Goal: Task Accomplishment & Management: Manage account settings

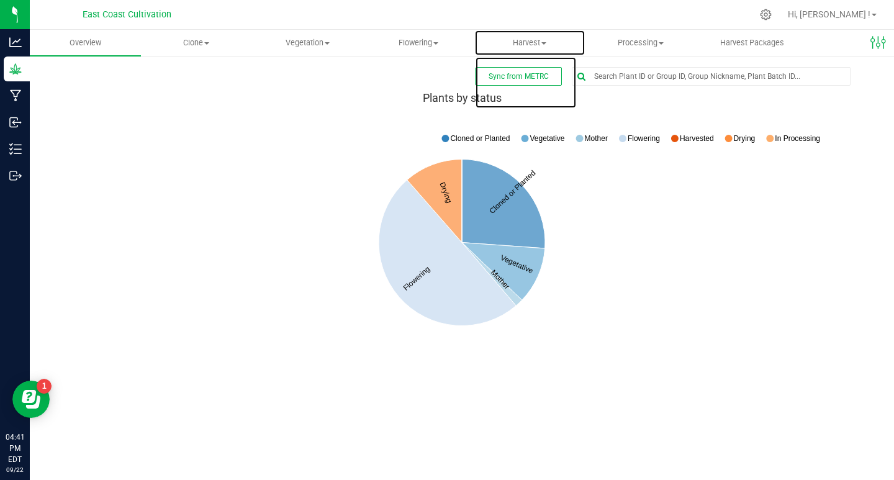
click at [535, 40] on span "Harvest" at bounding box center [530, 42] width 110 height 11
click at [520, 76] on span "Harvests" at bounding box center [508, 75] width 69 height 11
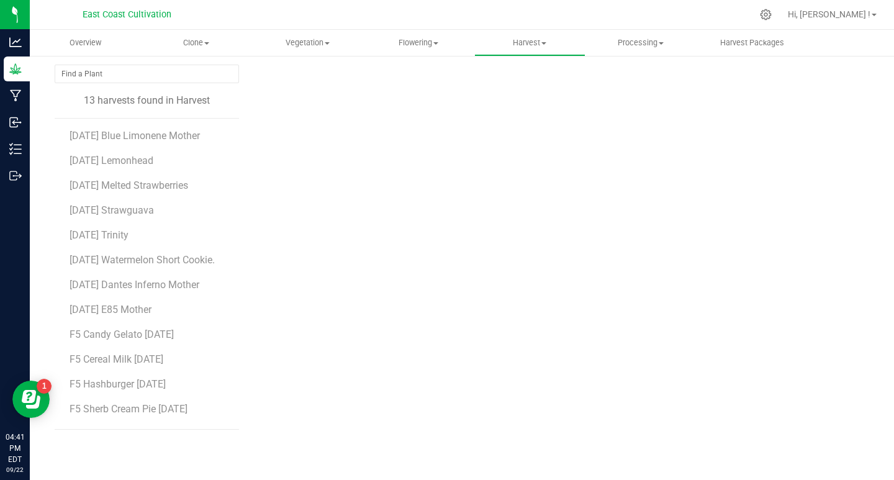
click at [146, 340] on span "F5 Candy Gelato [DATE]" at bounding box center [122, 334] width 104 height 12
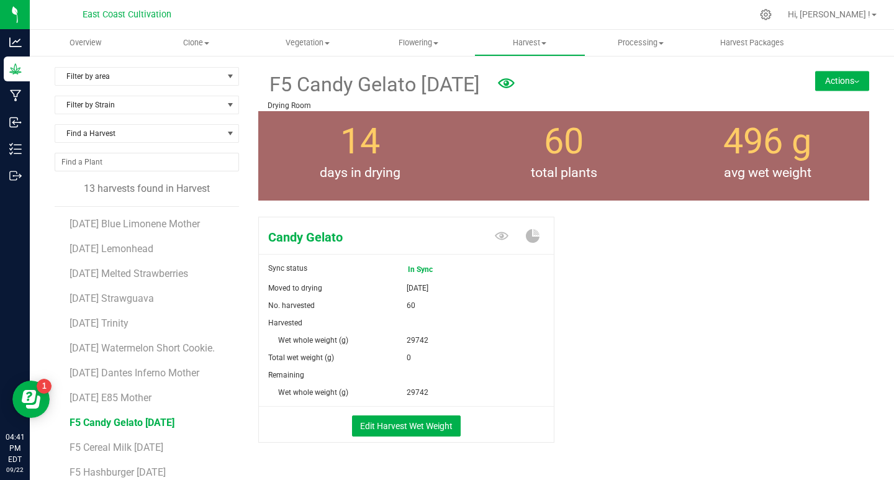
click at [820, 78] on button "Actions" at bounding box center [842, 81] width 54 height 20
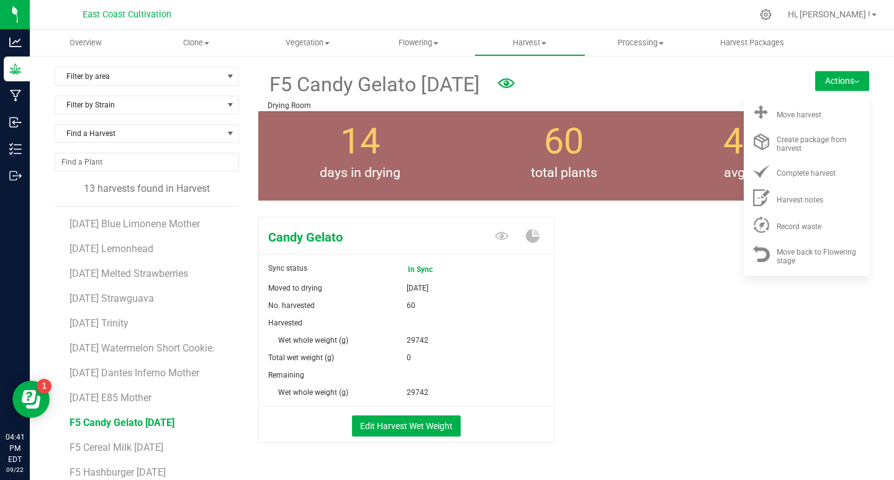
click at [790, 109] on div "Move harvest" at bounding box center [819, 112] width 84 height 13
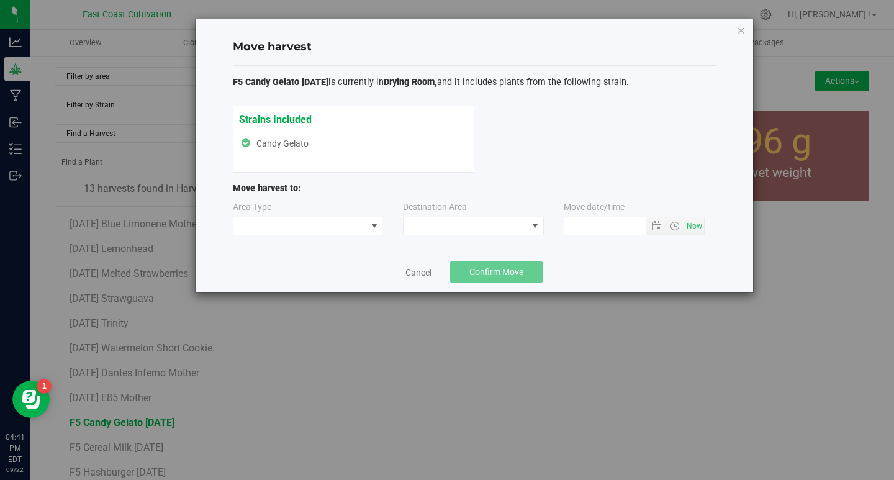
type input "[DATE] 4:41 PM"
click at [310, 229] on span at bounding box center [299, 225] width 133 height 17
click at [292, 267] on li "Processing" at bounding box center [307, 269] width 149 height 21
click at [458, 222] on span at bounding box center [465, 225] width 124 height 17
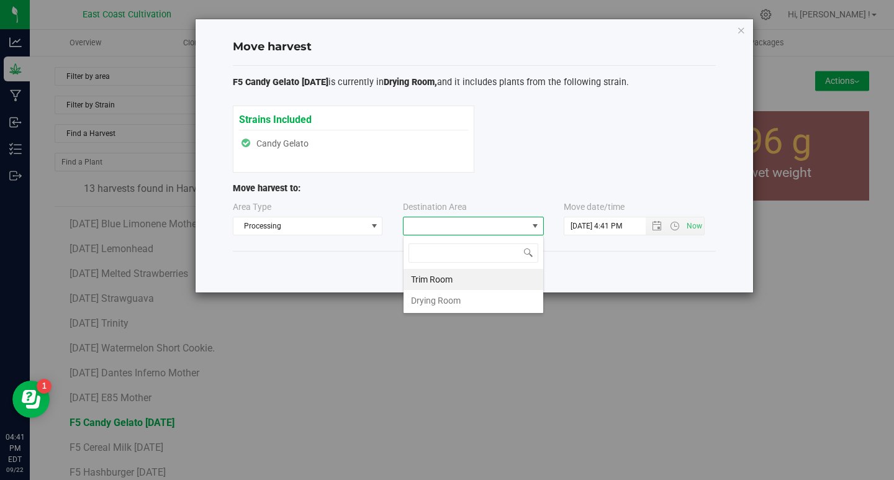
scroll to position [19, 141]
click at [424, 284] on li "Trim Room" at bounding box center [473, 279] width 140 height 21
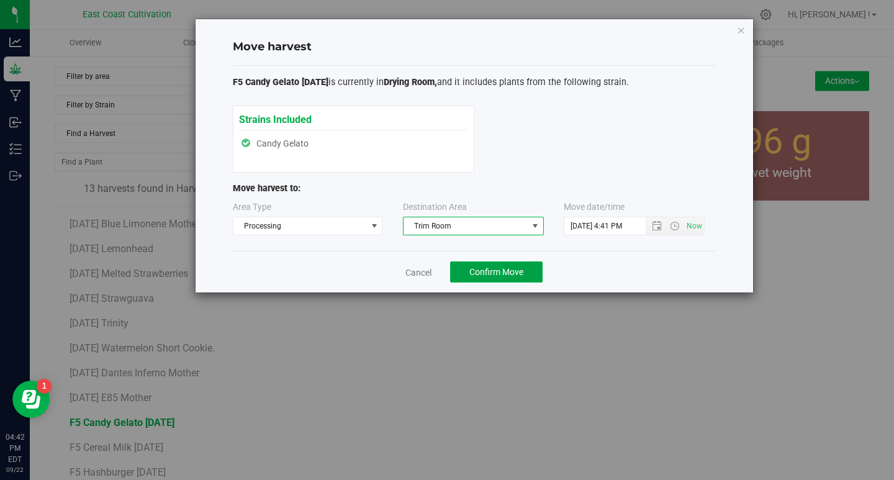
click at [482, 269] on span "Confirm Move" at bounding box center [496, 272] width 54 height 10
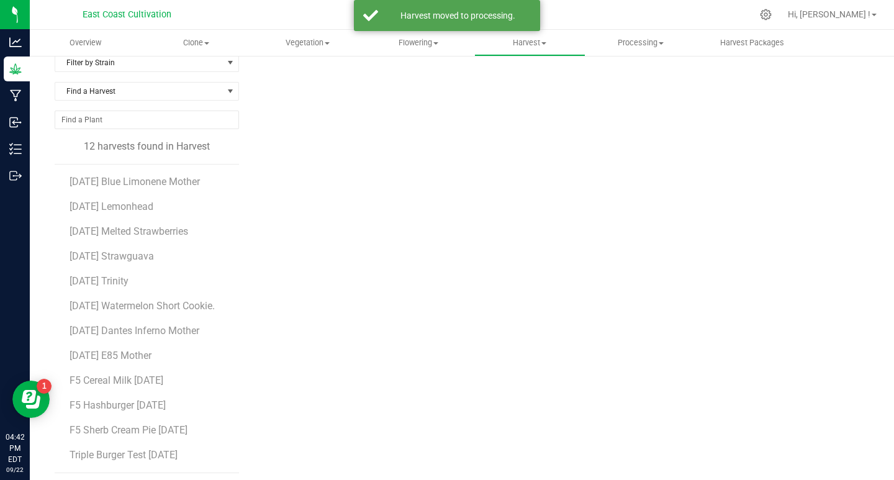
scroll to position [86, 0]
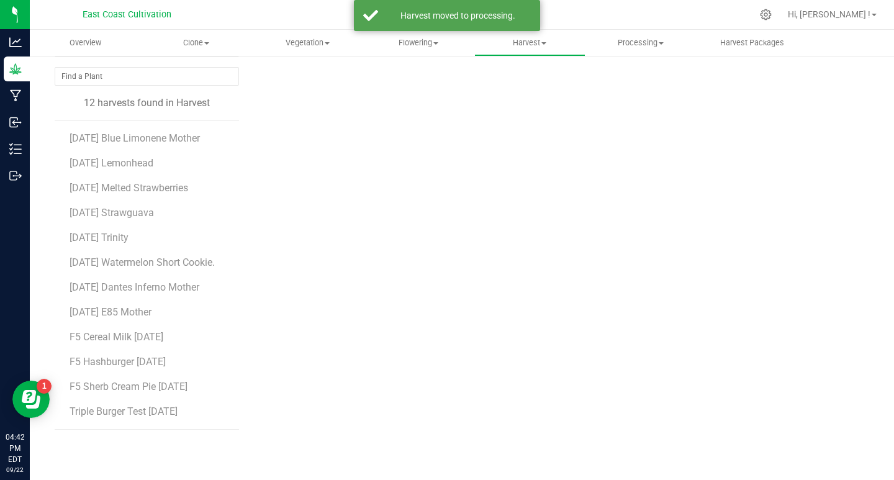
click at [128, 336] on span "F5 Cereal Milk [DATE]" at bounding box center [117, 337] width 94 height 12
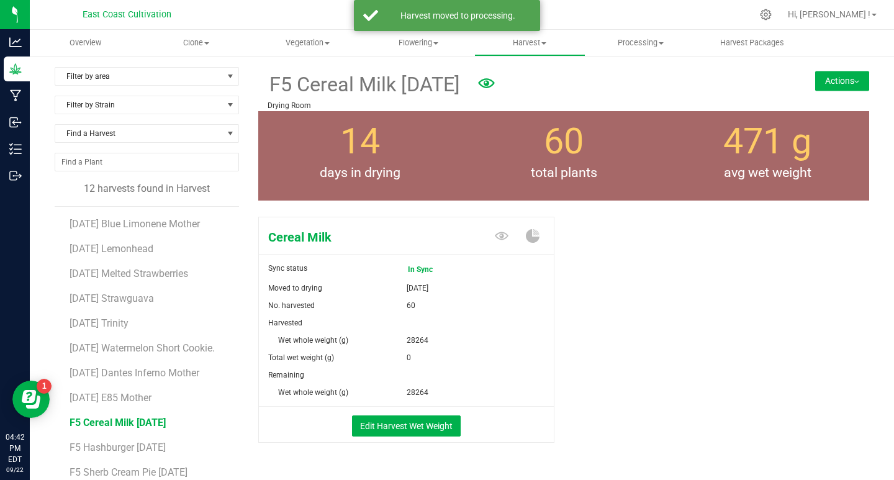
click at [839, 79] on button "Actions" at bounding box center [842, 81] width 54 height 20
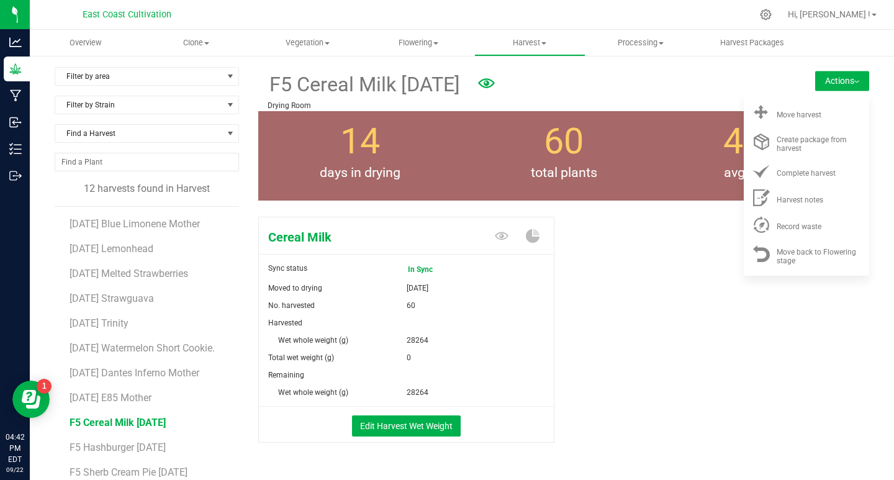
click at [799, 119] on span "Move harvest" at bounding box center [799, 114] width 45 height 9
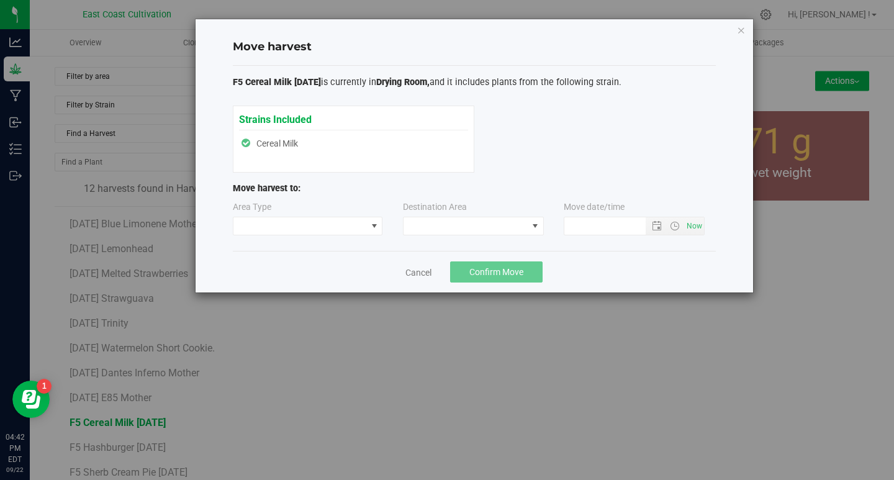
type input "[DATE] 4:42 PM"
click at [302, 223] on span at bounding box center [299, 225] width 133 height 17
click at [283, 268] on li "Processing" at bounding box center [307, 269] width 149 height 21
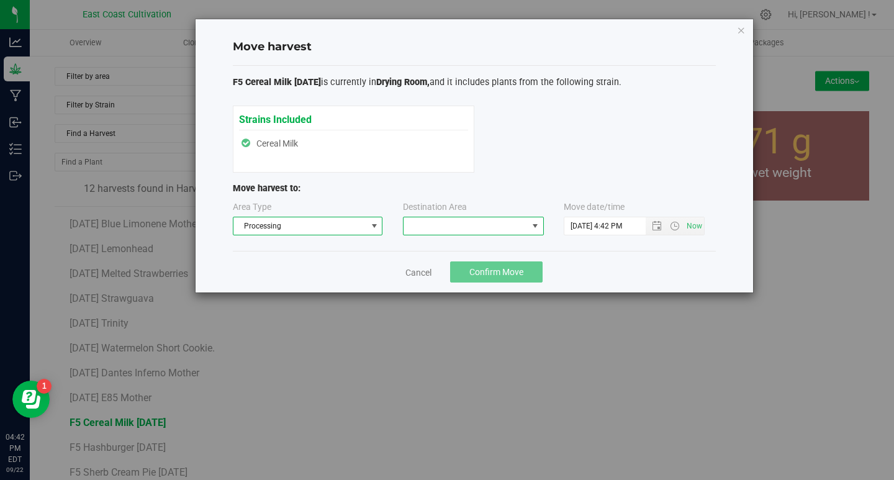
click at [436, 219] on span at bounding box center [465, 225] width 124 height 17
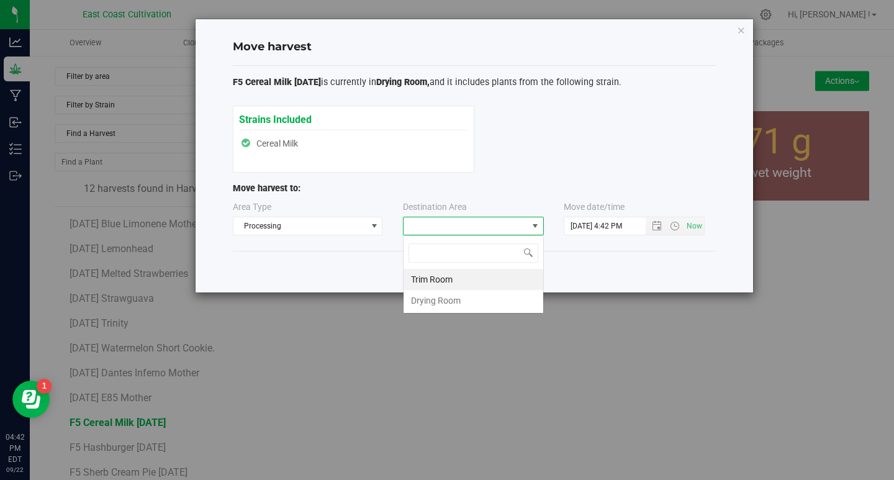
scroll to position [19, 141]
click at [448, 277] on li "Trim Room" at bounding box center [473, 279] width 140 height 21
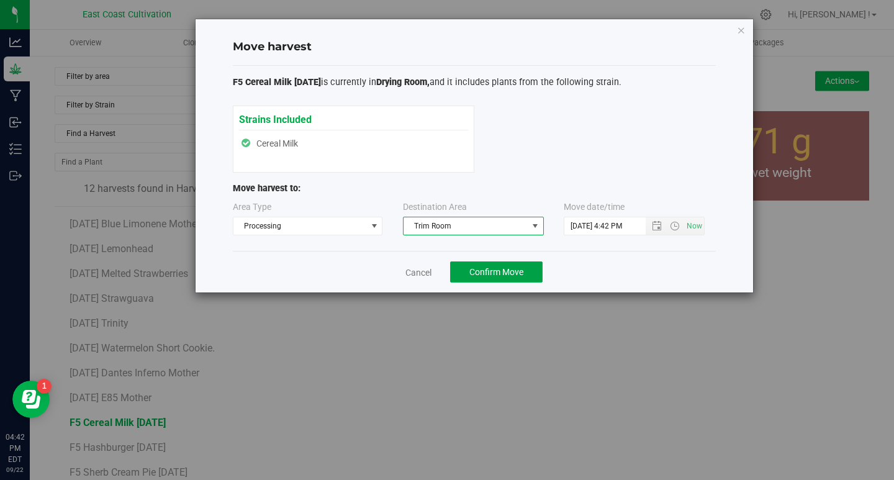
click at [474, 271] on span "Confirm Move" at bounding box center [496, 272] width 54 height 10
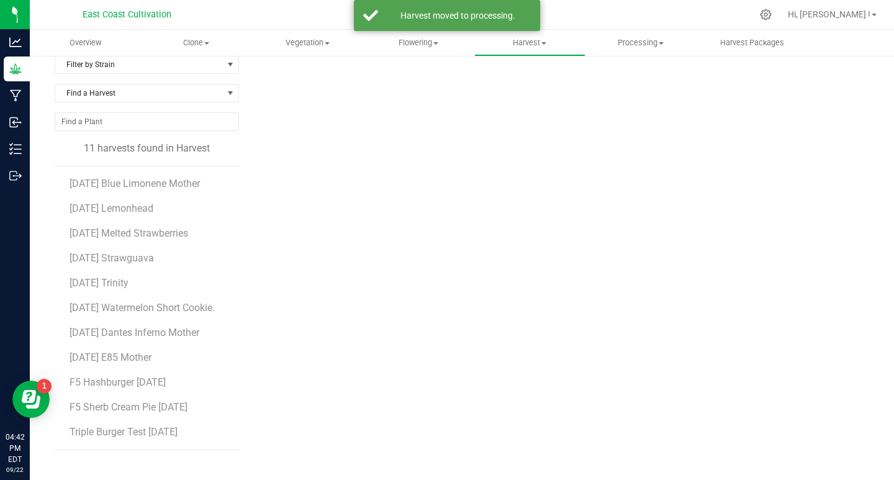
scroll to position [61, 0]
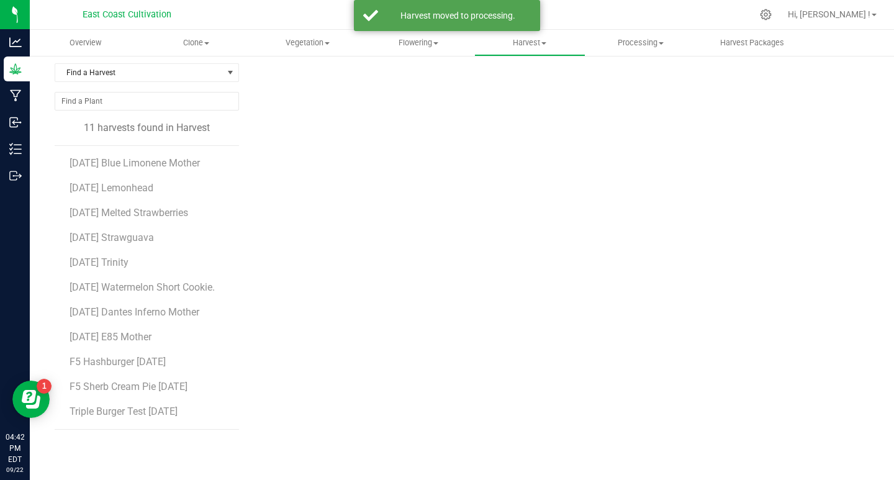
click at [148, 361] on span "F5 Hashburger [DATE]" at bounding box center [118, 362] width 96 height 12
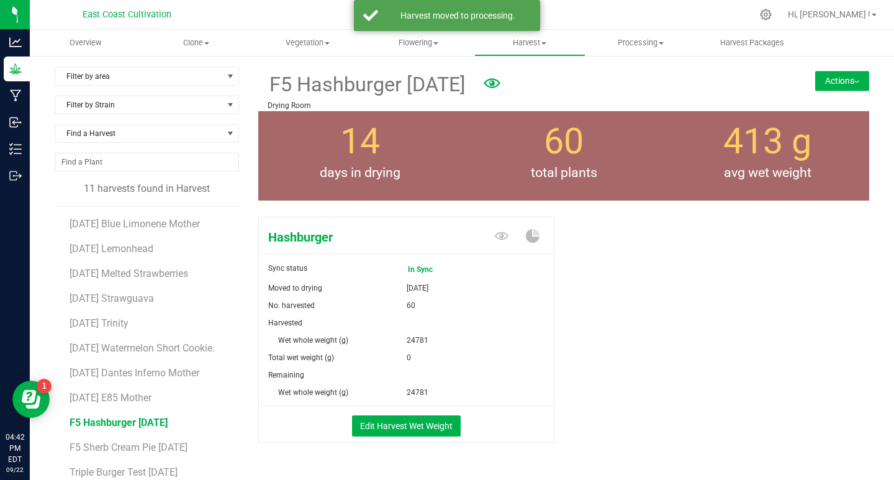
click at [826, 86] on button "Actions" at bounding box center [842, 81] width 54 height 20
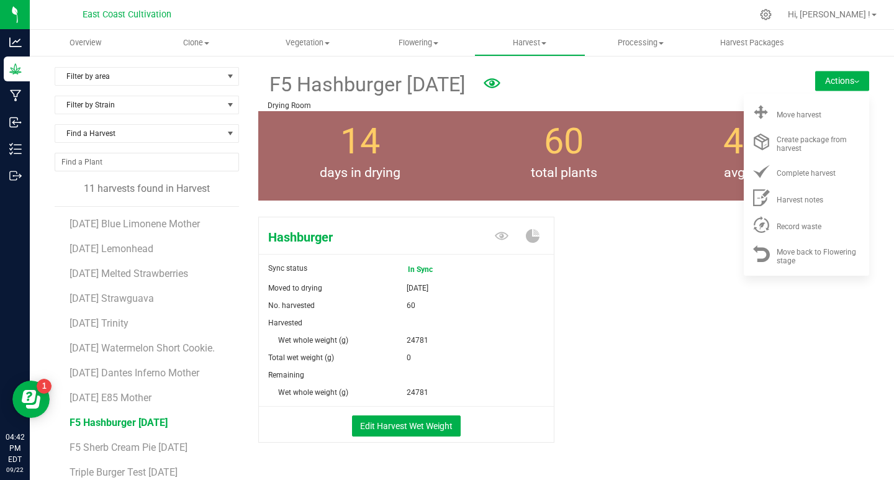
click at [809, 114] on span "Move harvest" at bounding box center [799, 114] width 45 height 9
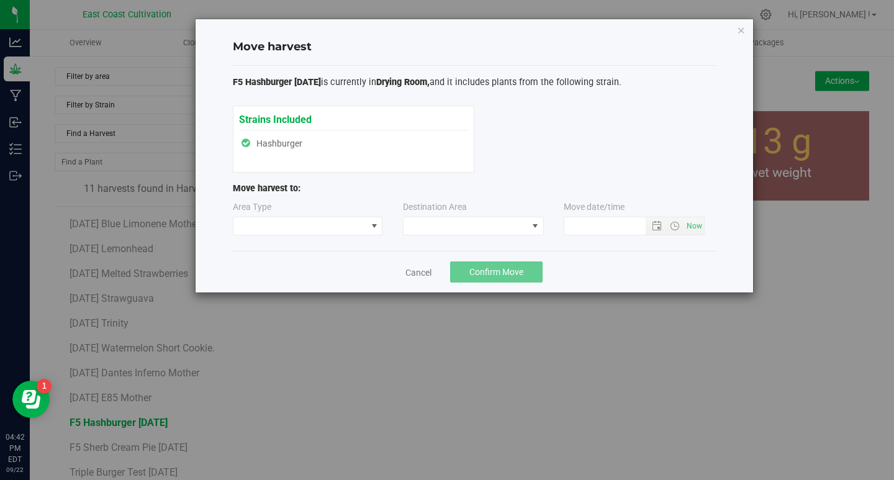
type input "[DATE] 4:42 PM"
click at [340, 227] on span at bounding box center [299, 225] width 133 height 17
click at [294, 271] on li "Processing" at bounding box center [307, 269] width 149 height 21
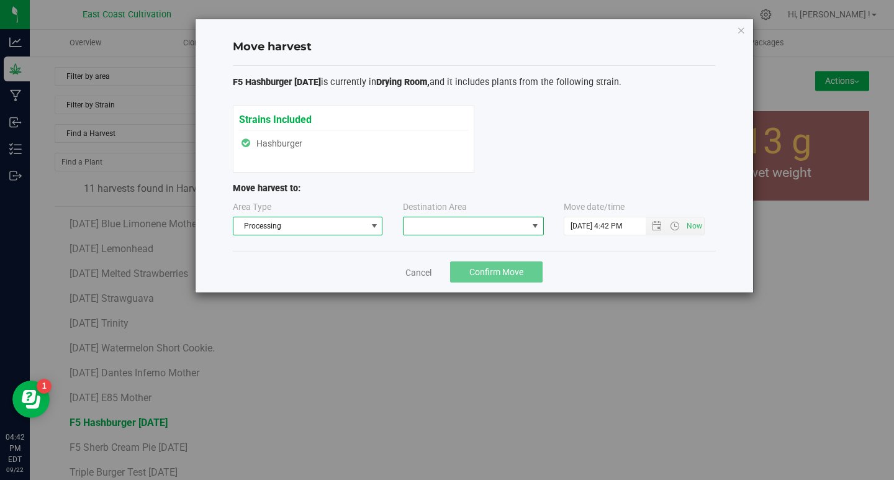
click at [479, 228] on span at bounding box center [465, 225] width 124 height 17
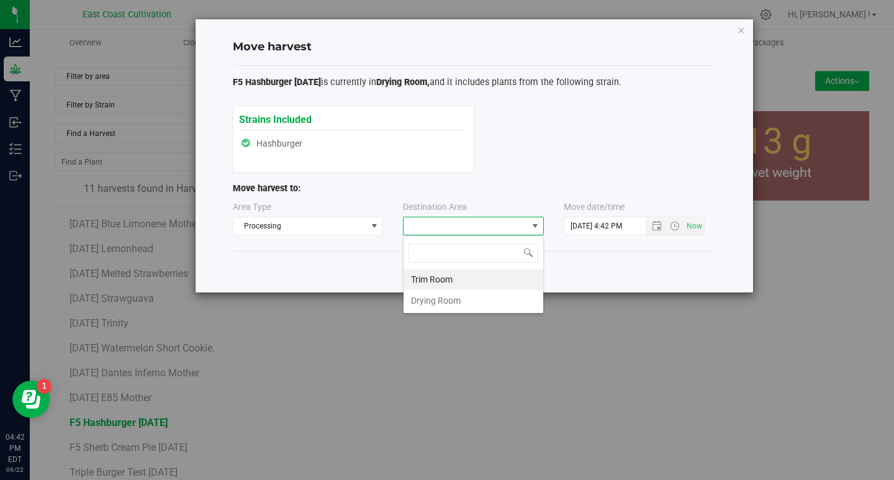
scroll to position [0, 0]
click at [443, 277] on li "Trim Room" at bounding box center [473, 279] width 140 height 21
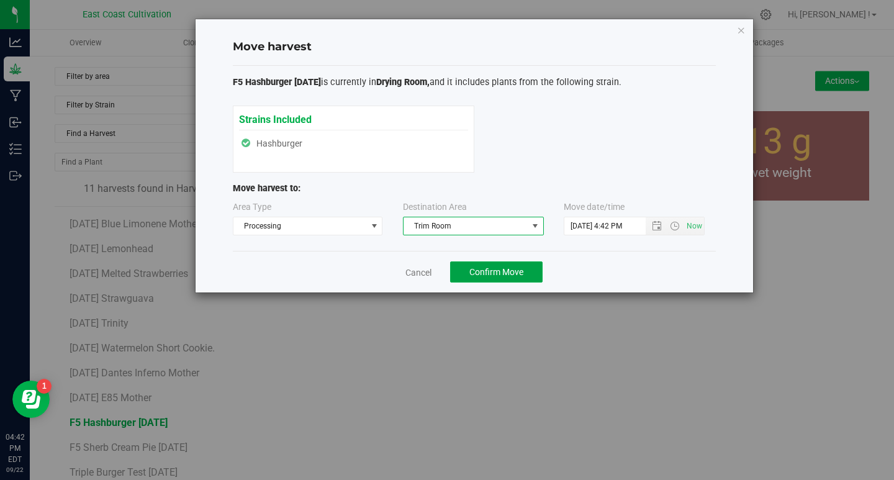
click at [481, 267] on span "Confirm Move" at bounding box center [496, 272] width 54 height 10
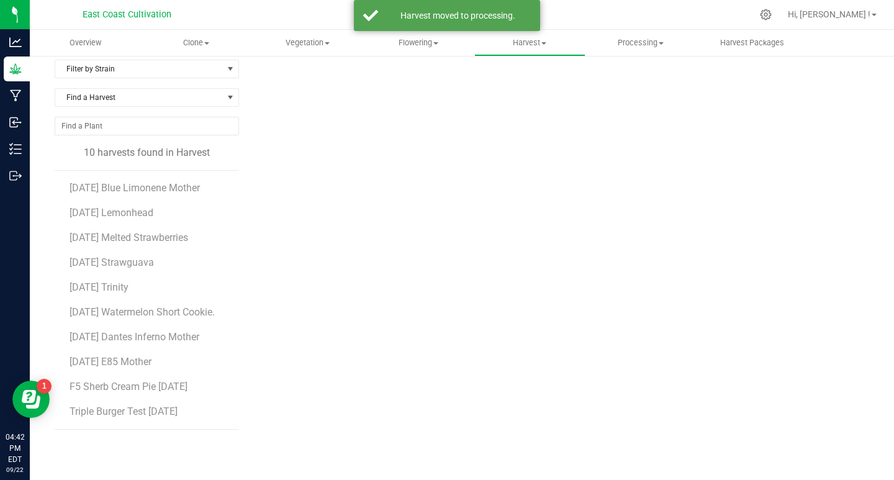
click at [151, 388] on span "F5 Sherb Cream Pie [DATE]" at bounding box center [129, 387] width 118 height 12
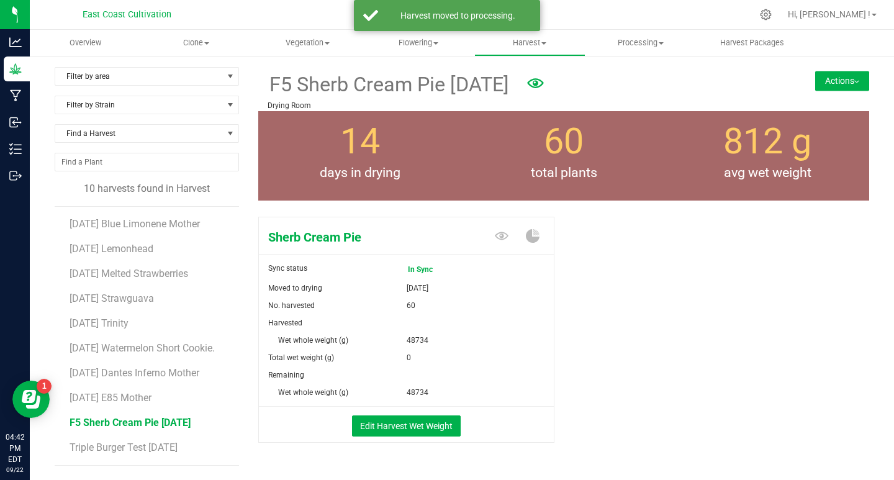
click at [828, 77] on button "Actions" at bounding box center [842, 81] width 54 height 20
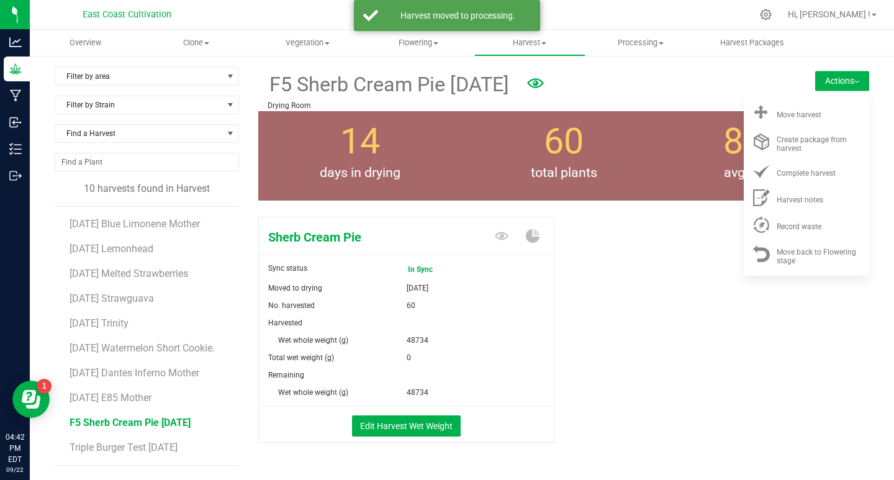
click at [793, 114] on span "Move harvest" at bounding box center [799, 114] width 45 height 9
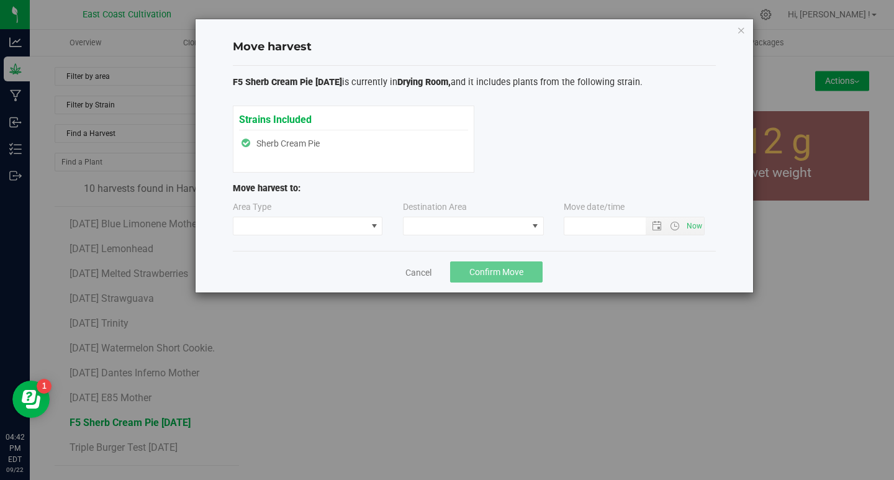
type input "[DATE] 4:42 PM"
click at [322, 237] on div "Area Type Destination Area Move date/time [DATE] 4:42 PM" at bounding box center [474, 221] width 483 height 40
click at [327, 225] on span at bounding box center [299, 225] width 133 height 17
click at [296, 263] on li "Processing" at bounding box center [307, 269] width 149 height 21
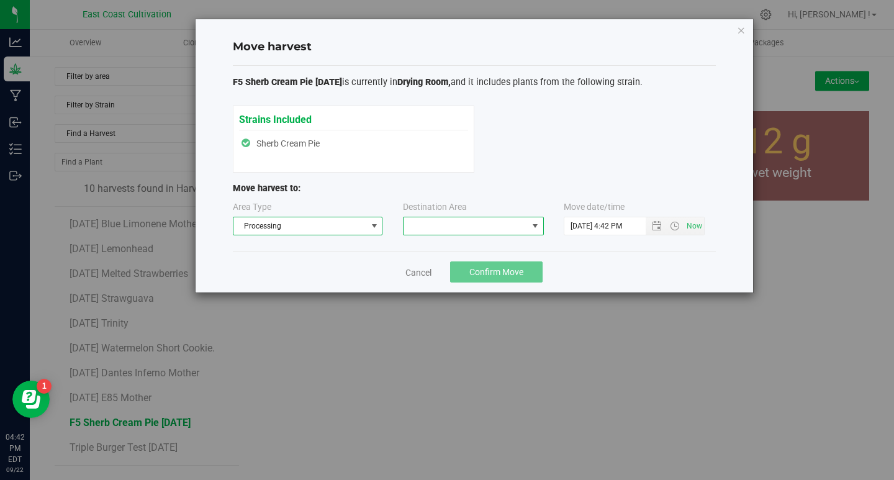
click at [428, 227] on span at bounding box center [465, 225] width 124 height 17
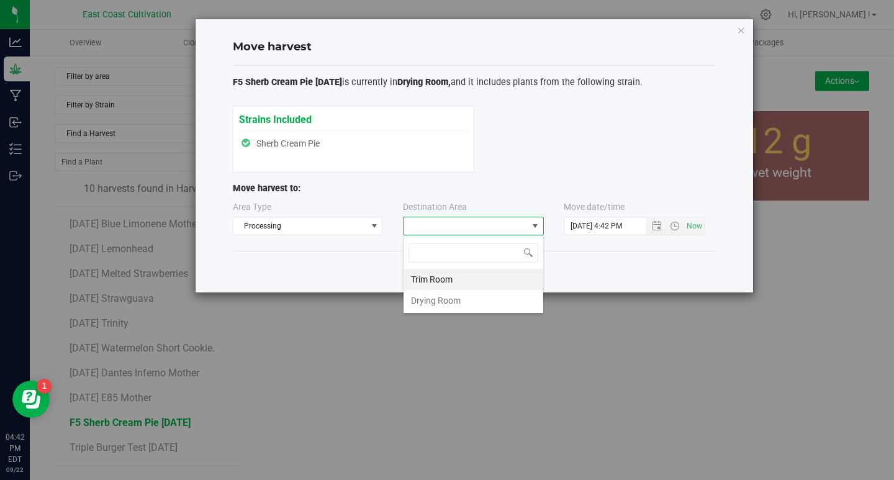
click at [437, 279] on li "Trim Room" at bounding box center [473, 279] width 140 height 21
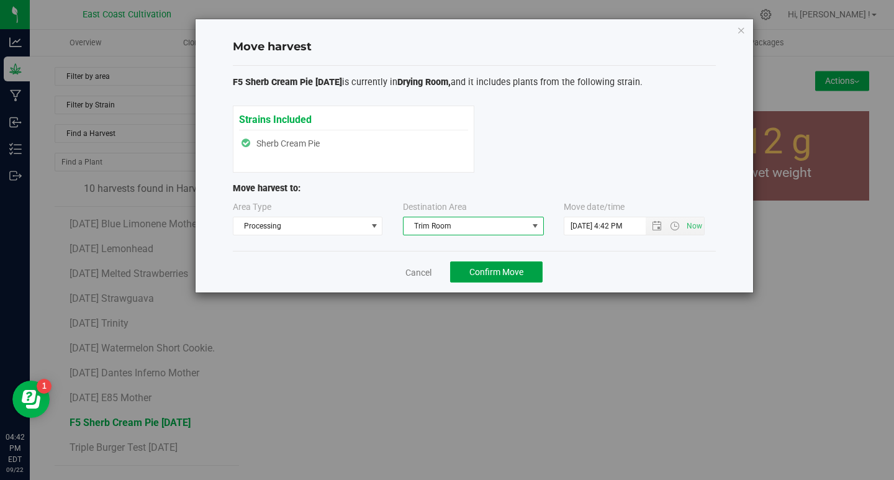
click at [482, 270] on span "Confirm Move" at bounding box center [496, 272] width 54 height 10
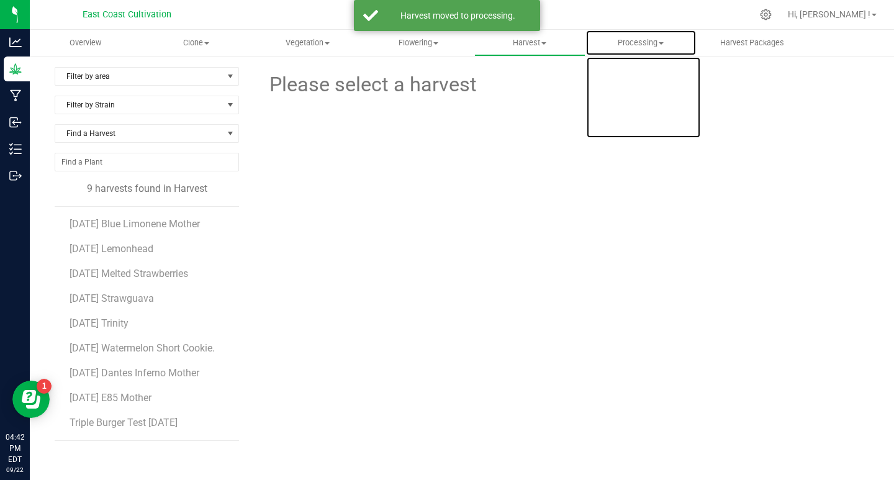
click at [633, 42] on span "Processing" at bounding box center [641, 42] width 110 height 11
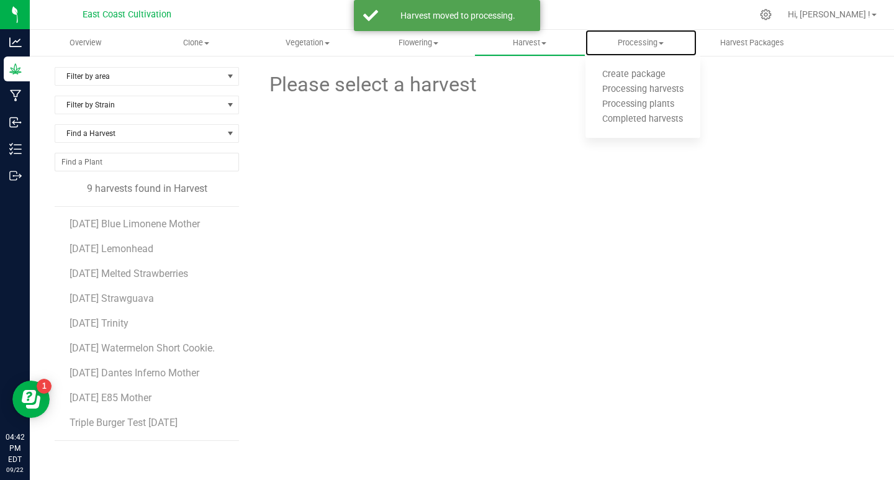
click at [631, 88] on span "Processing harvests" at bounding box center [642, 89] width 115 height 11
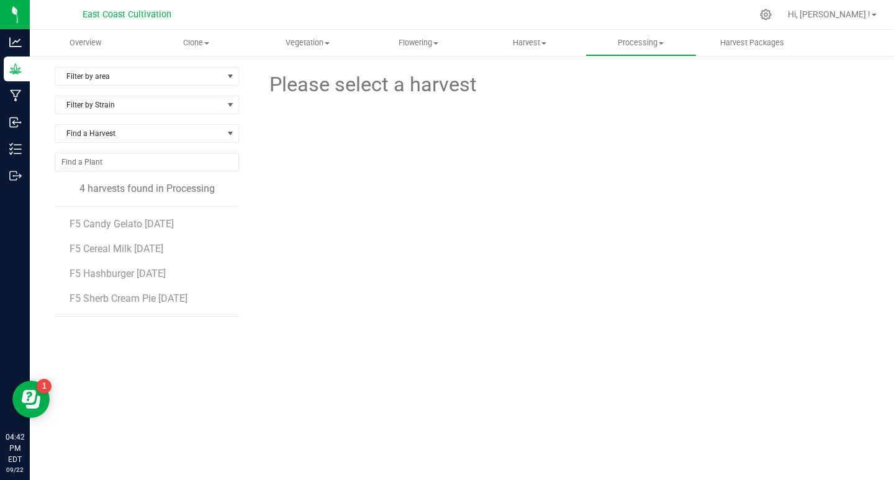
click at [110, 220] on span "F5 Candy Gelato [DATE]" at bounding box center [122, 224] width 104 height 12
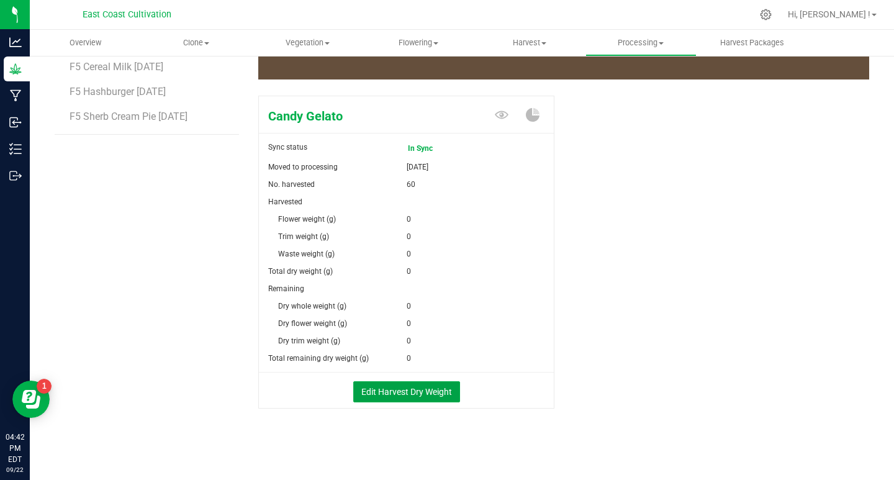
click at [413, 389] on button "Edit Harvest Dry Weight" at bounding box center [406, 391] width 107 height 21
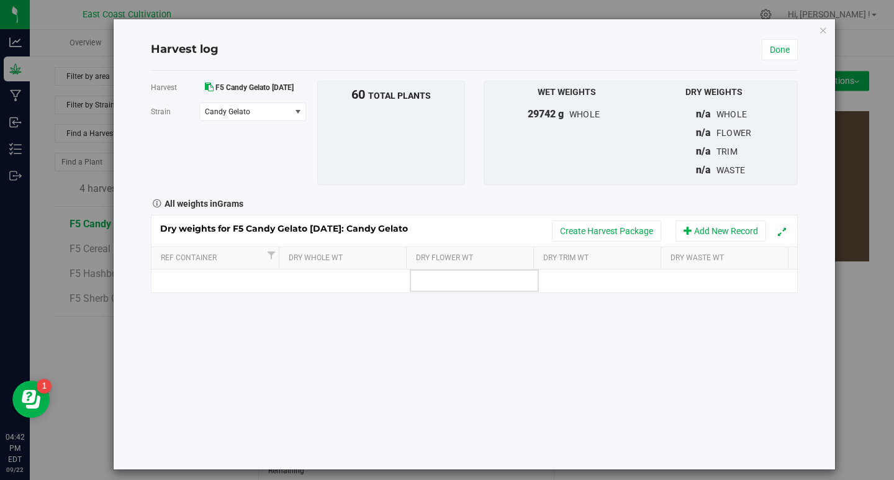
click at [432, 279] on td at bounding box center [474, 280] width 129 height 22
type input "2991"
click at [489, 349] on div "Harvest F5 Candy Gelato [DATE] [GEOGRAPHIC_DATA] Candy Gelato Select strain Can…" at bounding box center [474, 270] width 647 height 399
click at [762, 47] on link "Done" at bounding box center [780, 49] width 36 height 21
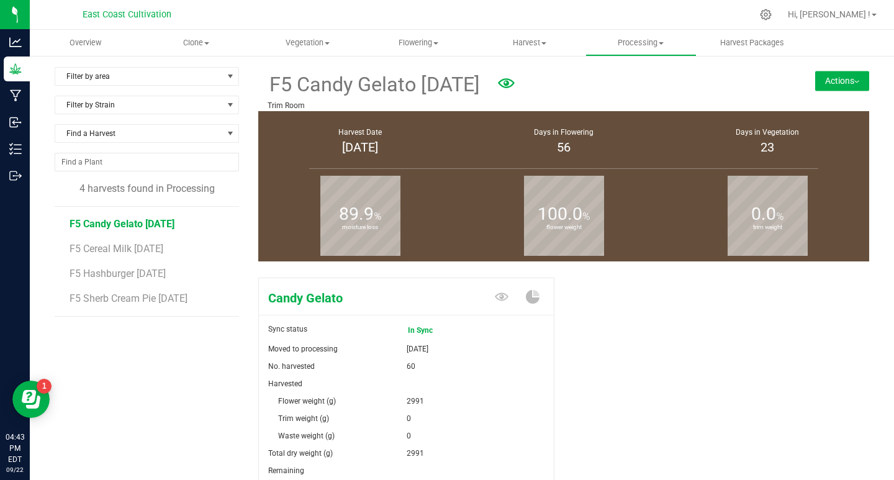
click at [126, 244] on span "F5 Cereal Milk [DATE]" at bounding box center [117, 249] width 94 height 12
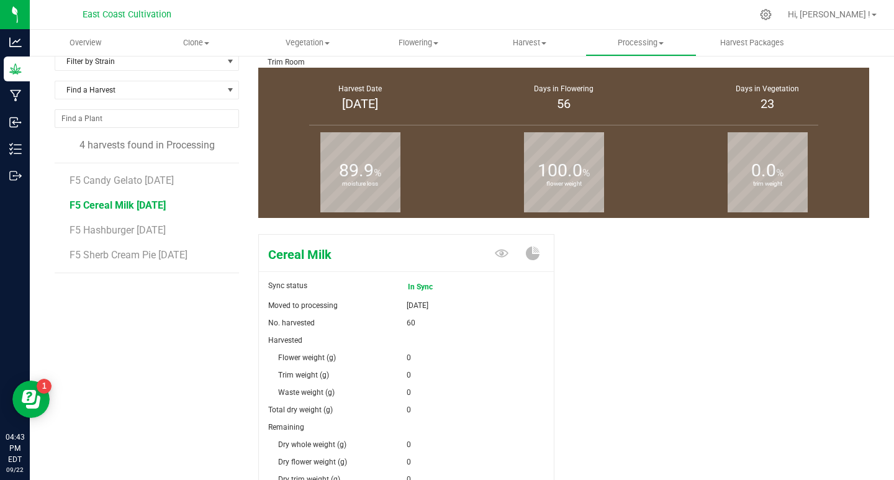
scroll to position [124, 0]
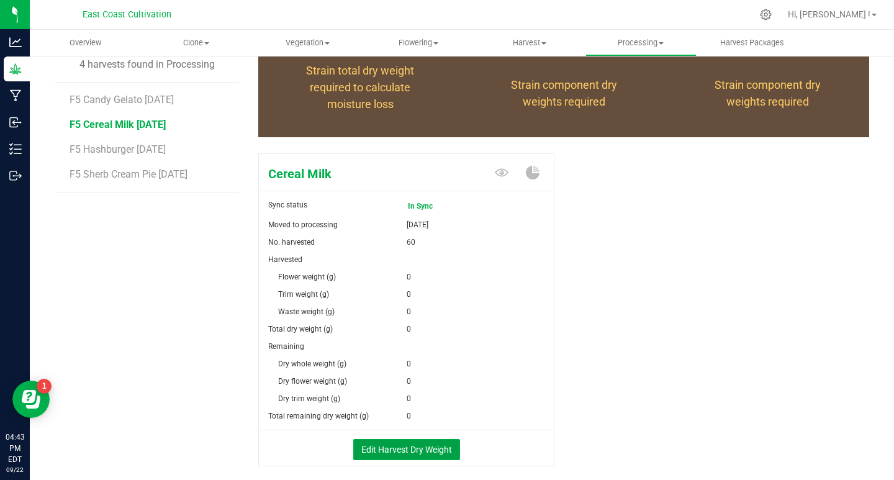
click at [431, 443] on button "Edit Harvest Dry Weight" at bounding box center [406, 449] width 107 height 21
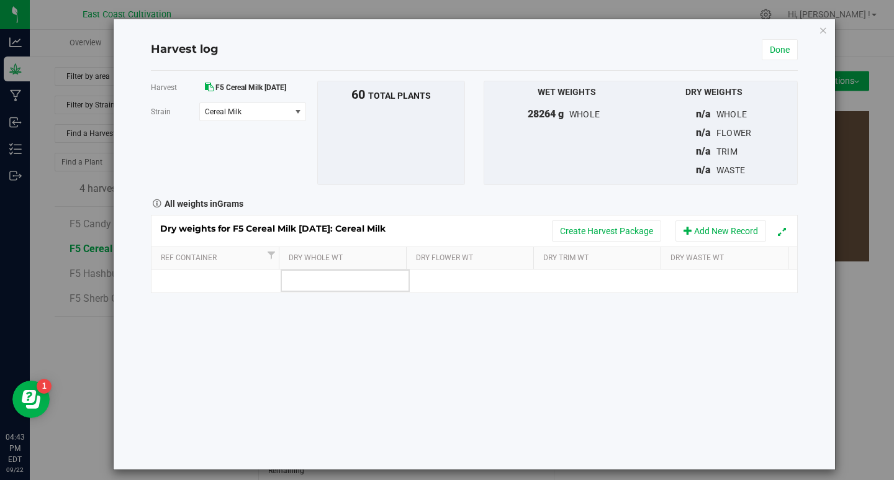
click at [321, 276] on td at bounding box center [345, 280] width 129 height 22
type input "2"
type input "3411"
click at [377, 363] on div "Harvest F5 Cereal Milk [DATE] [GEOGRAPHIC_DATA] Cereal Milk Select strain Cerea…" at bounding box center [474, 270] width 647 height 399
click at [773, 53] on link "Done" at bounding box center [780, 49] width 36 height 21
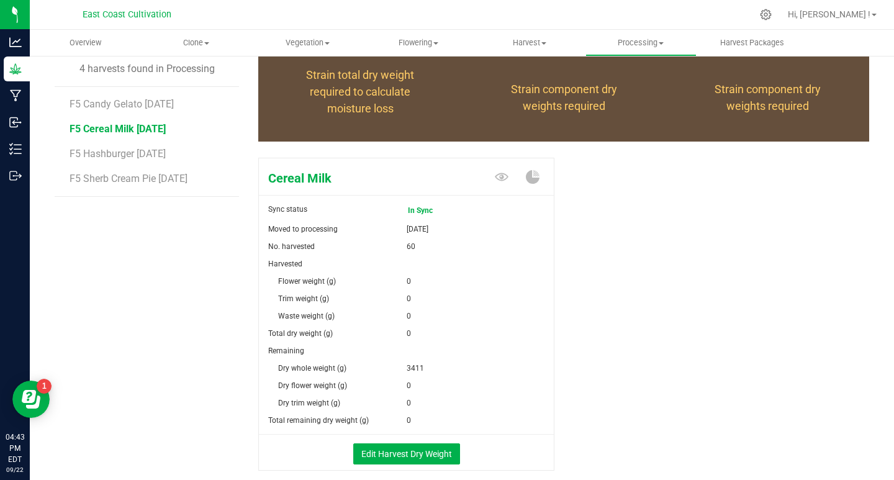
scroll to position [182, 0]
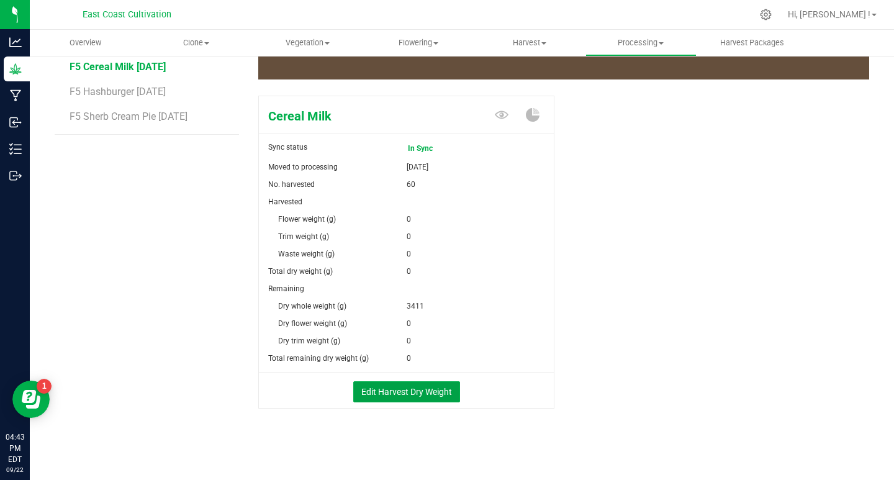
click at [421, 388] on button "Edit Harvest Dry Weight" at bounding box center [406, 391] width 107 height 21
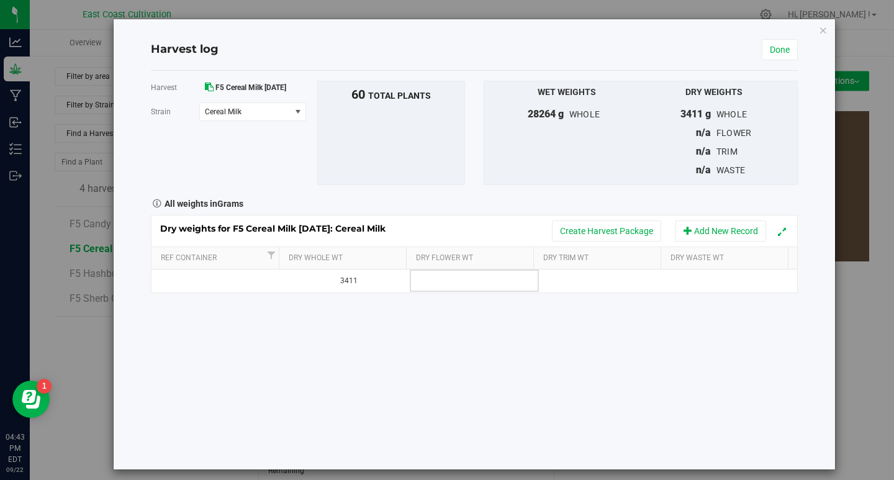
click at [445, 286] on td at bounding box center [474, 280] width 129 height 22
type input "3411"
click at [376, 283] on div "Dry weights for F5 Cereal Milk [DATE]: Cereal Milk Create Harvest Package Add N…" at bounding box center [474, 254] width 647 height 78
click at [376, 283] on div "3411" at bounding box center [349, 281] width 120 height 12
type input "3"
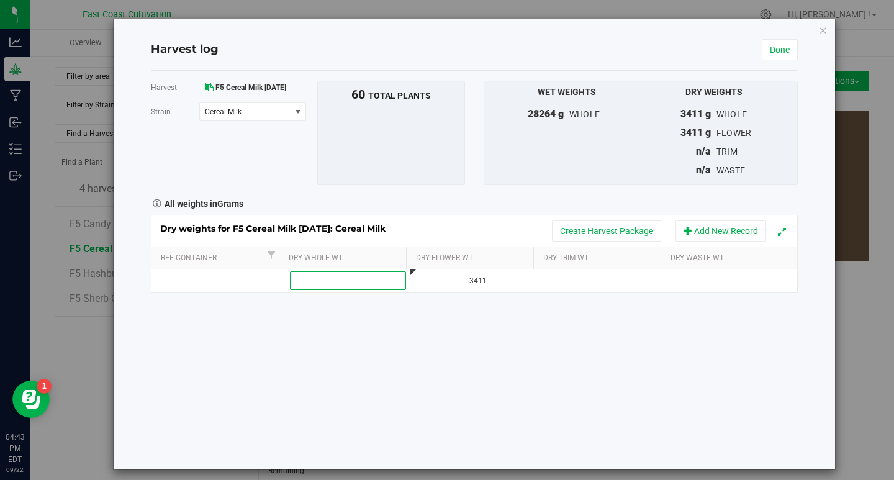
click at [395, 342] on div "Harvest F5 Cereal Milk [DATE] [GEOGRAPHIC_DATA] Cereal Milk Select strain Cerea…" at bounding box center [474, 270] width 647 height 399
click at [763, 55] on link "Done" at bounding box center [780, 49] width 36 height 21
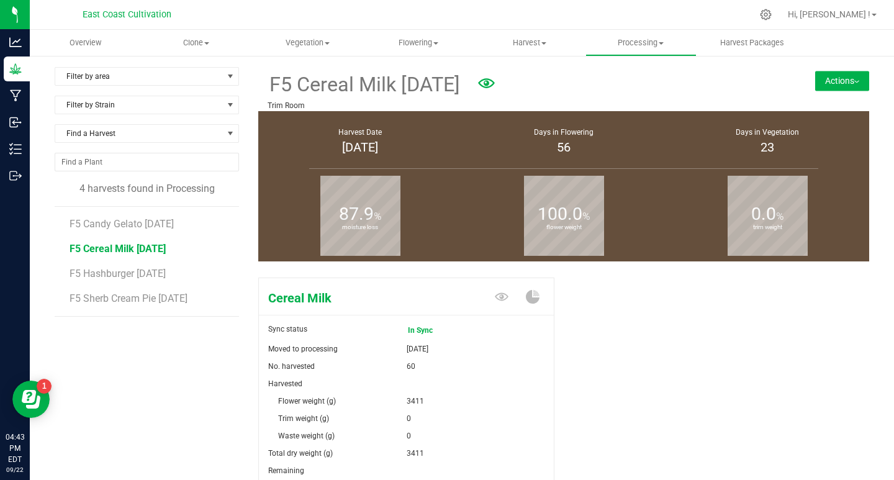
click at [139, 273] on span "F5 Hashburger [DATE]" at bounding box center [118, 274] width 96 height 12
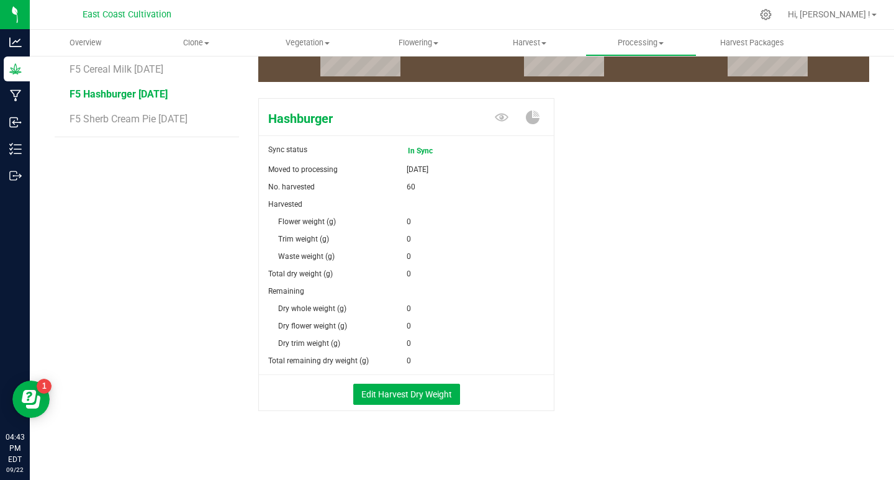
scroll to position [182, 0]
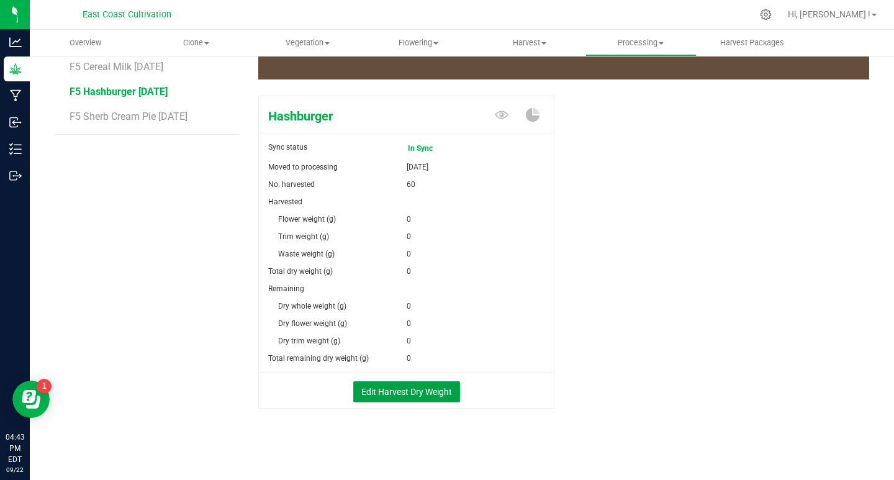
click at [419, 387] on button "Edit Harvest Dry Weight" at bounding box center [406, 391] width 107 height 21
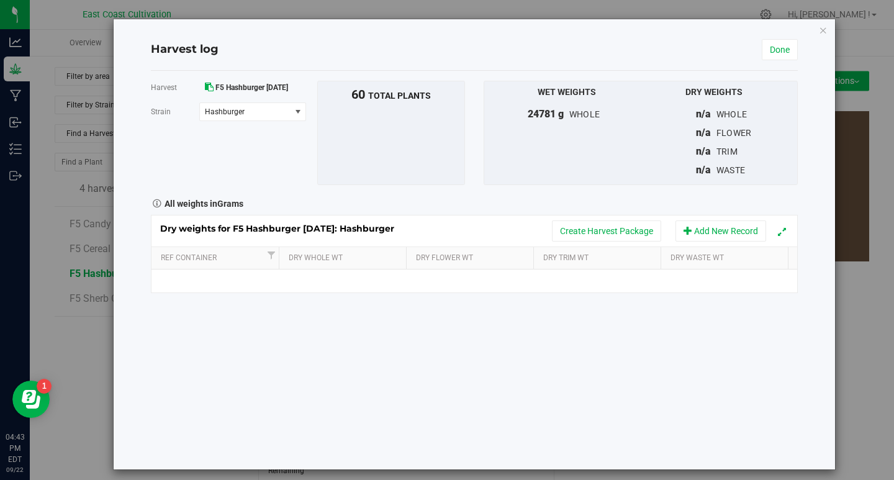
click at [340, 279] on td at bounding box center [345, 280] width 129 height 22
click at [444, 279] on td at bounding box center [474, 280] width 129 height 22
type input "3045"
click at [772, 48] on link "Done" at bounding box center [780, 49] width 36 height 21
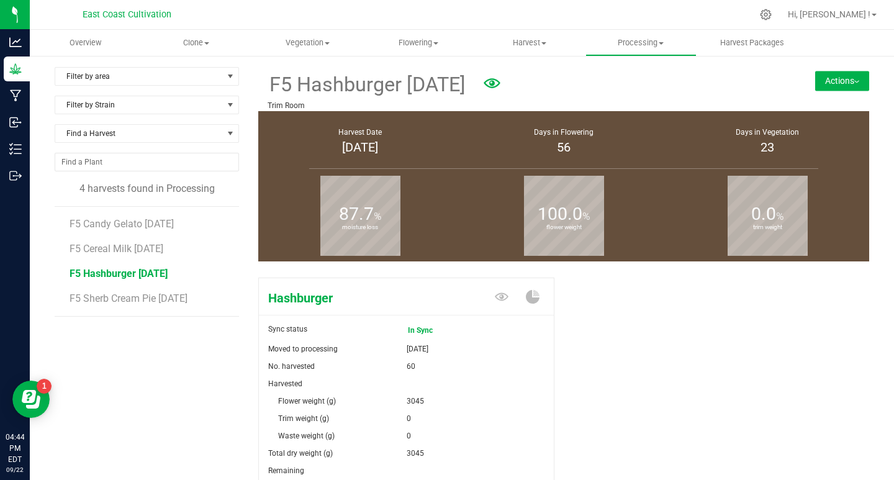
click at [153, 296] on span "F5 Sherb Cream Pie [DATE]" at bounding box center [129, 298] width 118 height 12
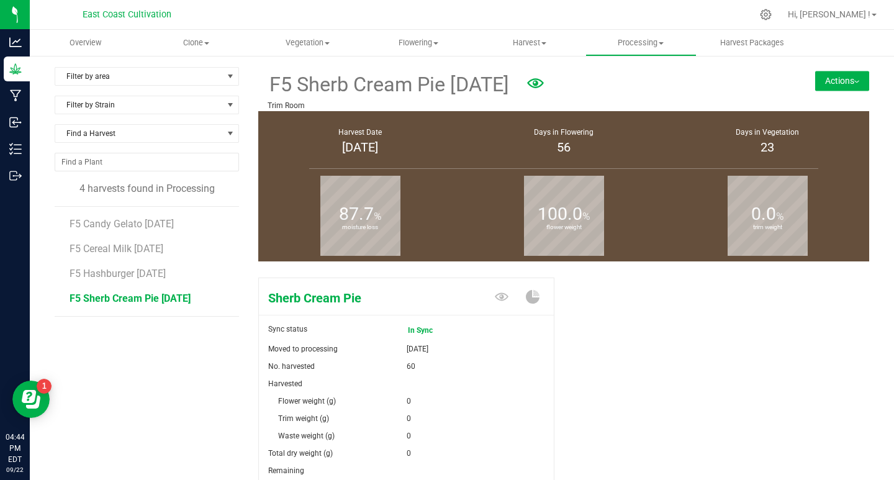
scroll to position [124, 0]
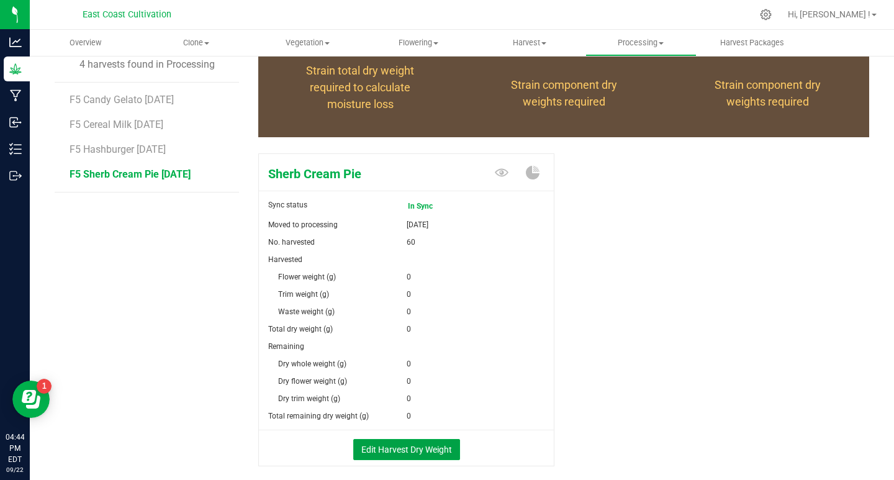
click at [388, 449] on button "Edit Harvest Dry Weight" at bounding box center [406, 449] width 107 height 21
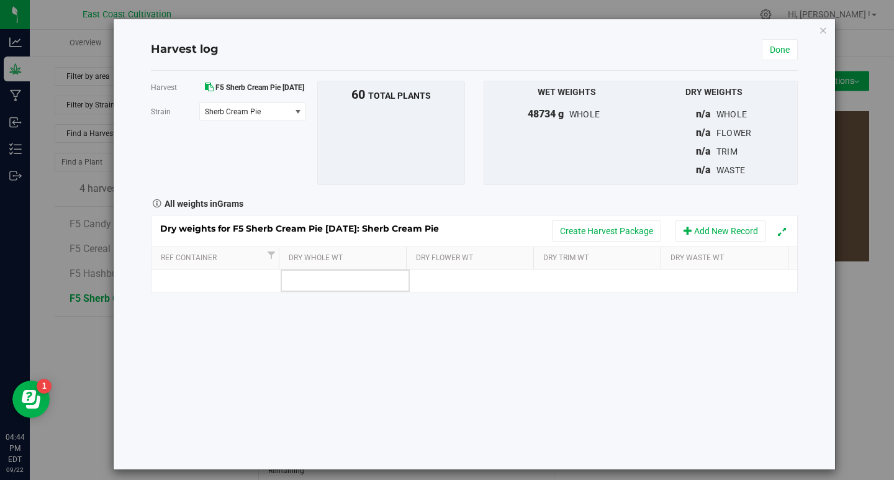
click at [330, 279] on td at bounding box center [345, 280] width 129 height 22
type input "2"
click at [435, 277] on td at bounding box center [474, 280] width 129 height 22
type input "2902"
click at [459, 341] on div "Harvest F5 Sherb Cream Pie [DATE] [GEOGRAPHIC_DATA] Sherb Cream Pie Select stra…" at bounding box center [474, 270] width 647 height 399
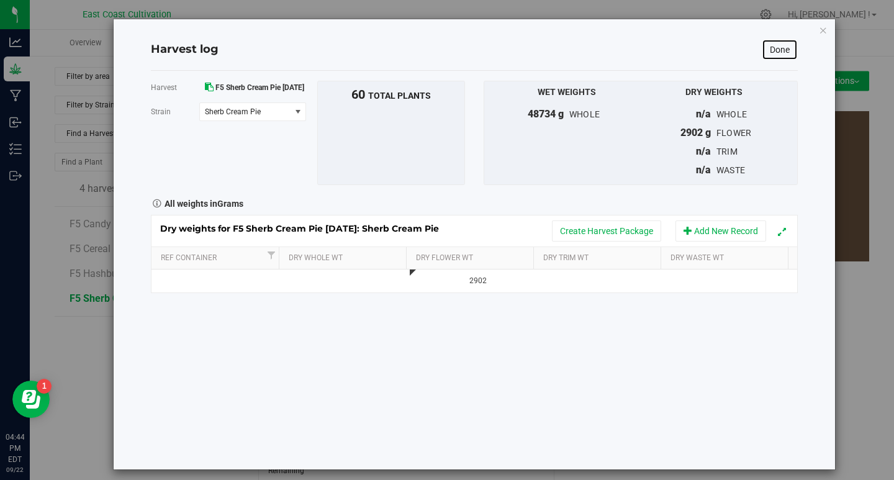
click at [780, 51] on link "Done" at bounding box center [780, 49] width 36 height 21
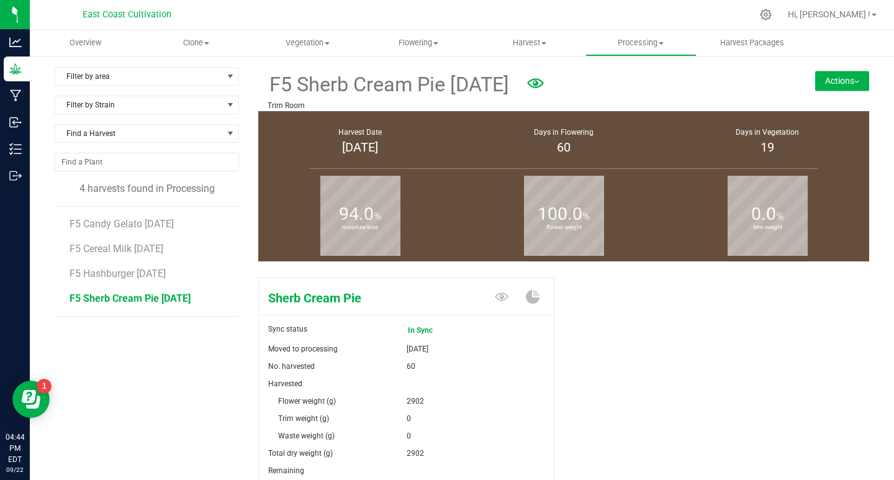
click at [131, 222] on span "F5 Candy Gelato [DATE]" at bounding box center [122, 224] width 104 height 12
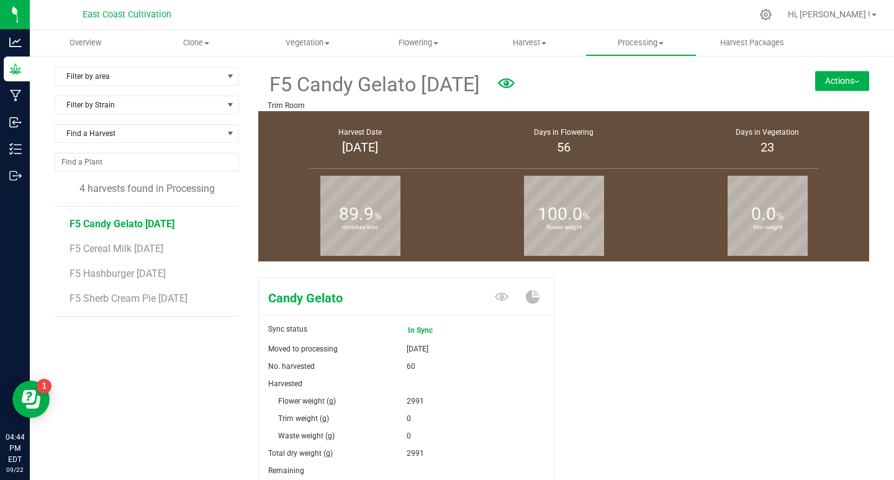
click at [837, 80] on button "Actions" at bounding box center [842, 81] width 54 height 20
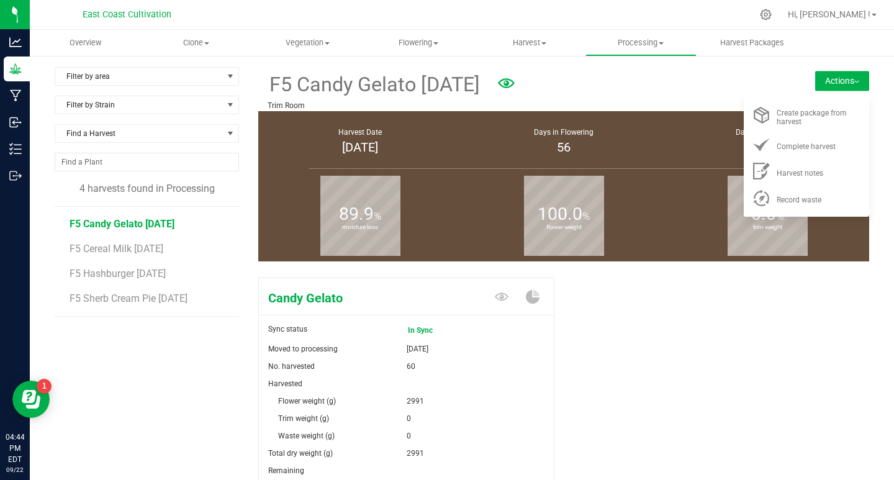
click at [803, 112] on span "Create package from harvest" at bounding box center [812, 117] width 70 height 17
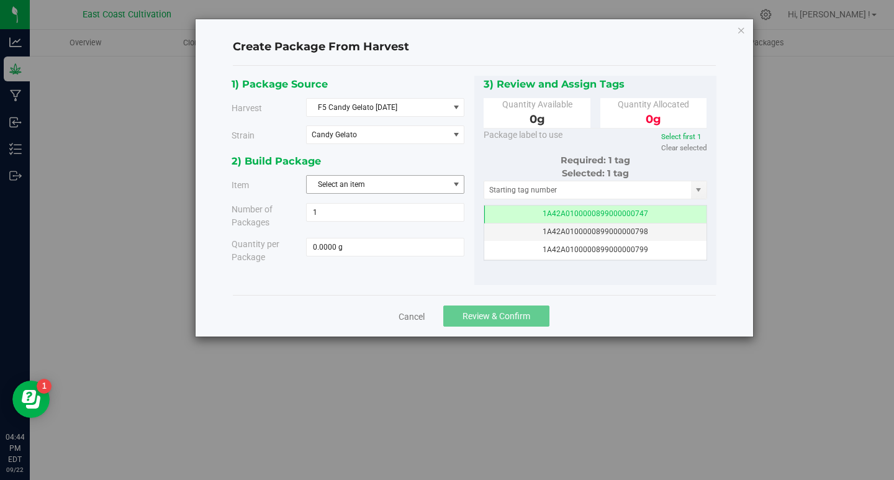
click at [372, 183] on span "Select an item" at bounding box center [378, 184] width 142 height 17
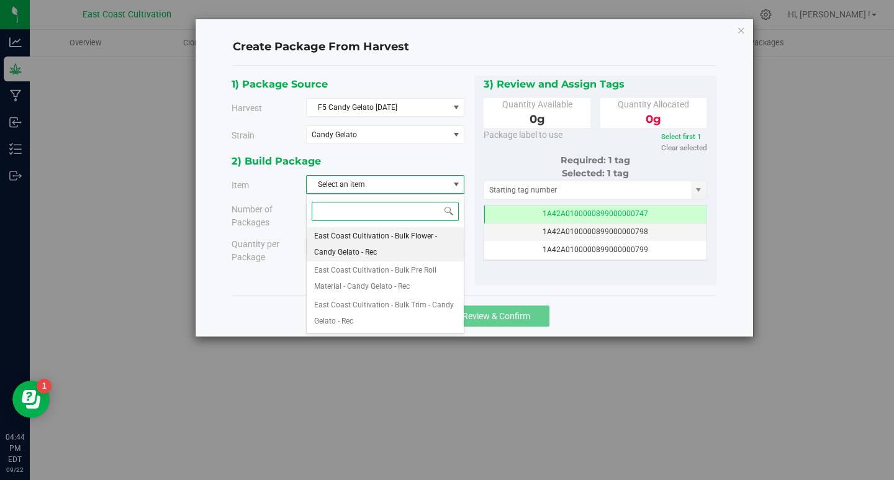
click at [379, 235] on span "East Coast Cultivation - Bulk Flower - Candy Gelato - Rec" at bounding box center [385, 244] width 142 height 32
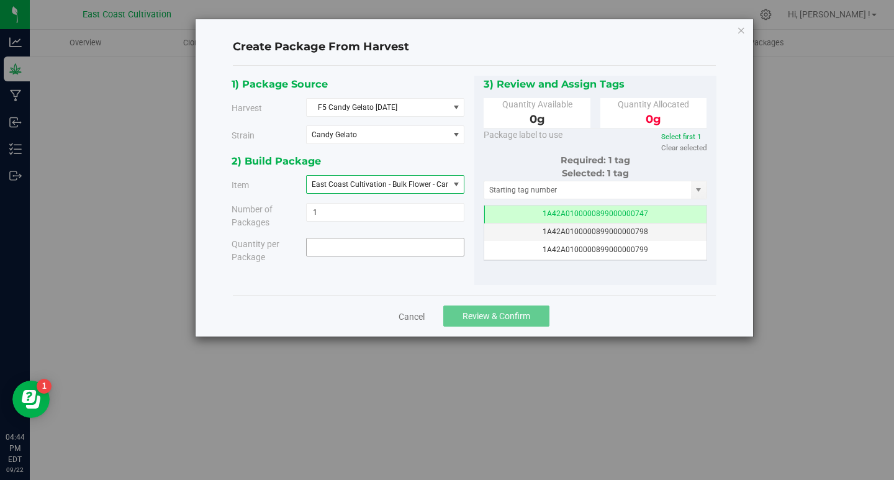
click at [377, 245] on span at bounding box center [385, 247] width 158 height 19
type input "2455"
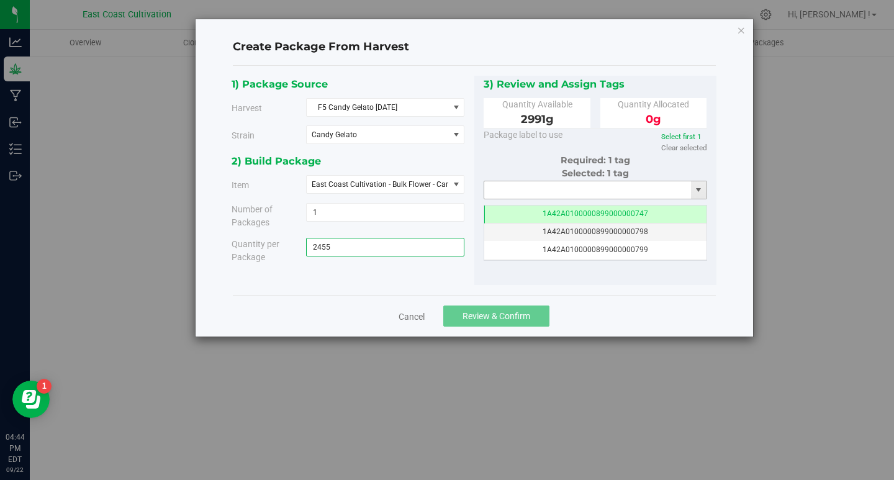
click at [508, 190] on input "text" at bounding box center [587, 189] width 207 height 17
type input "2455.0000 g"
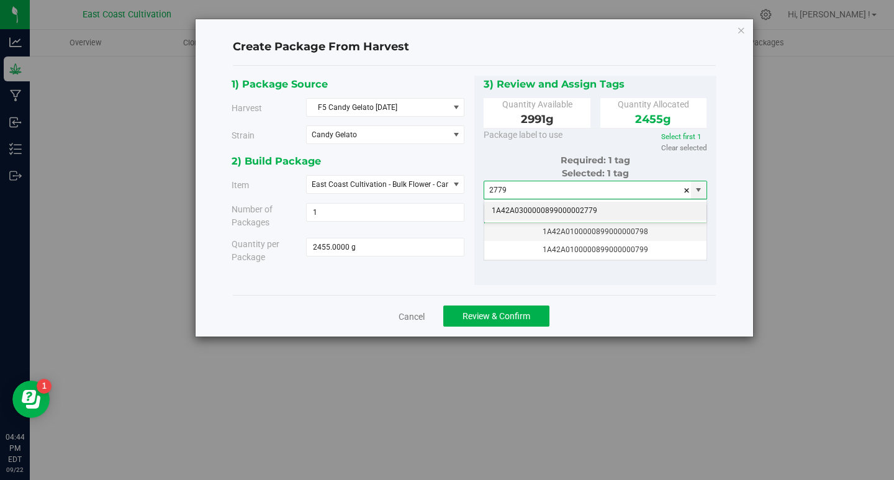
click at [537, 210] on li "1A42A0300000899000002779" at bounding box center [595, 211] width 223 height 19
type input "1A42A0300000899000002779"
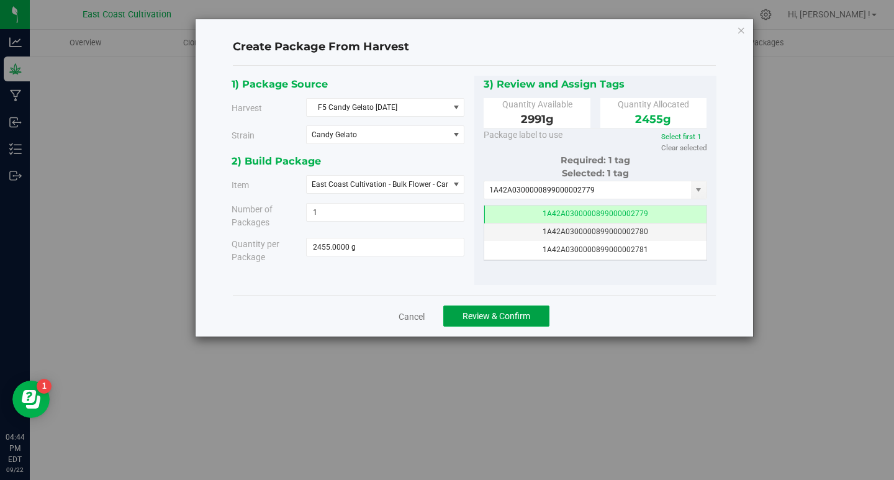
click at [512, 312] on span "Review & Confirm" at bounding box center [496, 316] width 68 height 10
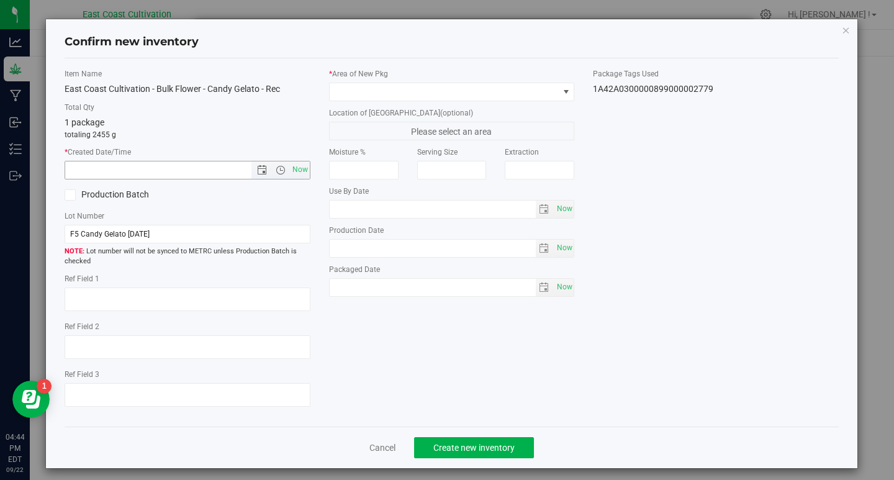
click at [302, 170] on span "Now" at bounding box center [299, 170] width 21 height 18
type input "[DATE] 4:44 PM"
click at [356, 93] on span at bounding box center [444, 91] width 229 height 17
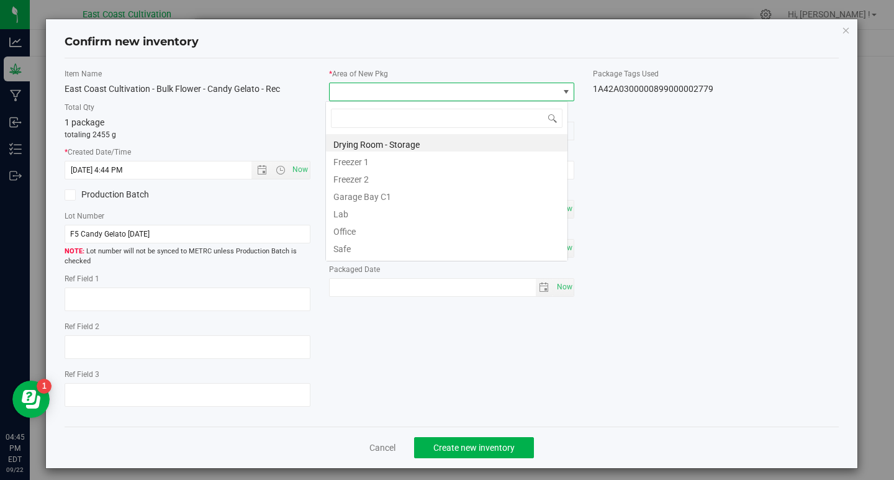
scroll to position [19, 243]
click at [385, 142] on li "Drying Room - Storage" at bounding box center [446, 142] width 241 height 17
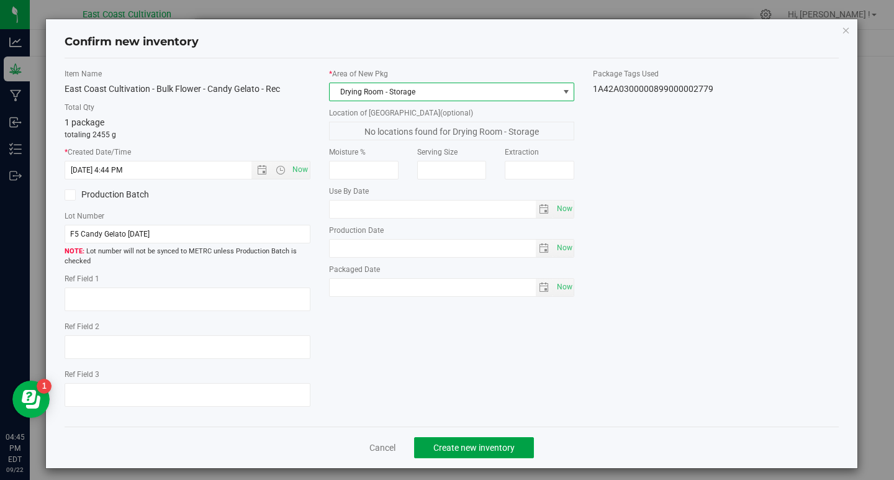
click at [460, 442] on button "Create new inventory" at bounding box center [474, 447] width 120 height 21
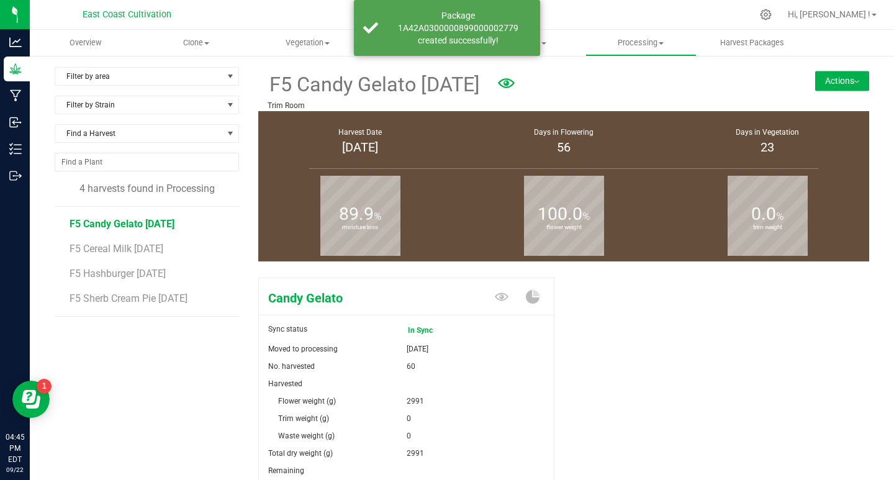
click at [839, 81] on button "Actions" at bounding box center [842, 81] width 54 height 20
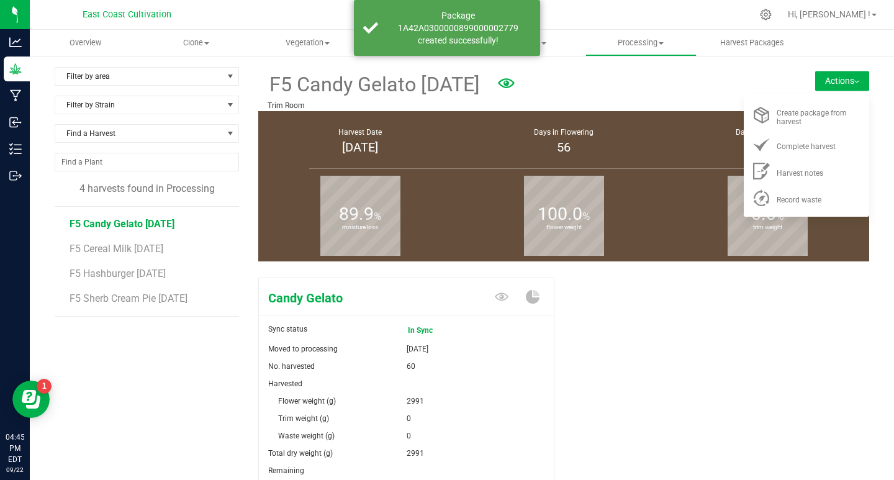
click at [811, 112] on span "Create package from harvest" at bounding box center [812, 117] width 70 height 17
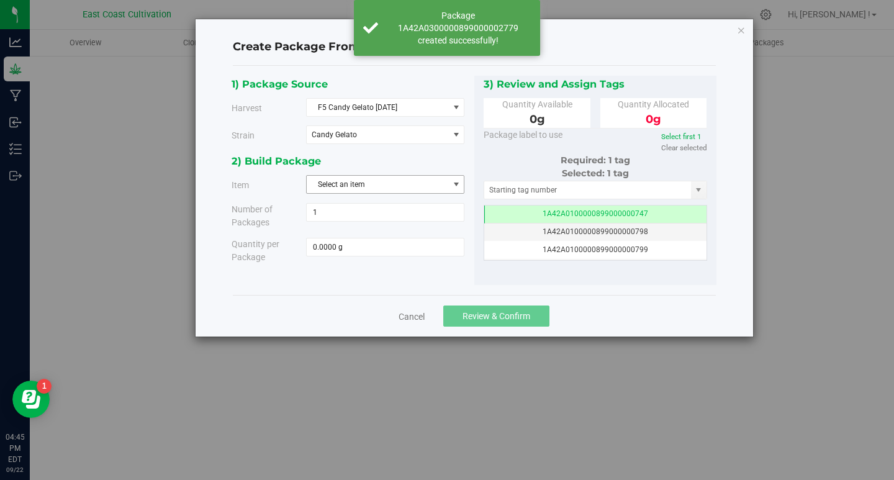
click at [328, 188] on span "Select an item" at bounding box center [378, 184] width 142 height 17
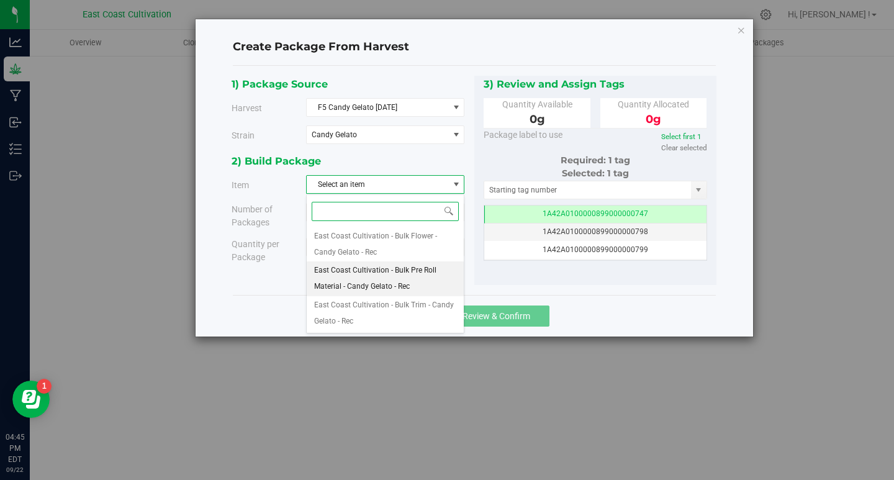
click at [387, 273] on span "East Coast Cultivation - Bulk Pre Roll Material - Candy Gelato - Rec" at bounding box center [385, 279] width 142 height 32
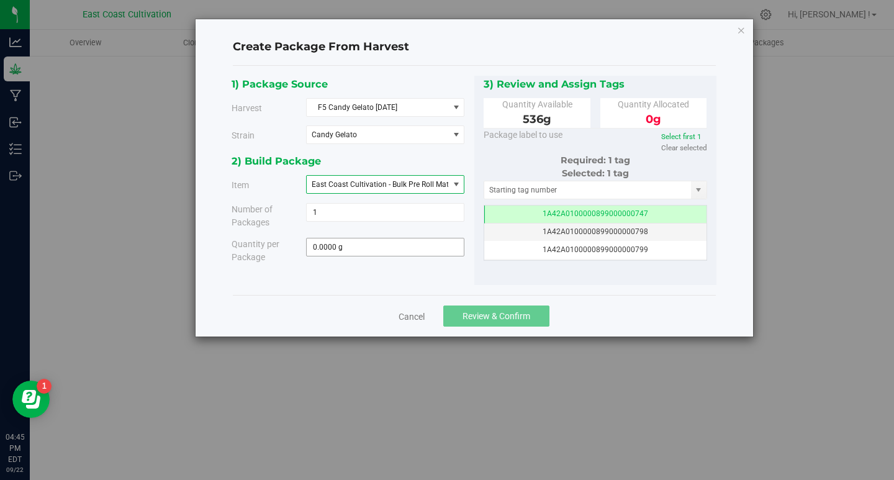
click at [393, 251] on span "0.0000 g 0" at bounding box center [385, 247] width 158 height 19
type input "536"
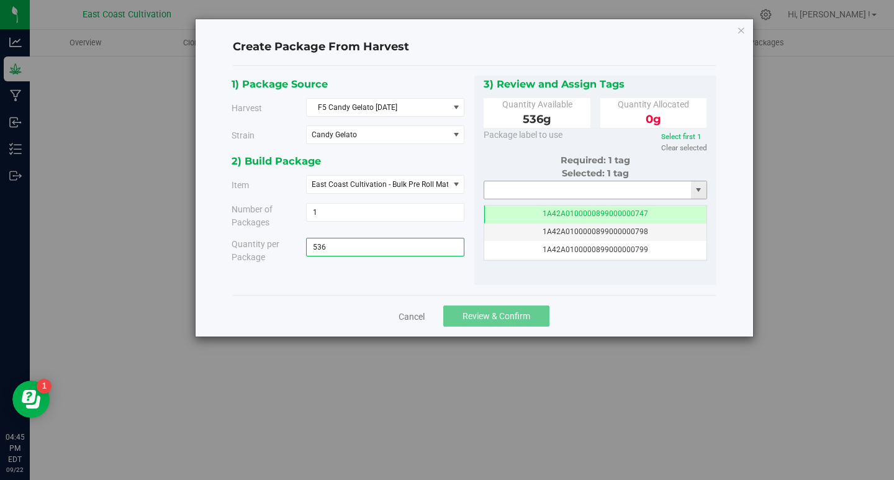
click at [514, 193] on input "text" at bounding box center [587, 189] width 207 height 17
type input "536.0000 g"
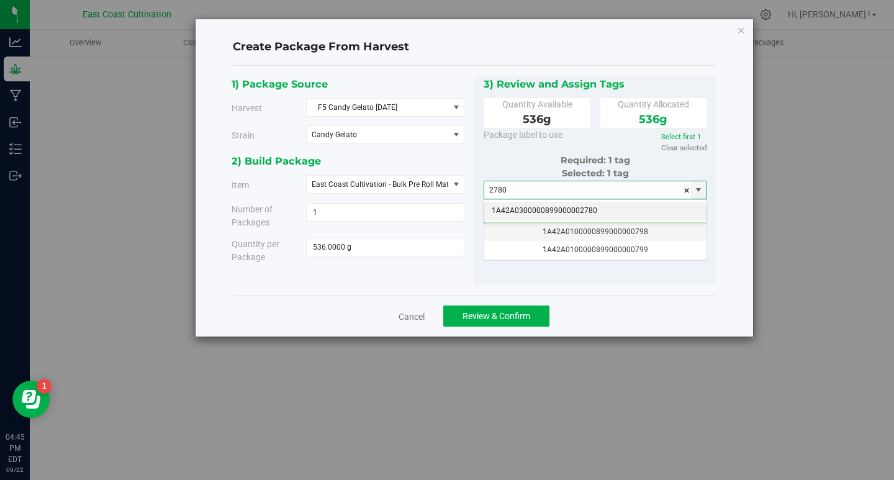
click at [539, 208] on li "1A42A0300000899000002780" at bounding box center [595, 211] width 223 height 19
type input "1A42A0300000899000002780"
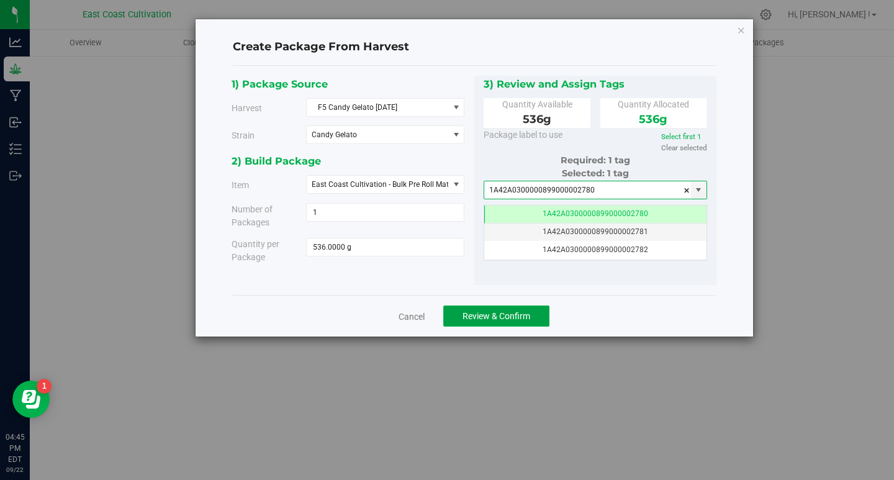
click at [507, 309] on button "Review & Confirm" at bounding box center [496, 315] width 106 height 21
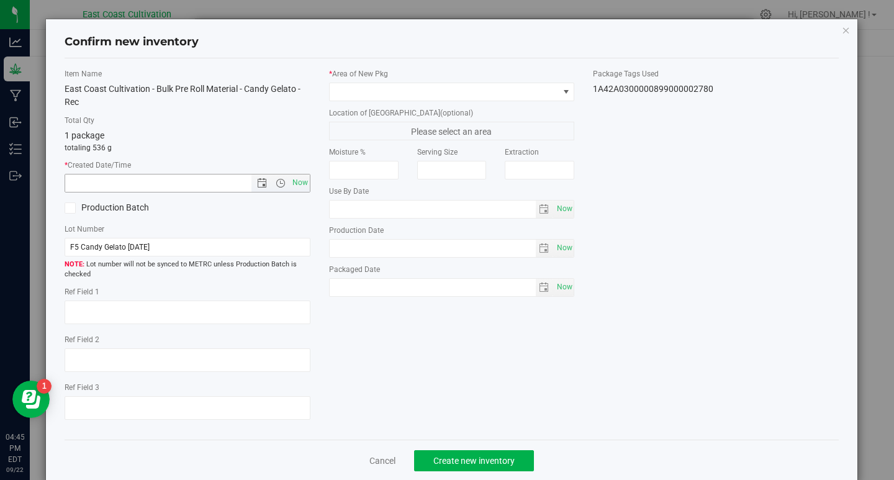
click at [295, 182] on span "Now" at bounding box center [299, 183] width 21 height 18
type input "[DATE] 4:45 PM"
click at [374, 94] on span at bounding box center [444, 91] width 229 height 17
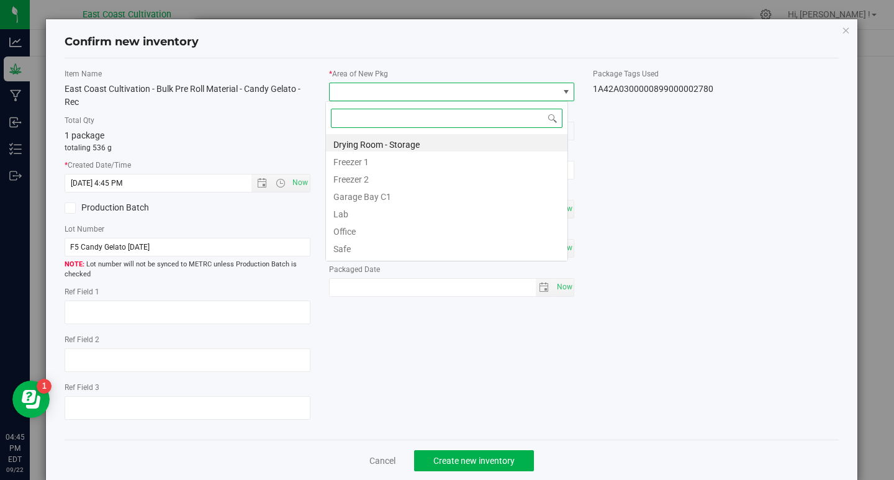
scroll to position [19, 243]
click at [391, 142] on li "Drying Room - Storage" at bounding box center [446, 142] width 241 height 17
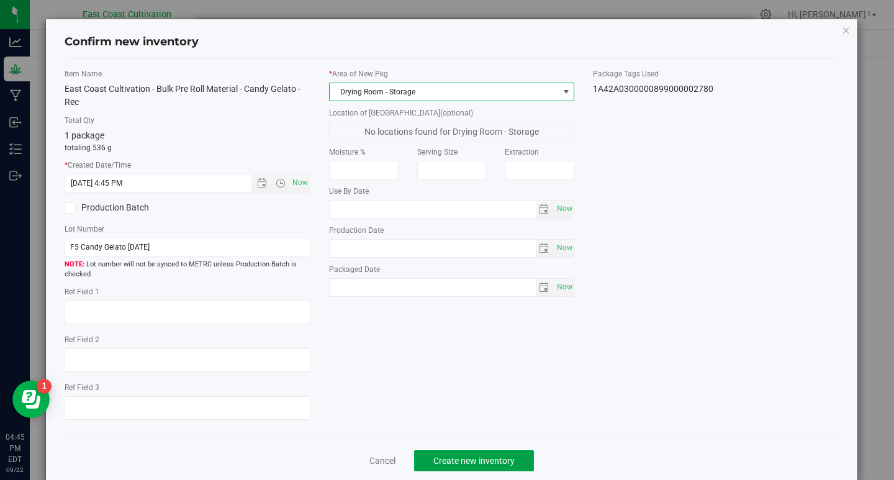
click at [481, 453] on button "Create new inventory" at bounding box center [474, 460] width 120 height 21
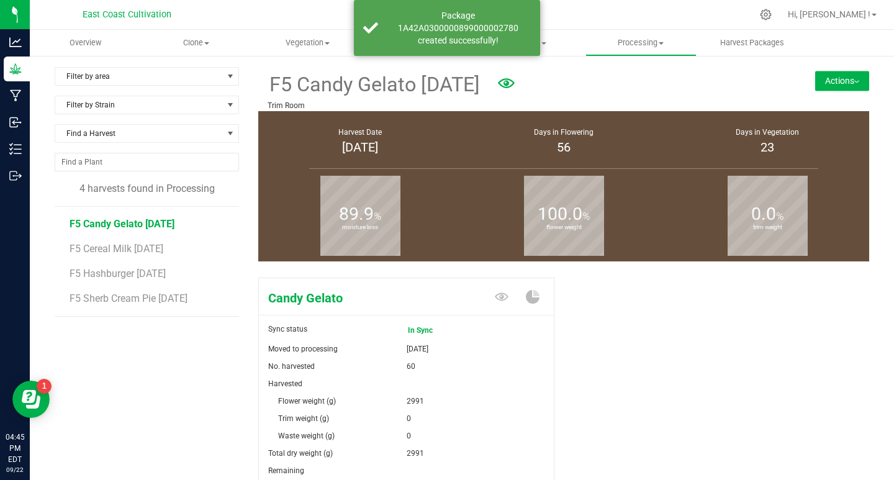
click at [134, 246] on span "F5 Cereal Milk [DATE]" at bounding box center [117, 249] width 94 height 12
click at [821, 82] on button "Actions" at bounding box center [842, 81] width 54 height 20
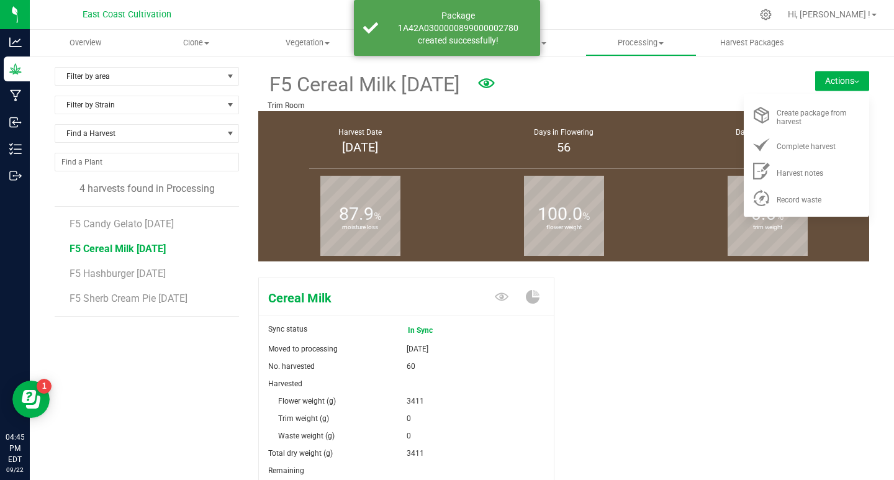
click at [804, 118] on div "Create package from harvest" at bounding box center [819, 115] width 84 height 22
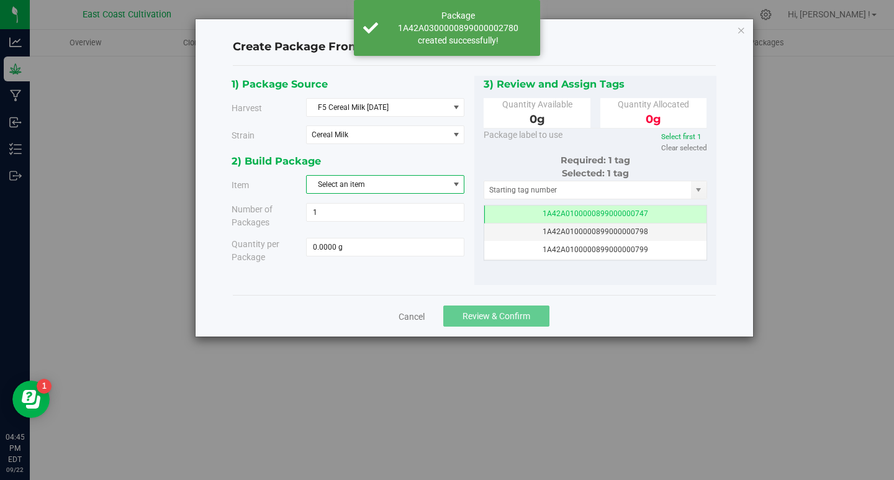
click at [341, 183] on span "Select an item" at bounding box center [378, 184] width 142 height 17
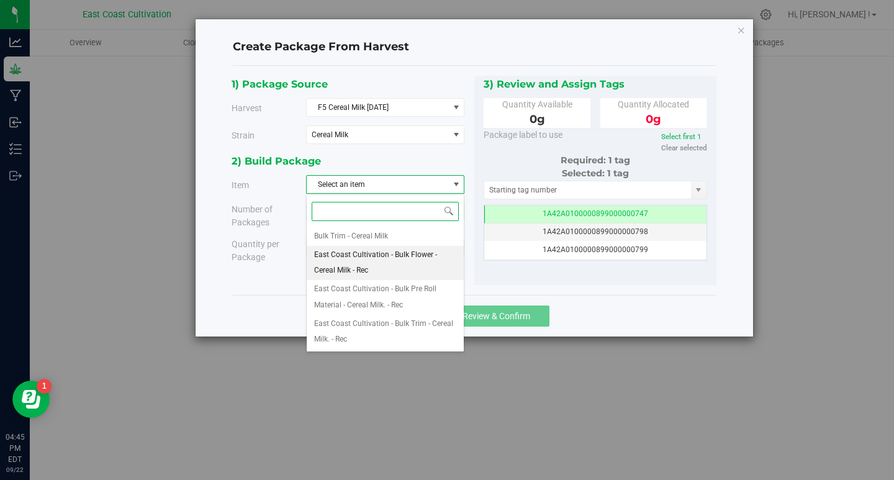
click at [392, 257] on span "East Coast Cultivation - Bulk Flower - Cereal Milk - Rec" at bounding box center [385, 263] width 142 height 32
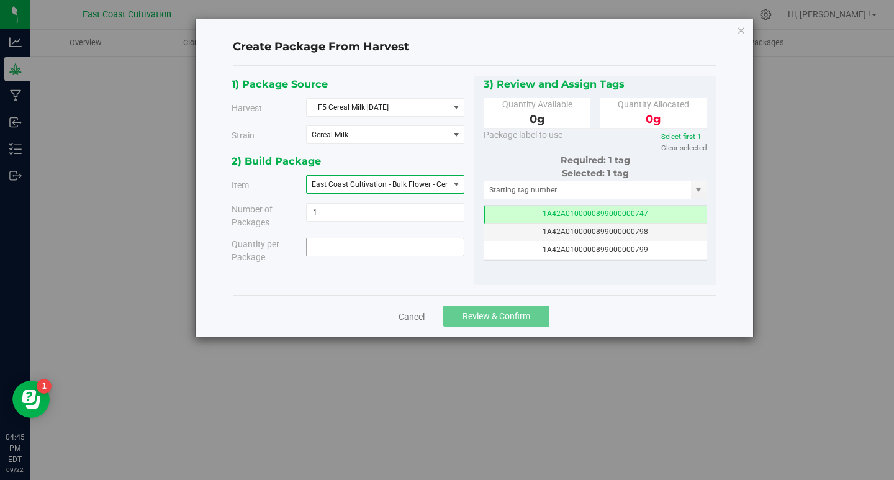
click at [392, 247] on span at bounding box center [385, 247] width 158 height 19
type input "2743"
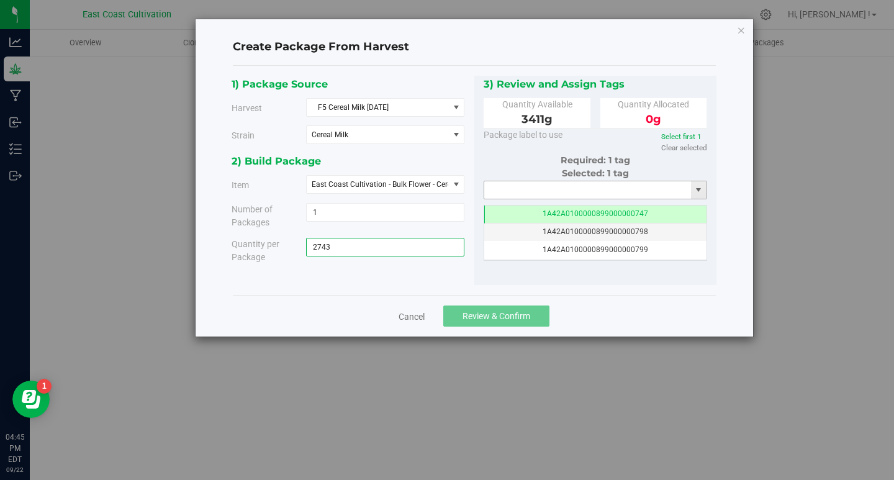
type input "2743.0000 g"
click at [514, 187] on input "text" at bounding box center [587, 189] width 207 height 17
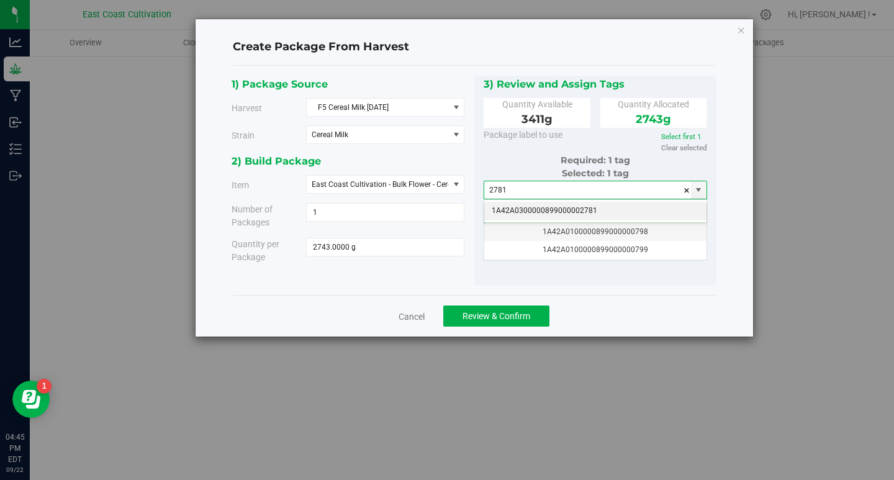
click at [533, 209] on li "1A42A0300000899000002781" at bounding box center [595, 211] width 223 height 19
type input "1A42A0300000899000002781"
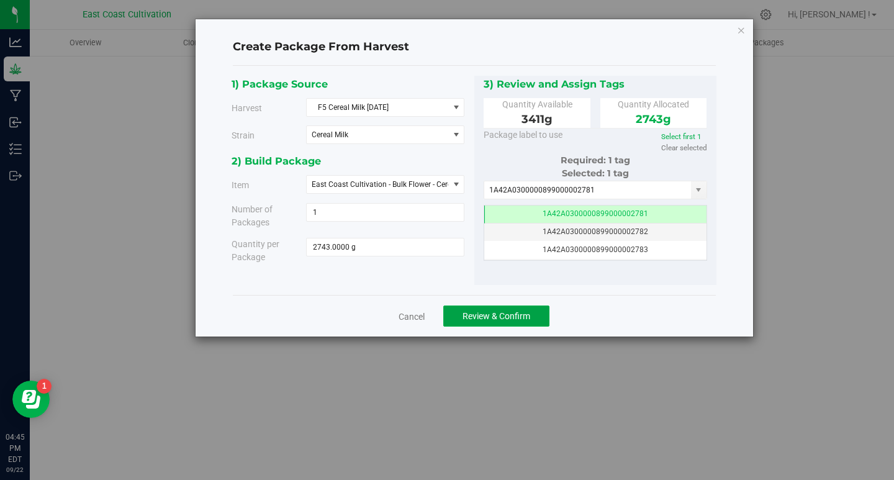
click at [494, 313] on span "Review & Confirm" at bounding box center [496, 316] width 68 height 10
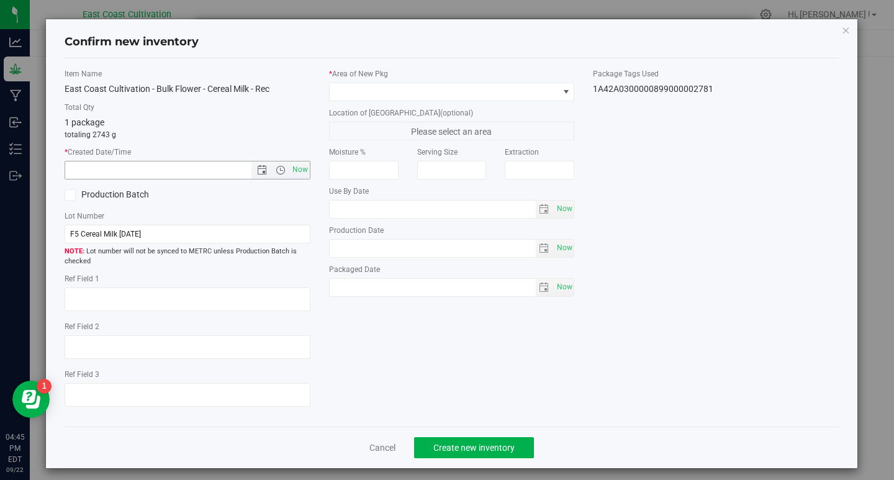
click at [291, 169] on span "Now" at bounding box center [299, 170] width 21 height 18
type input "[DATE] 4:45 PM"
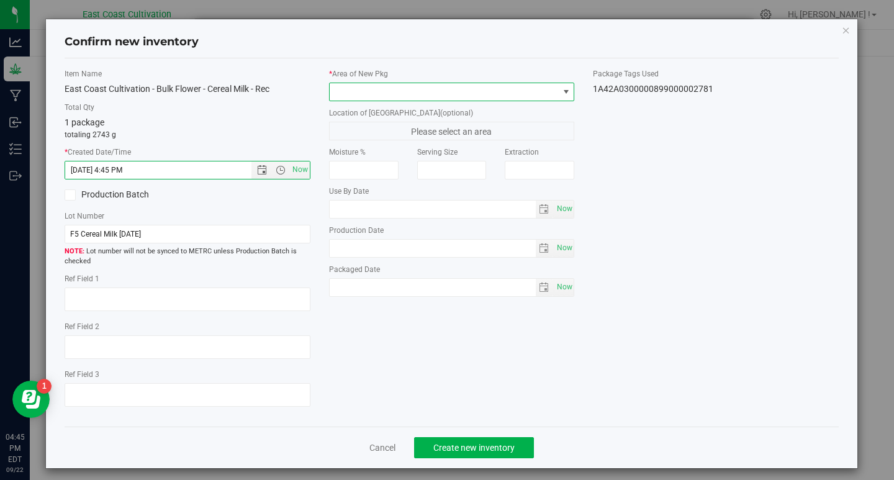
click at [358, 94] on span at bounding box center [444, 91] width 229 height 17
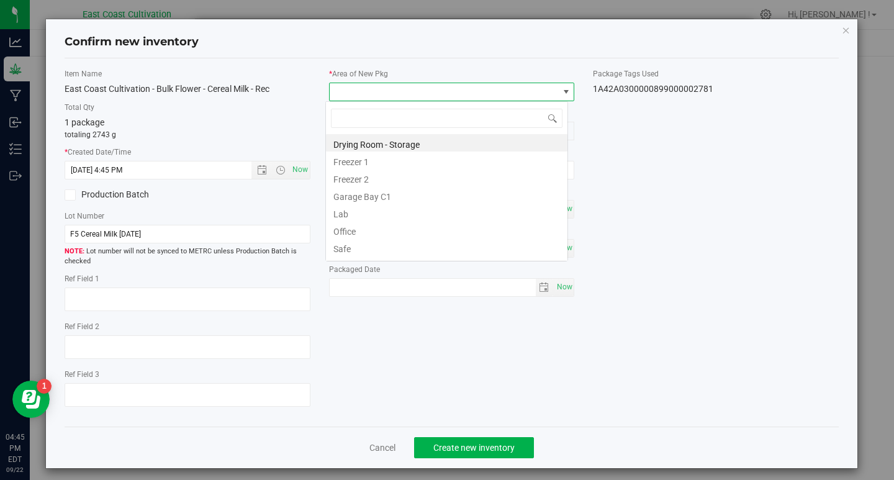
scroll to position [19, 243]
click at [381, 146] on li "Drying Room - Storage" at bounding box center [446, 142] width 241 height 17
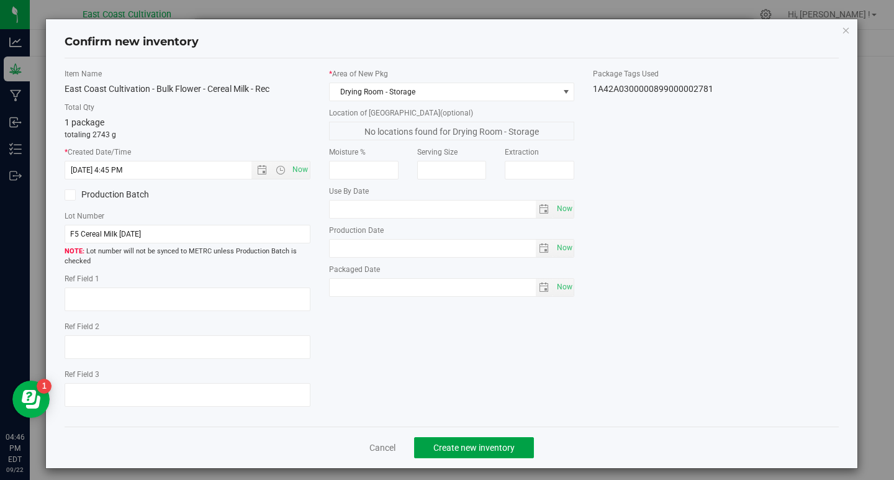
click at [478, 453] on span "Create new inventory" at bounding box center [473, 448] width 81 height 10
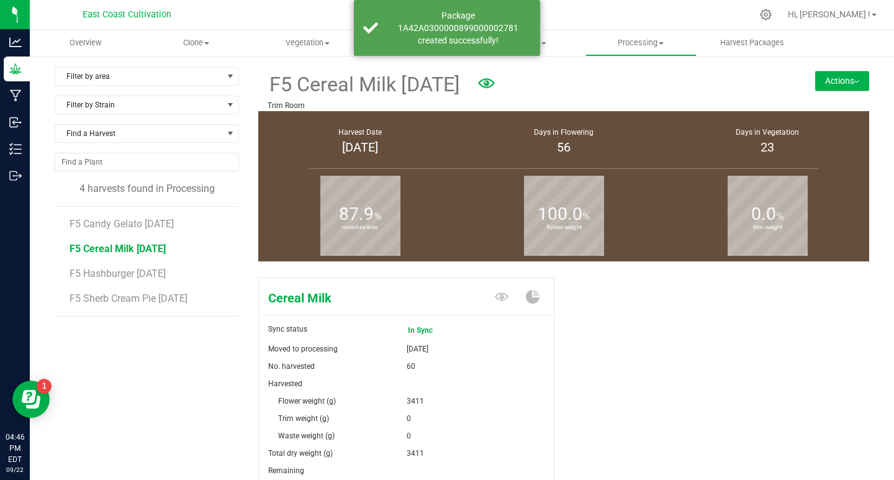
click at [816, 79] on button "Actions" at bounding box center [842, 81] width 54 height 20
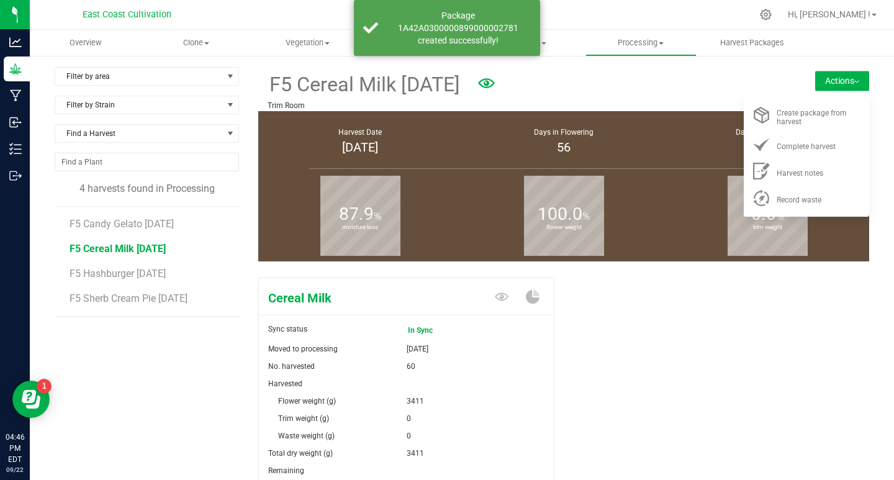
click at [795, 122] on div "Create package from harvest" at bounding box center [819, 115] width 84 height 22
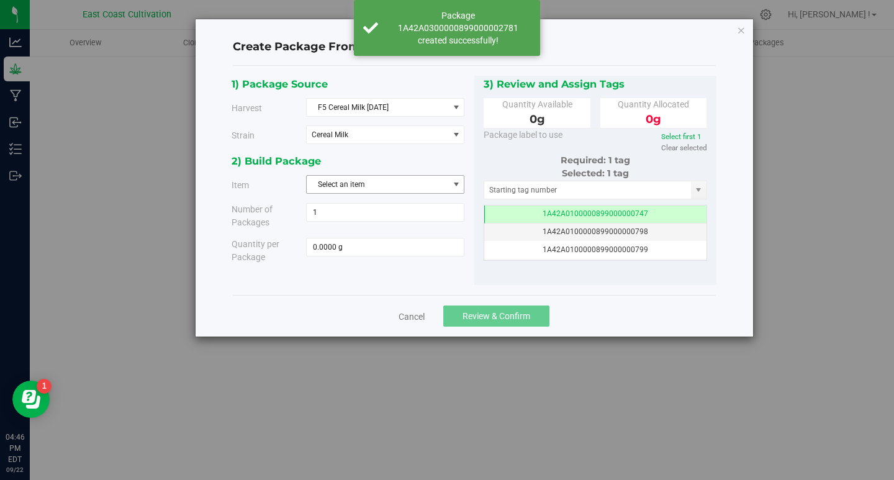
click at [358, 182] on span "Select an item" at bounding box center [378, 184] width 142 height 17
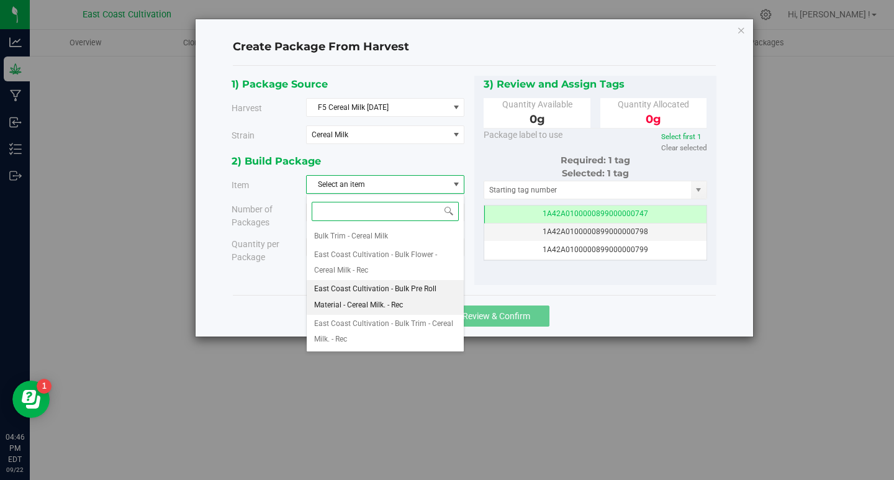
click at [388, 288] on span "East Coast Cultivation - Bulk Pre Roll Material - Cereal Milk. - Rec" at bounding box center [385, 297] width 142 height 32
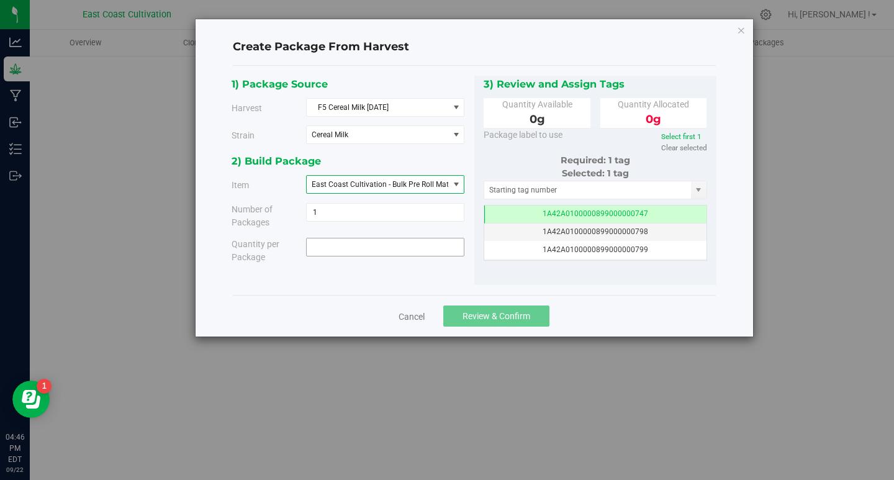
click at [385, 249] on span at bounding box center [385, 247] width 158 height 19
type input "668"
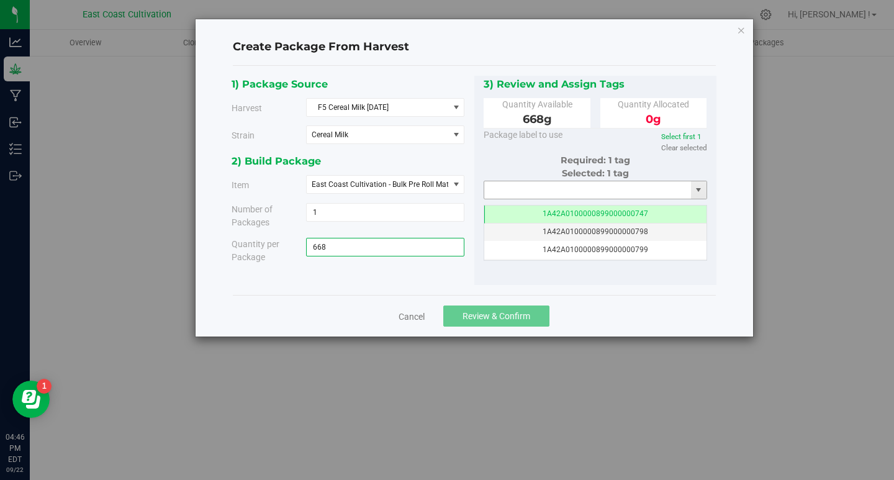
click at [543, 185] on input "text" at bounding box center [587, 189] width 207 height 17
type input "668.0000 g"
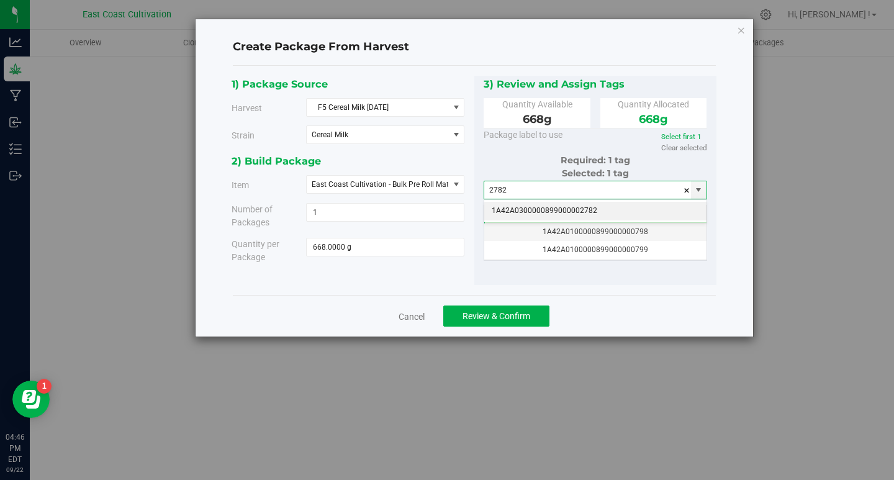
click at [587, 209] on li "1A42A0300000899000002782" at bounding box center [595, 211] width 223 height 19
type input "1A42A0300000899000002782"
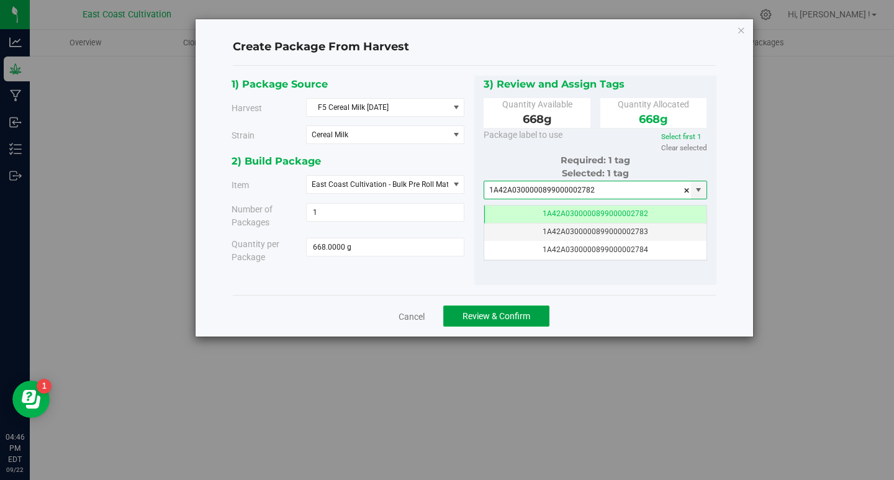
click at [492, 315] on span "Review & Confirm" at bounding box center [496, 316] width 68 height 10
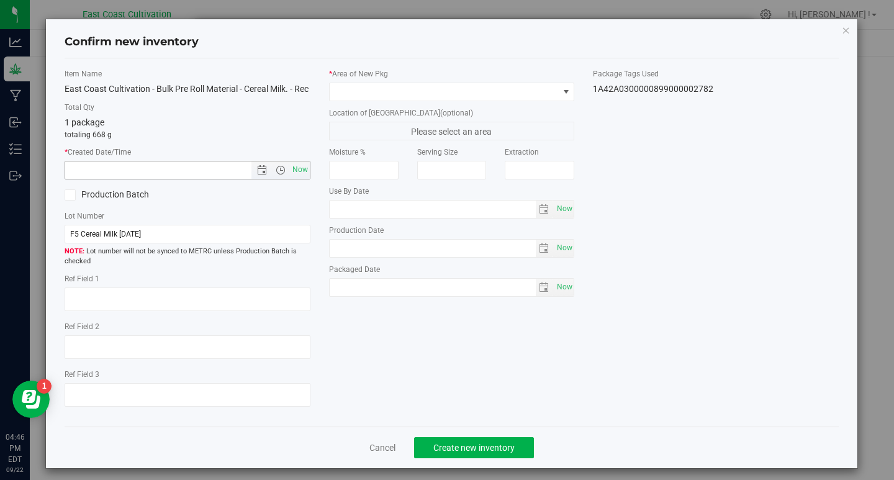
click at [291, 178] on span "Now" at bounding box center [299, 170] width 21 height 18
type input "[DATE] 4:46 PM"
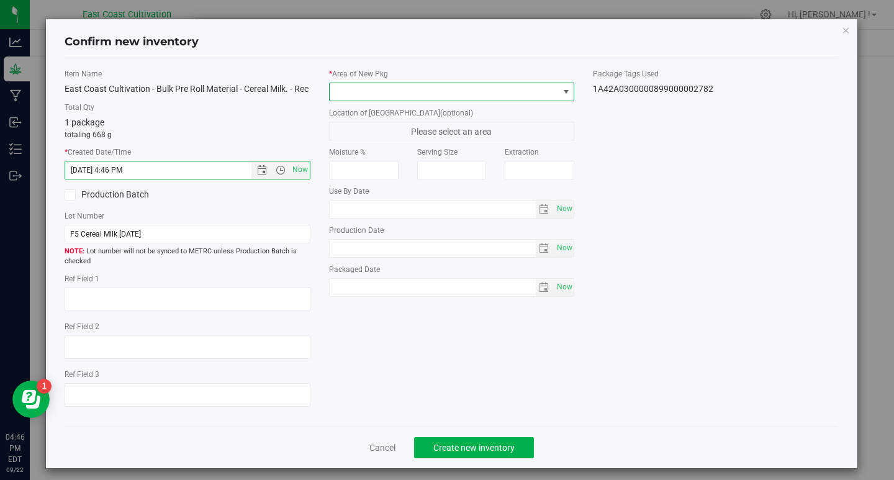
click at [346, 95] on span at bounding box center [444, 91] width 229 height 17
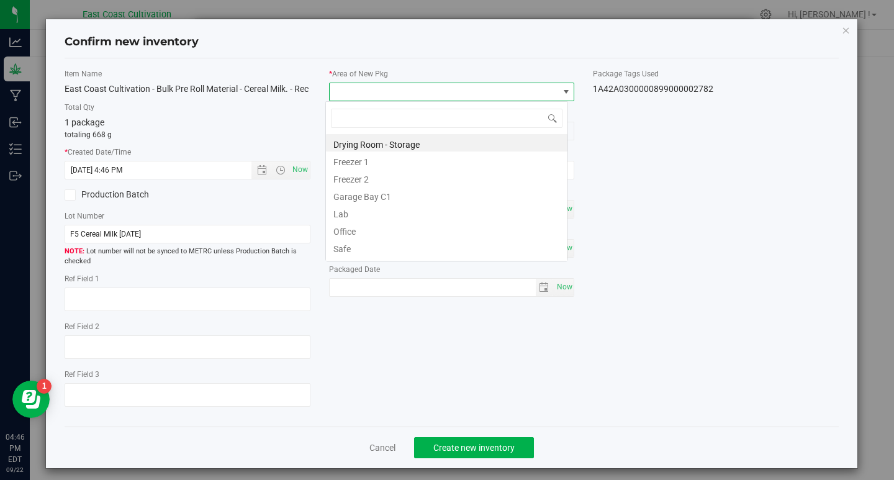
scroll to position [19, 243]
click at [363, 142] on li "Drying Room - Storage" at bounding box center [446, 142] width 241 height 17
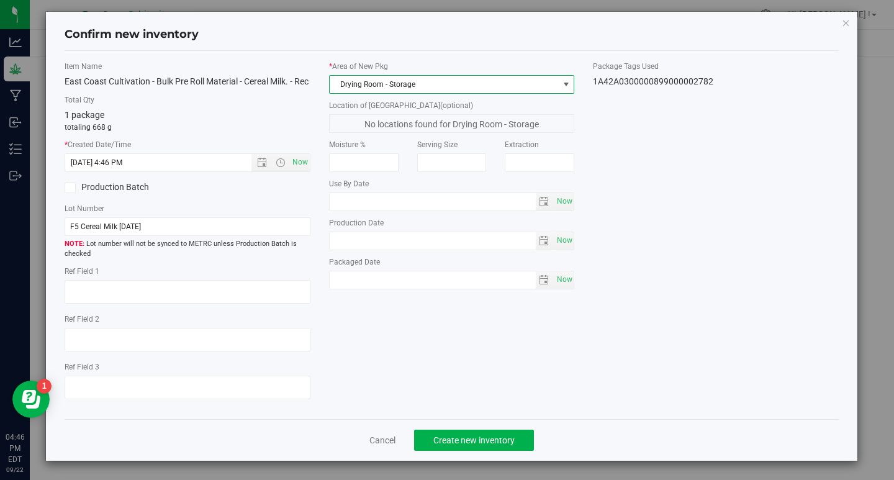
scroll to position [21, 0]
click at [484, 436] on span "Create new inventory" at bounding box center [473, 440] width 81 height 10
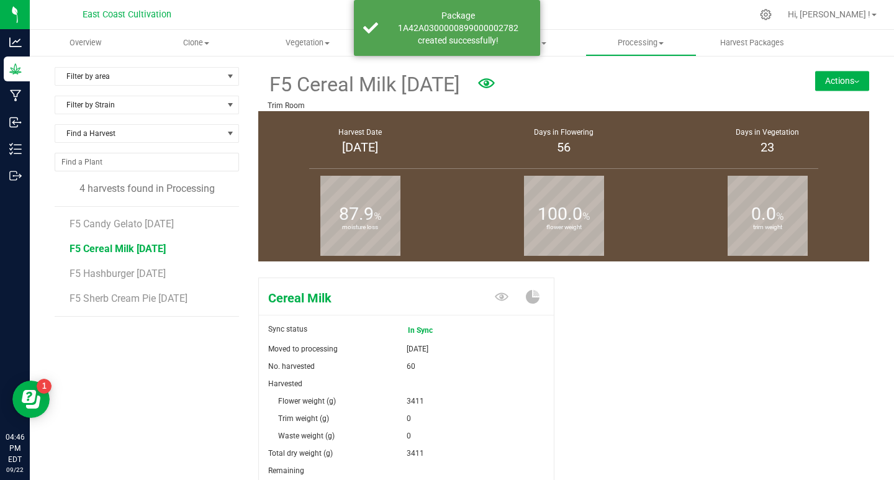
click at [128, 272] on span "F5 Hashburger [DATE]" at bounding box center [118, 274] width 96 height 12
click at [828, 85] on button "Actions" at bounding box center [842, 81] width 54 height 20
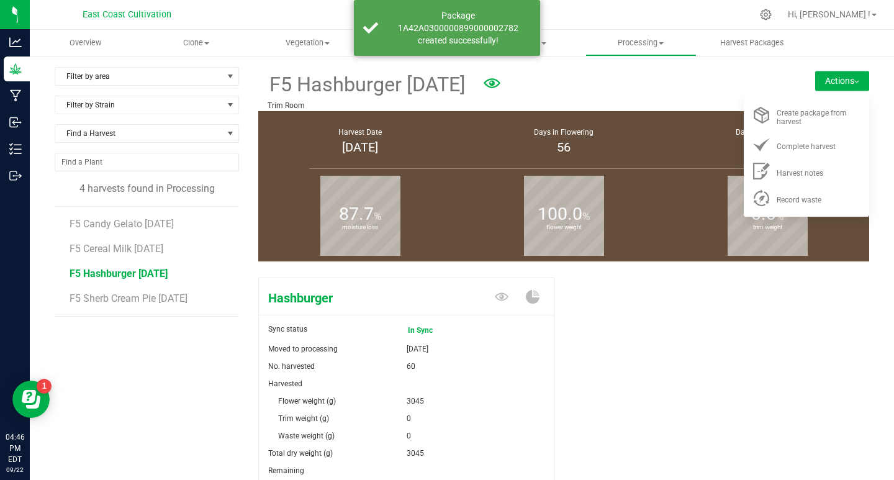
click at [803, 117] on span "Create package from harvest" at bounding box center [812, 117] width 70 height 17
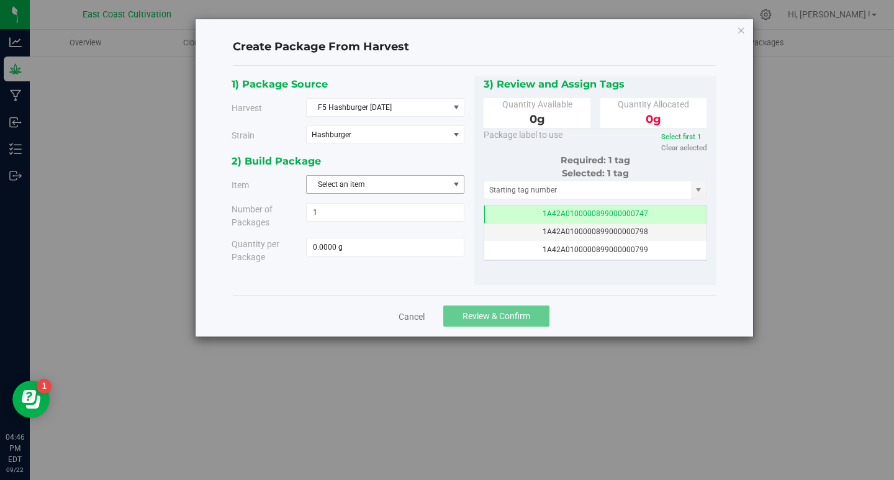
click at [333, 184] on span "Select an item" at bounding box center [378, 184] width 142 height 17
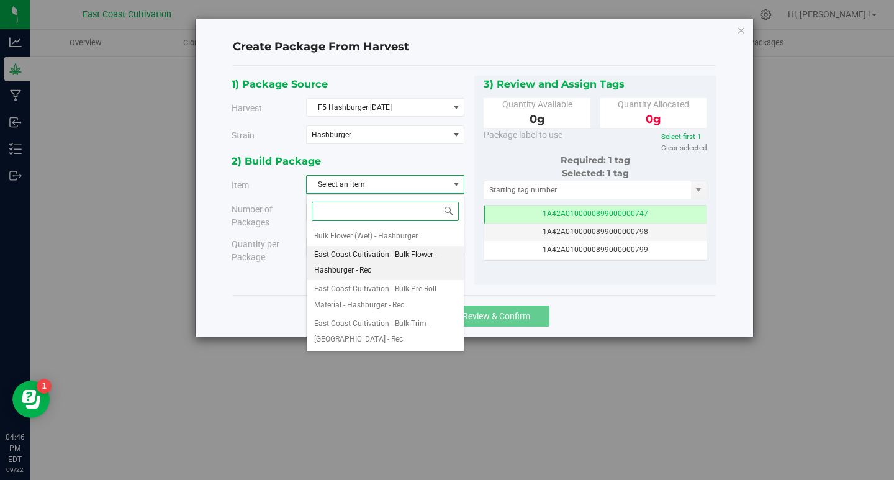
click at [388, 260] on span "East Coast Cultivation - Bulk Flower - Hashburger - Rec" at bounding box center [385, 263] width 142 height 32
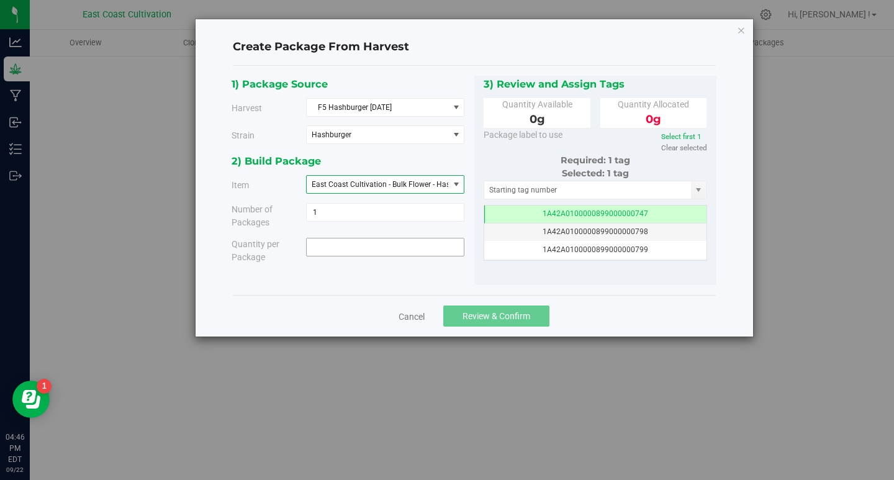
click at [389, 251] on span at bounding box center [385, 247] width 158 height 19
type input "2616"
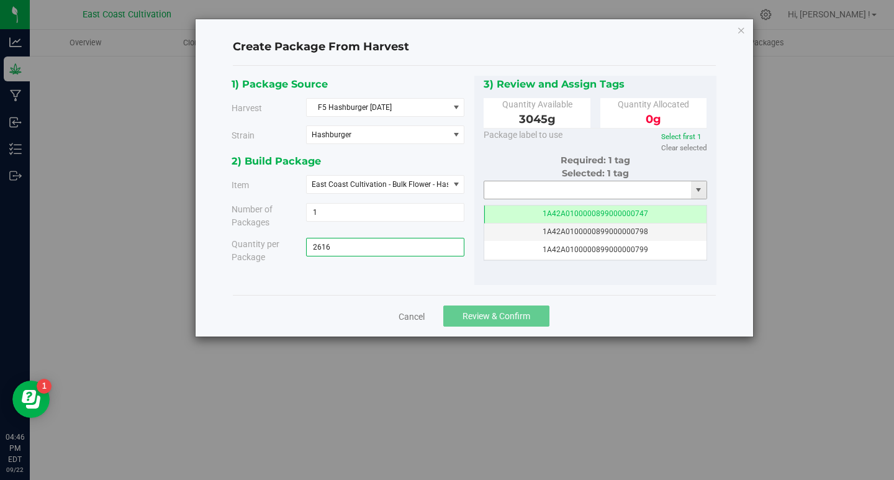
click at [541, 194] on input "text" at bounding box center [587, 189] width 207 height 17
type input "2616.0000 g"
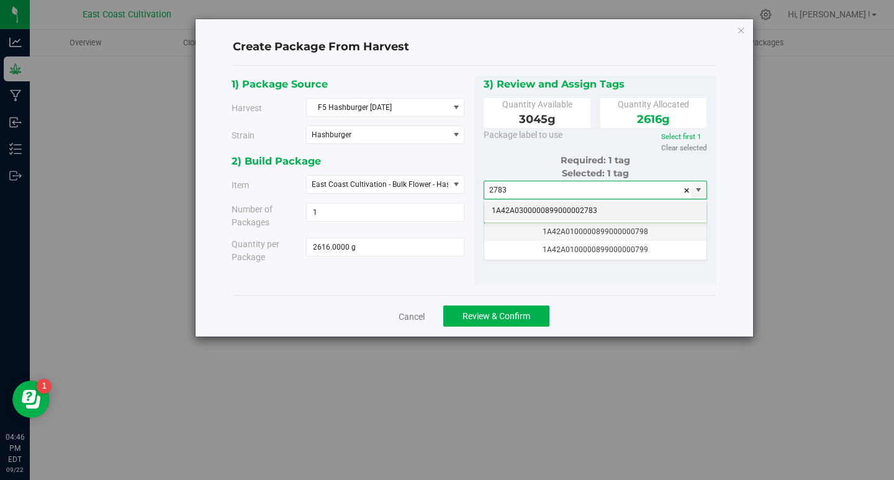
click at [568, 210] on li "1A42A0300000899000002783" at bounding box center [595, 211] width 223 height 19
type input "1A42A0300000899000002783"
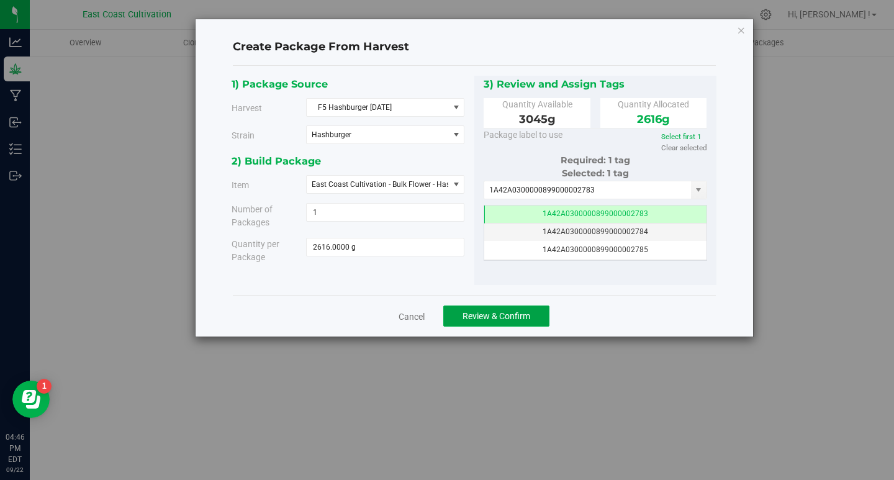
click at [529, 320] on span "Review & Confirm" at bounding box center [496, 316] width 68 height 10
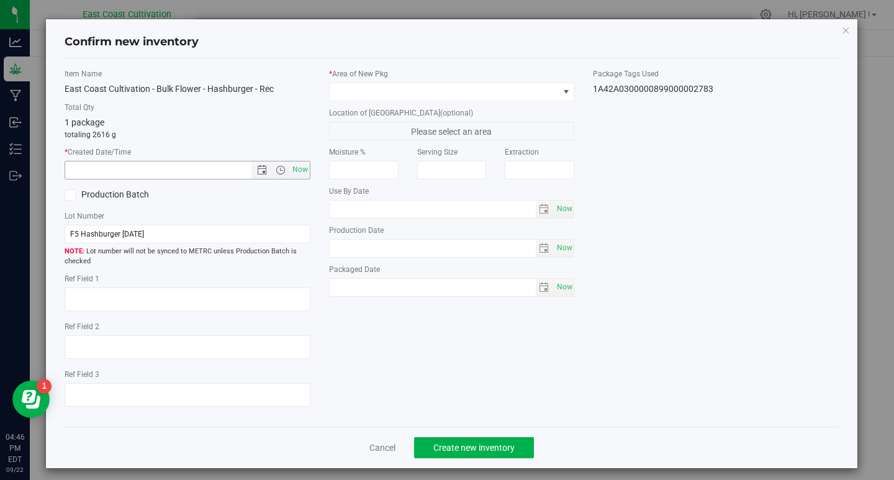
click at [302, 172] on span "Now" at bounding box center [299, 170] width 21 height 18
type input "[DATE] 4:46 PM"
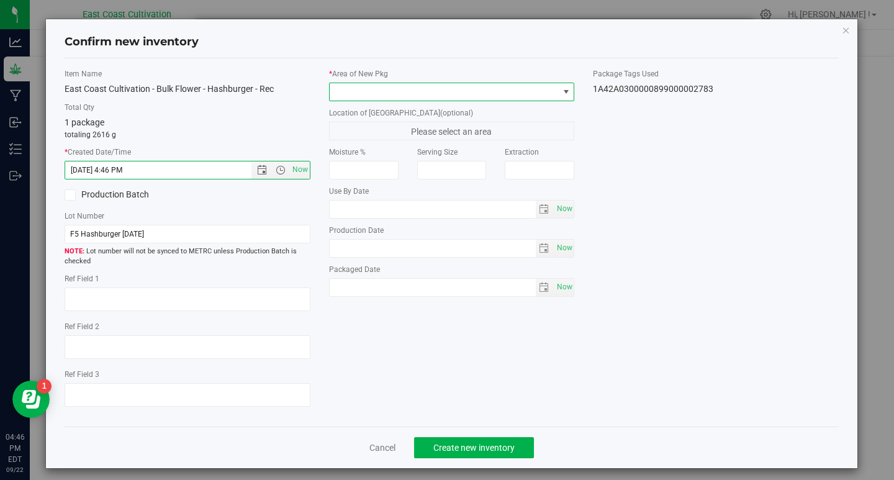
click at [363, 96] on span at bounding box center [444, 91] width 229 height 17
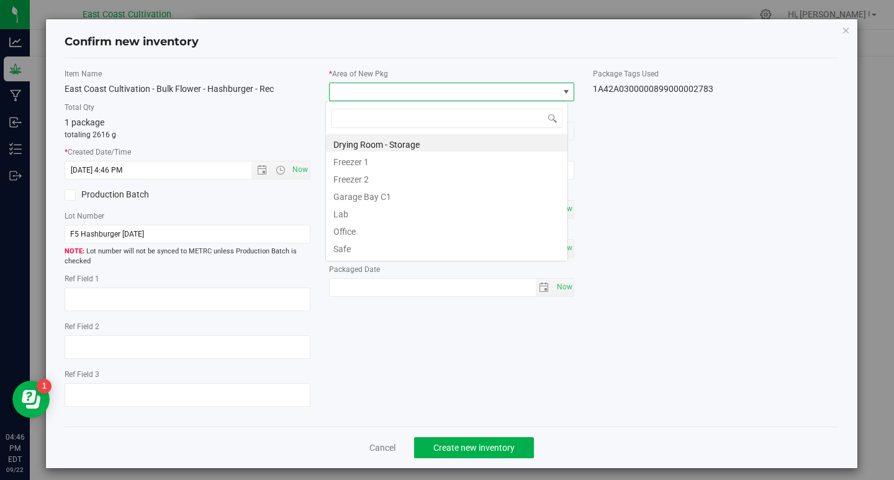
scroll to position [19, 243]
click at [374, 146] on li "Drying Room - Storage" at bounding box center [446, 142] width 241 height 17
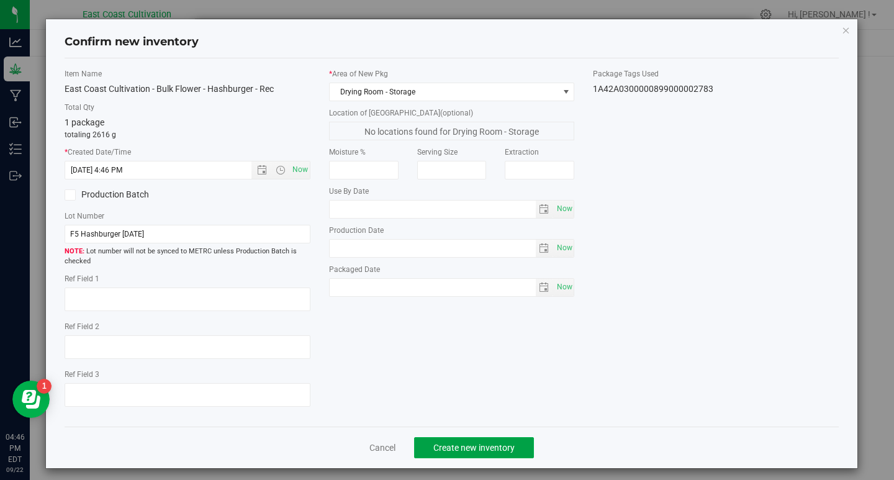
click at [475, 454] on button "Create new inventory" at bounding box center [474, 447] width 120 height 21
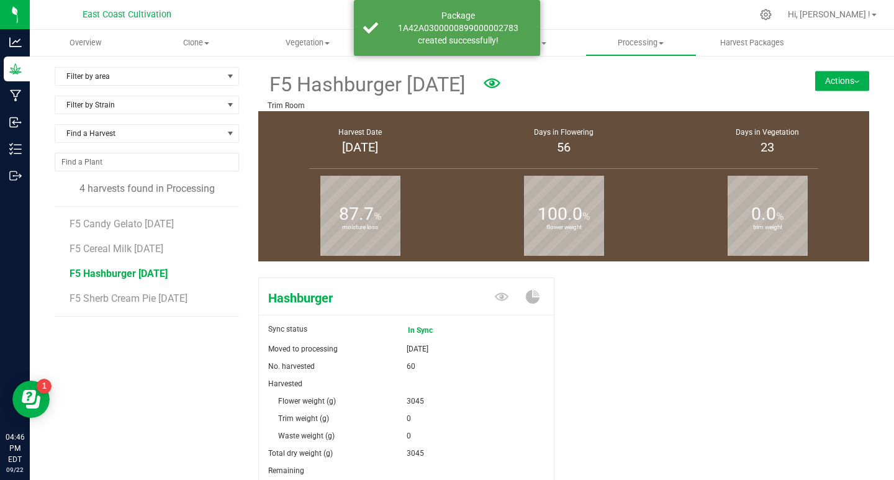
click at [826, 76] on button "Actions" at bounding box center [842, 81] width 54 height 20
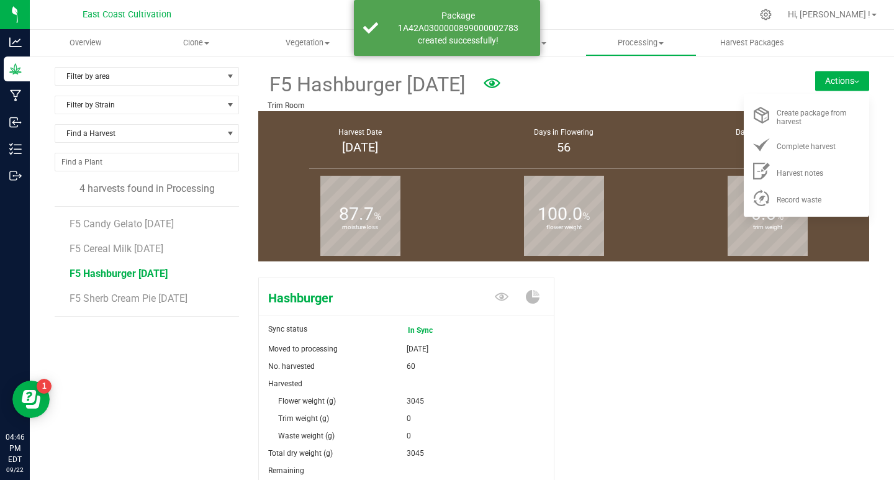
click at [804, 116] on span "Create package from harvest" at bounding box center [812, 117] width 70 height 17
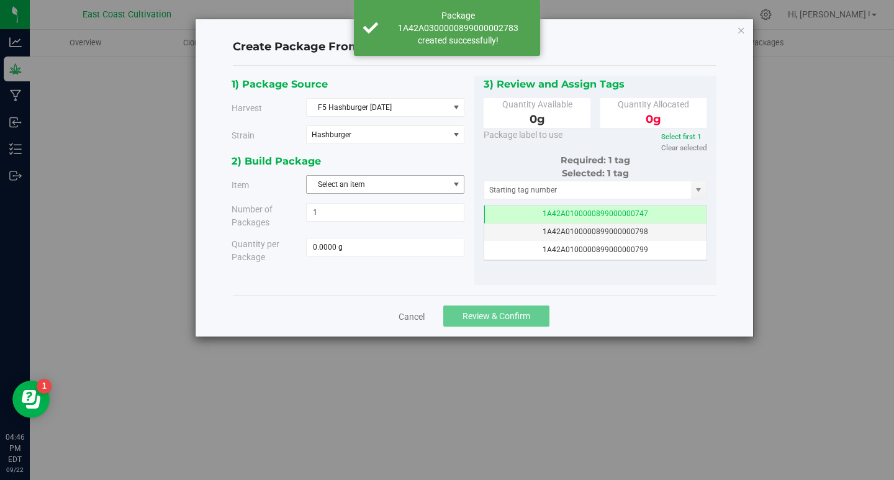
click at [344, 178] on span "Select an item" at bounding box center [378, 184] width 142 height 17
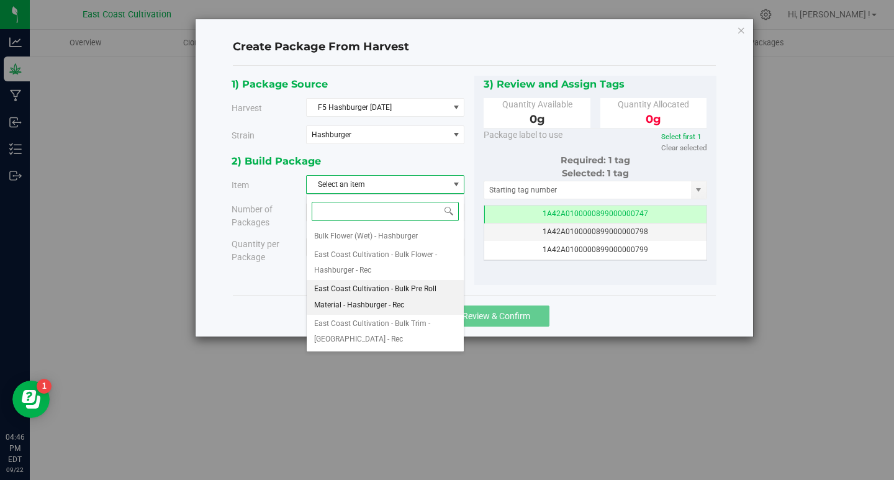
click at [397, 296] on span "East Coast Cultivation - Bulk Pre Roll Material - Hashburger - Rec" at bounding box center [385, 297] width 142 height 32
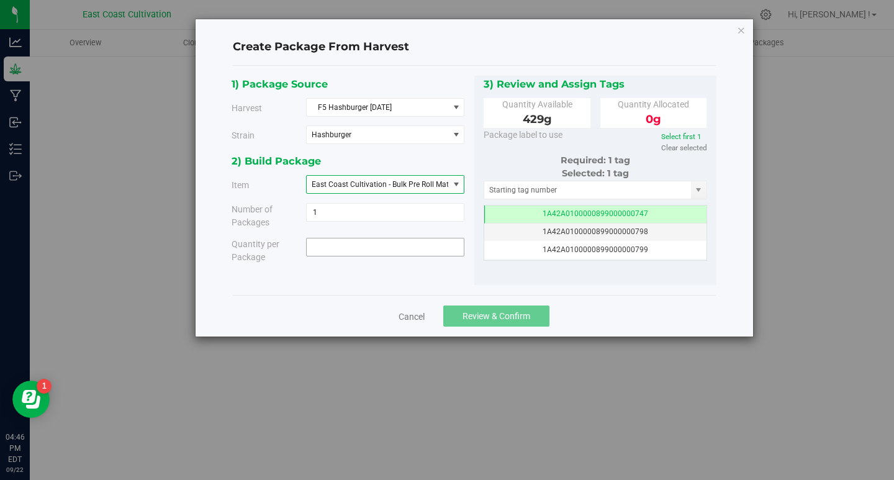
click at [417, 251] on span at bounding box center [385, 247] width 158 height 19
type input "429"
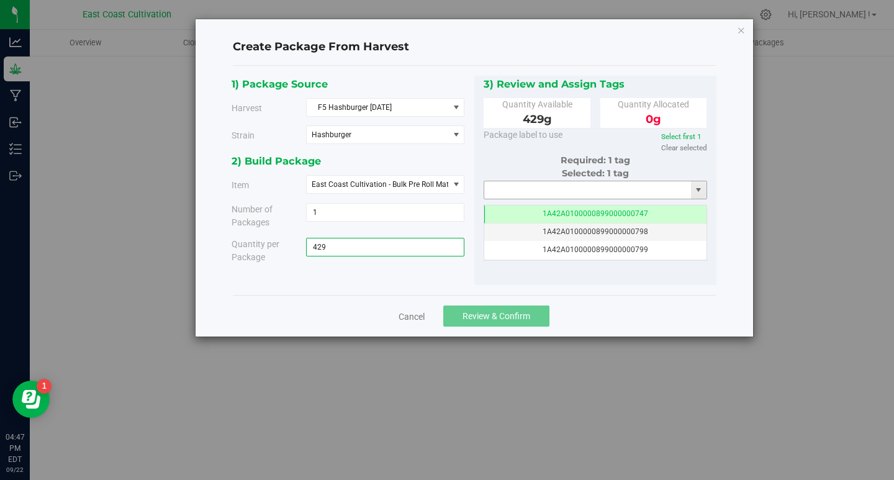
type input "429.0000 g"
click at [544, 189] on input "text" at bounding box center [587, 189] width 207 height 17
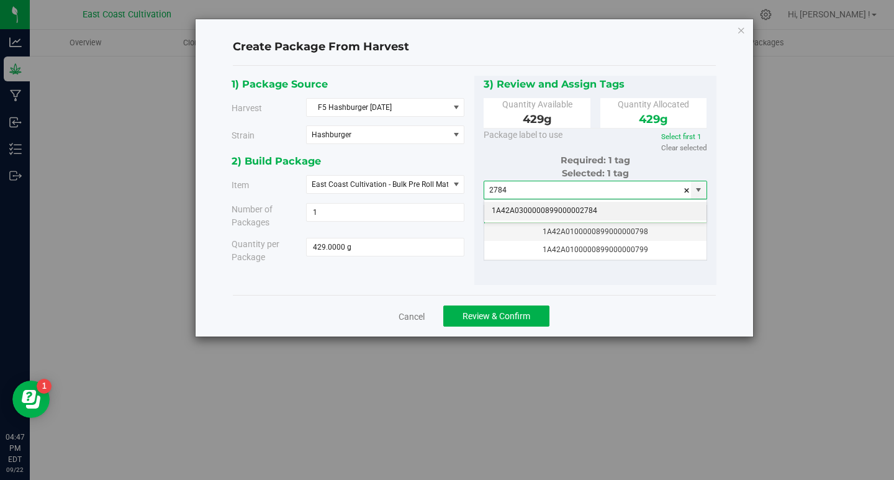
click at [539, 212] on li "1A42A0300000899000002784" at bounding box center [595, 211] width 223 height 19
type input "1A42A0300000899000002784"
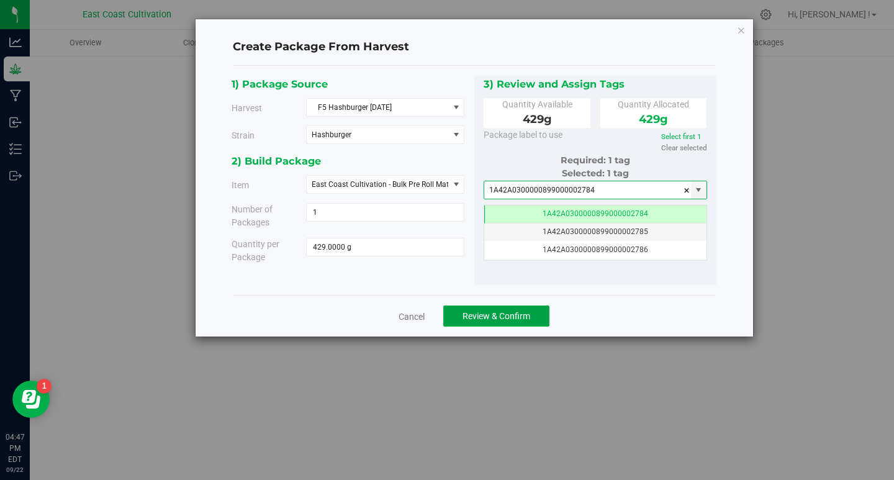
click at [516, 310] on button "Review & Confirm" at bounding box center [496, 315] width 106 height 21
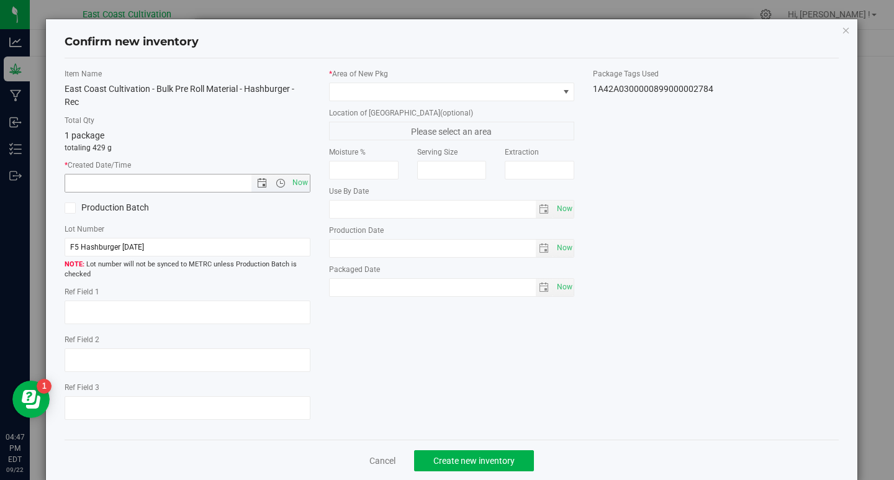
drag, startPoint x: 293, startPoint y: 186, endPoint x: 325, endPoint y: 130, distance: 64.5
click at [293, 185] on span "Now" at bounding box center [299, 183] width 21 height 18
type input "[DATE] 4:47 PM"
click at [346, 90] on span at bounding box center [444, 91] width 229 height 17
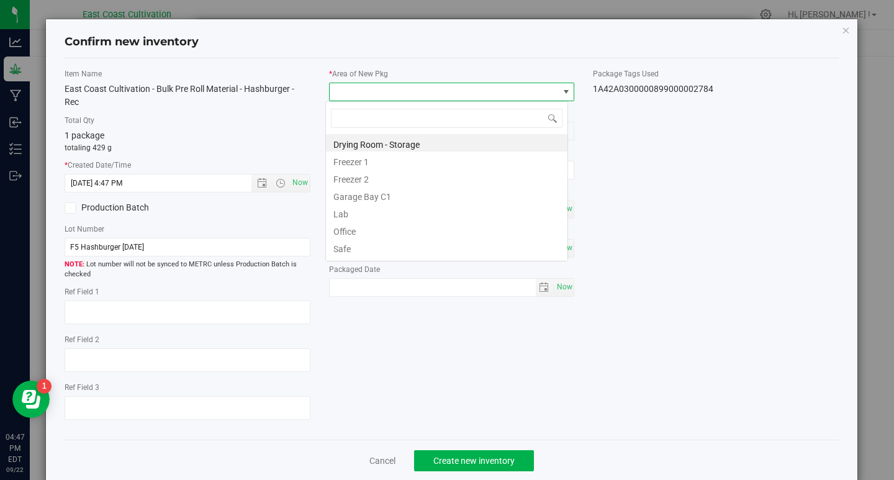
scroll to position [19, 243]
click at [355, 229] on li "Office" at bounding box center [446, 229] width 241 height 17
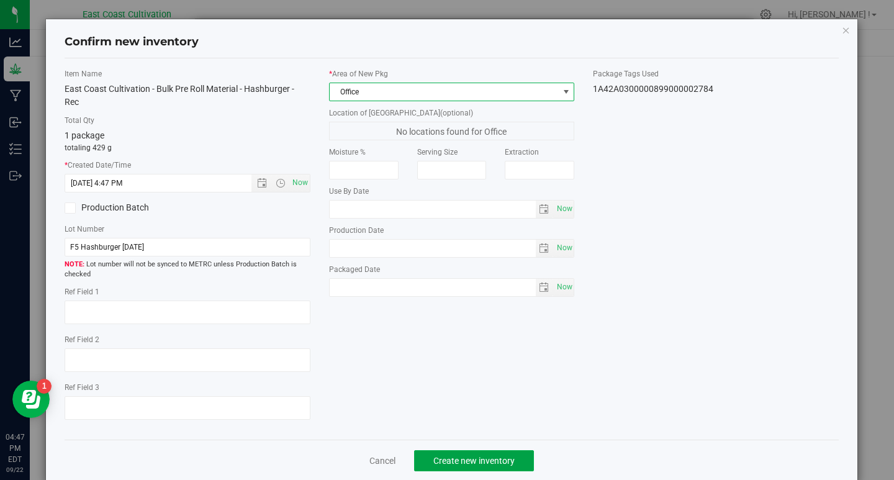
click at [464, 459] on span "Create new inventory" at bounding box center [473, 461] width 81 height 10
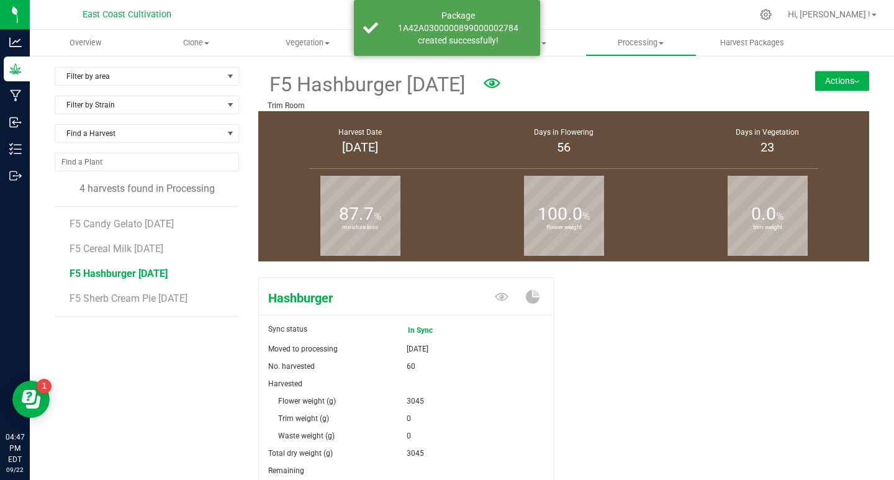
click at [140, 294] on span "F5 Sherb Cream Pie [DATE]" at bounding box center [129, 298] width 118 height 12
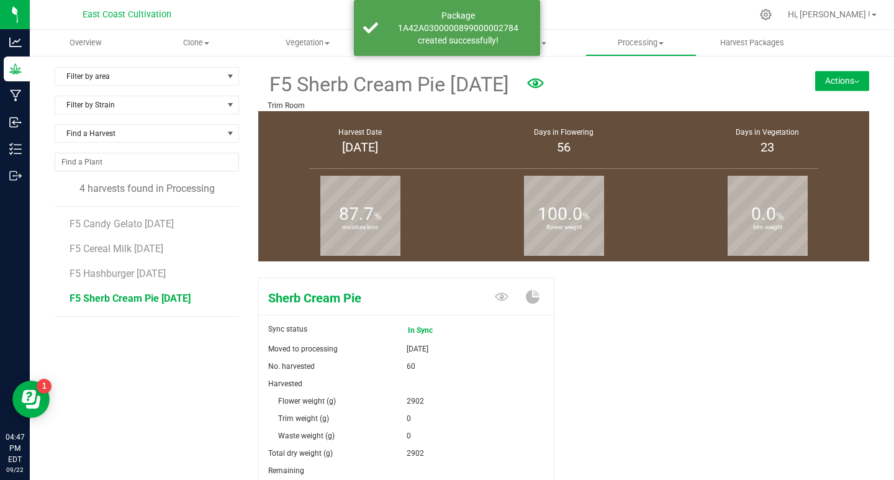
click at [841, 84] on button "Actions" at bounding box center [842, 81] width 54 height 20
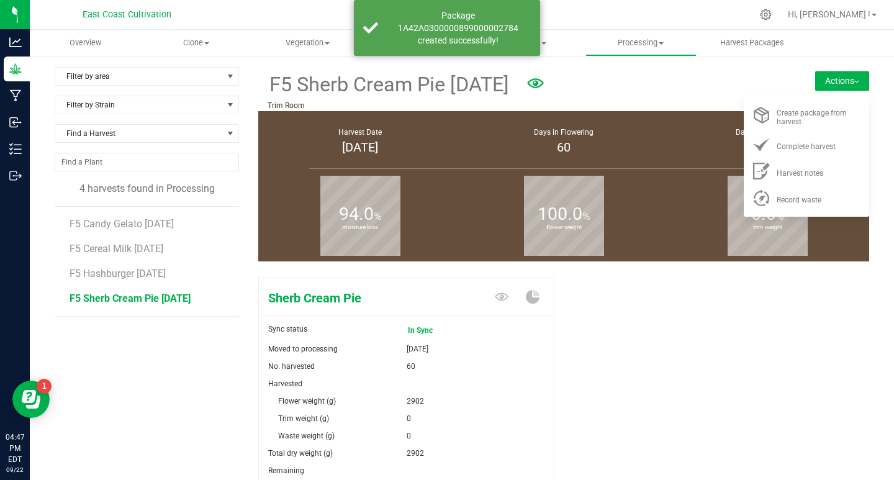
click at [814, 114] on span "Create package from harvest" at bounding box center [812, 117] width 70 height 17
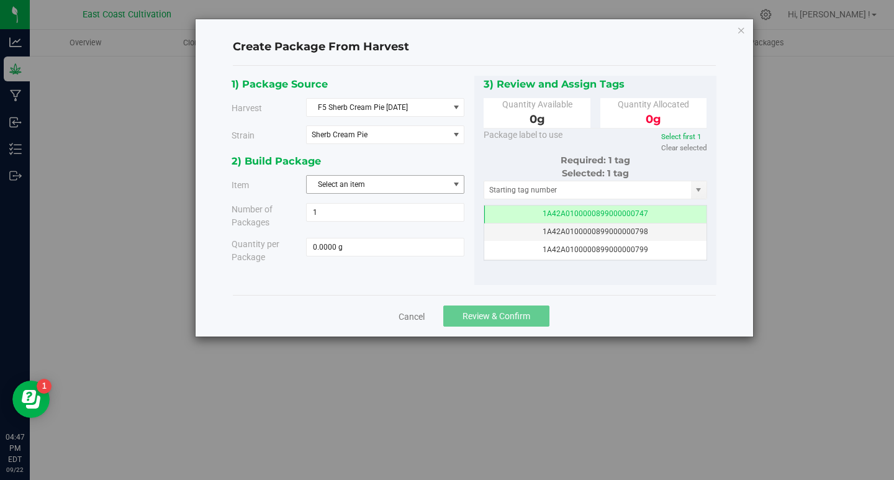
click at [349, 182] on span "Select an item" at bounding box center [378, 184] width 142 height 17
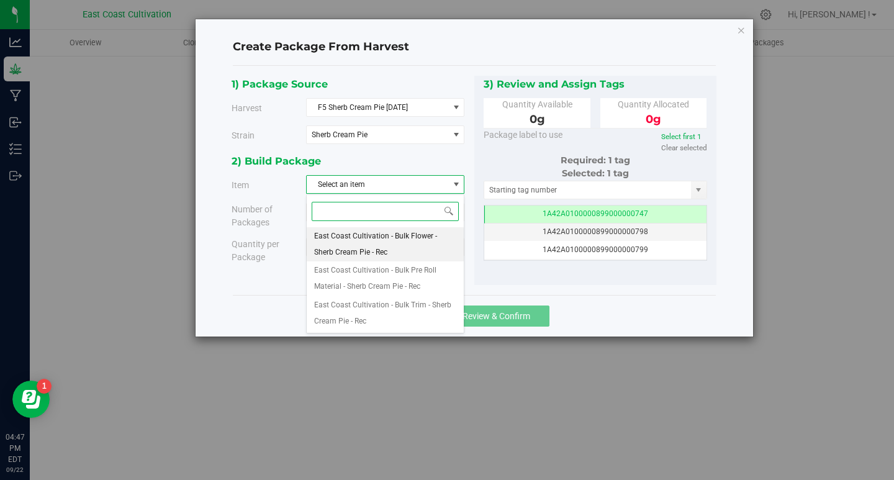
click at [397, 240] on span "East Coast Cultivation - Bulk Flower - Sherb Cream Pie - Rec" at bounding box center [385, 244] width 142 height 32
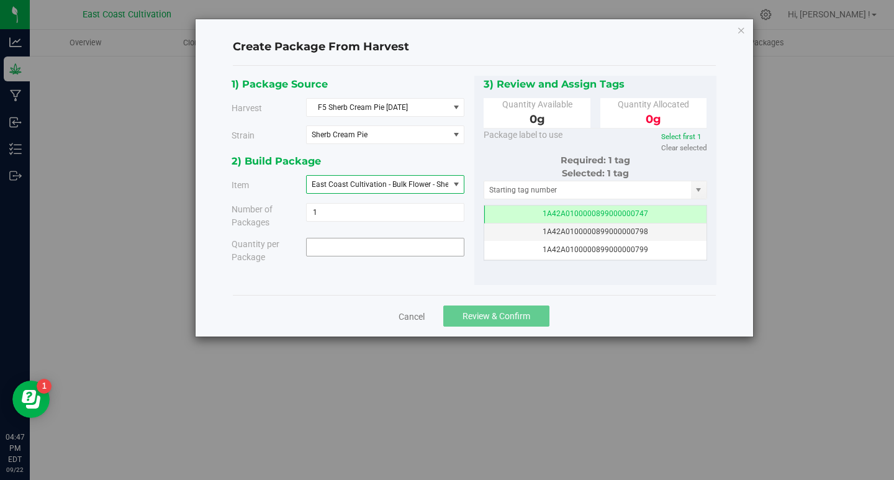
click at [396, 245] on span at bounding box center [385, 247] width 158 height 19
type input "2525"
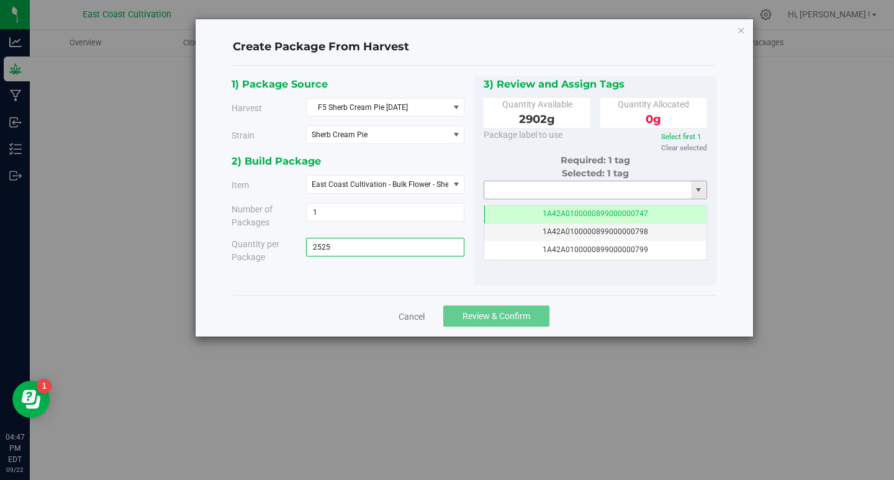
type input "2525.0000 g"
click at [528, 190] on input "text" at bounding box center [587, 189] width 207 height 17
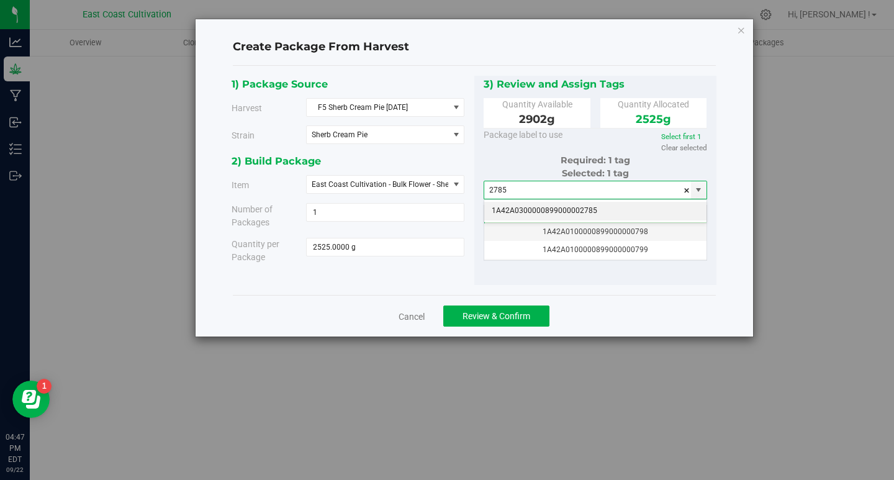
click at [558, 212] on li "1A42A0300000899000002785" at bounding box center [595, 211] width 223 height 19
type input "1A42A0300000899000002785"
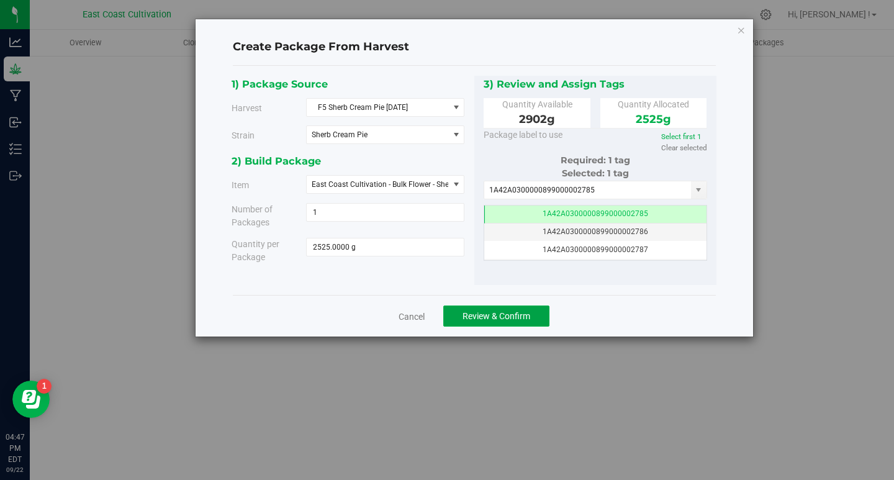
click at [514, 318] on span "Review & Confirm" at bounding box center [496, 316] width 68 height 10
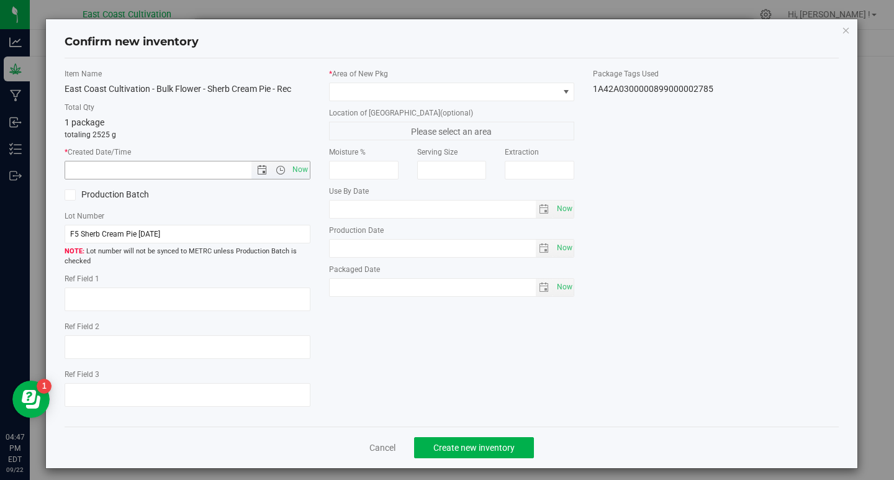
click at [291, 170] on span "Now" at bounding box center [299, 170] width 21 height 18
type input "[DATE] 4:47 PM"
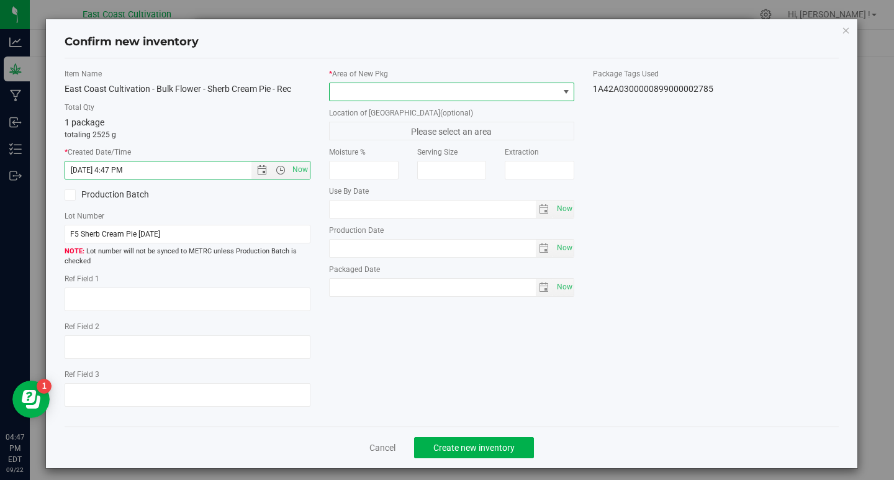
click at [378, 91] on span at bounding box center [444, 91] width 229 height 17
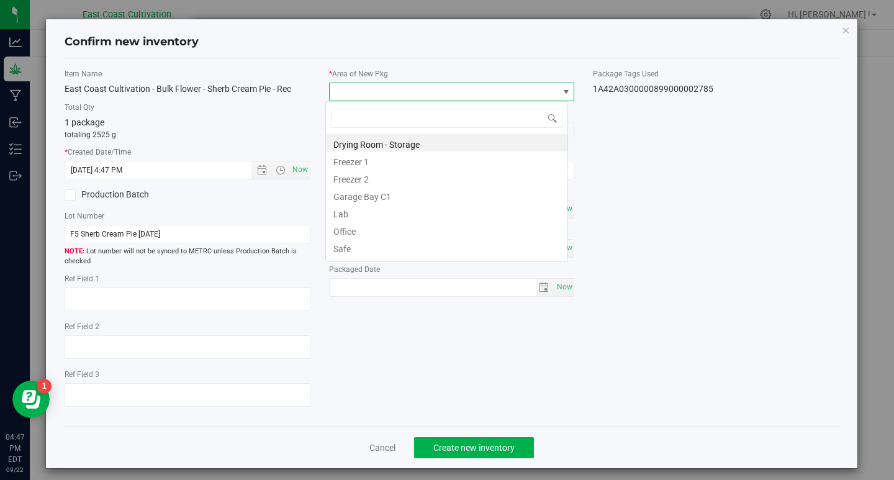
scroll to position [19, 243]
click at [369, 147] on li "Drying Room - Storage" at bounding box center [446, 142] width 241 height 17
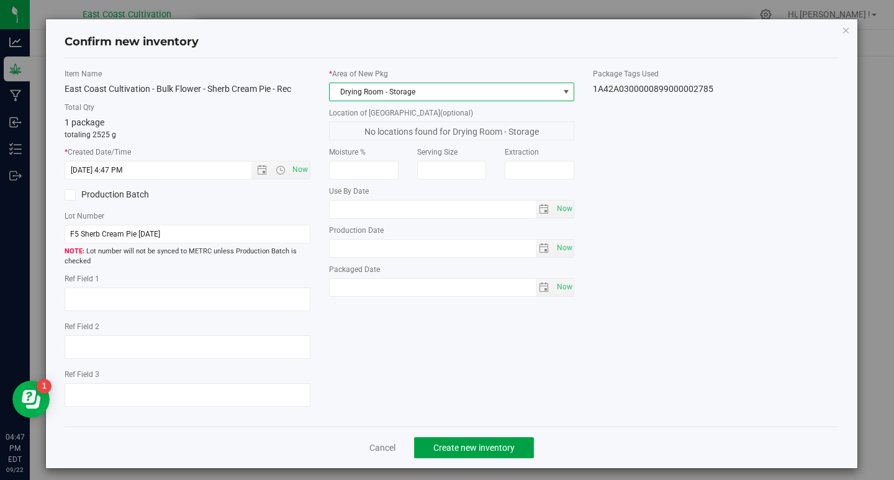
click at [476, 448] on span "Create new inventory" at bounding box center [473, 448] width 81 height 10
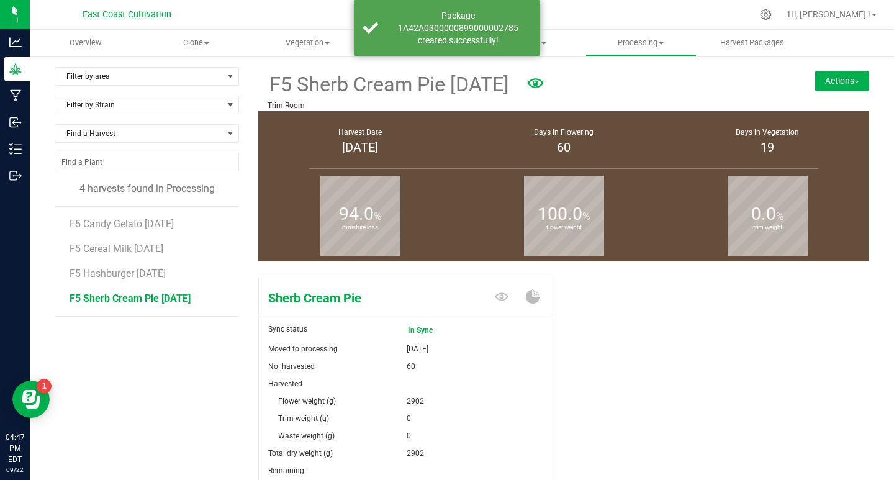
click at [818, 76] on button "Actions" at bounding box center [842, 81] width 54 height 20
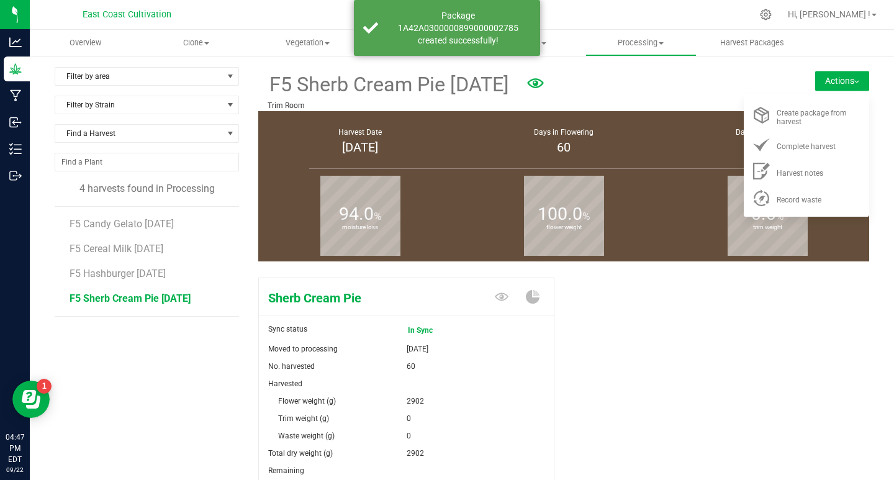
click at [809, 108] on div "Create package from harvest" at bounding box center [819, 115] width 84 height 22
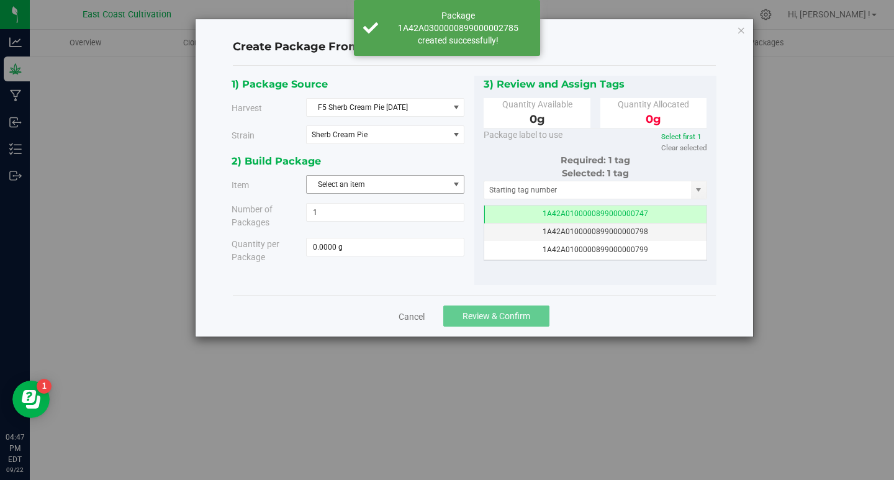
click at [343, 185] on span "Select an item" at bounding box center [378, 184] width 142 height 17
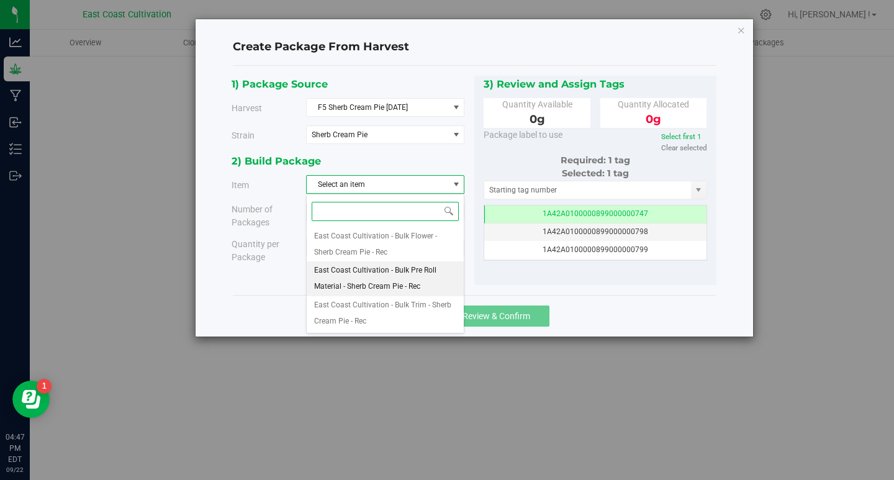
click at [403, 275] on span "East Coast Cultivation - Bulk Pre Roll Material - Sherb Cream Pie - Rec" at bounding box center [385, 279] width 142 height 32
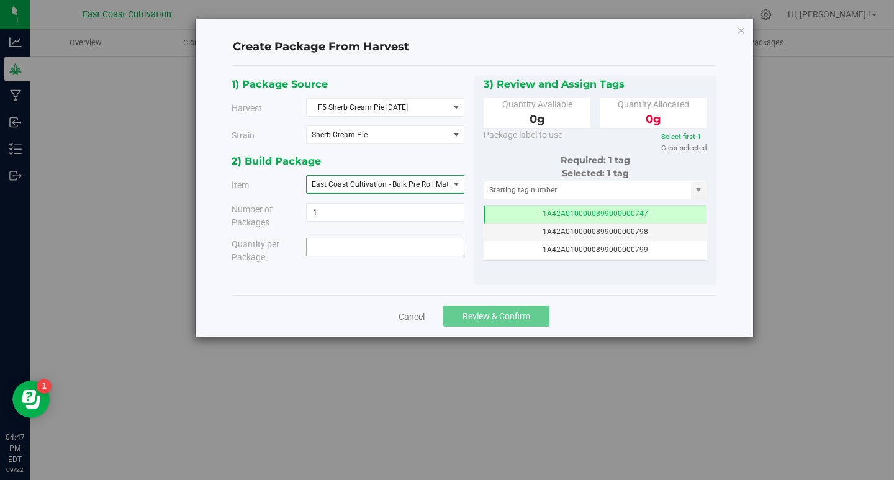
click at [400, 246] on span at bounding box center [385, 247] width 158 height 19
type input "377"
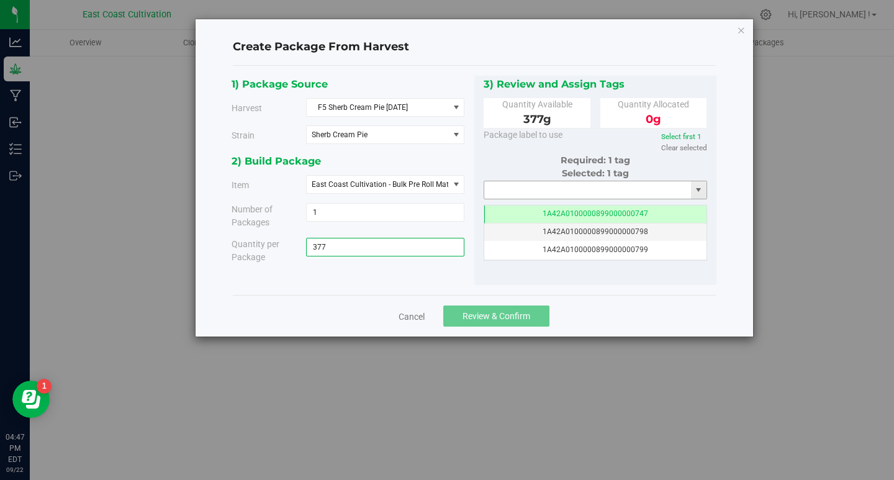
type input "377.0000 g"
click at [513, 186] on input "text" at bounding box center [587, 189] width 207 height 17
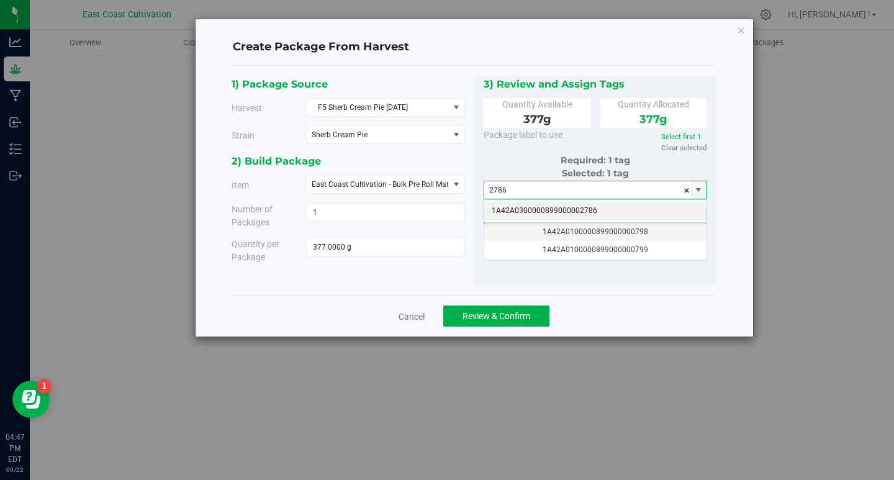
click at [547, 210] on li "1A42A0300000899000002786" at bounding box center [595, 211] width 223 height 19
type input "1A42A0300000899000002786"
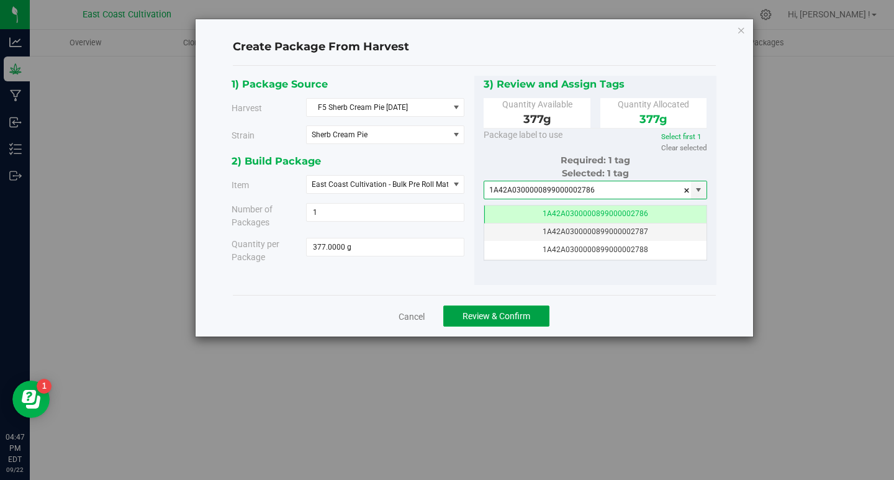
click at [516, 312] on span "Review & Confirm" at bounding box center [496, 316] width 68 height 10
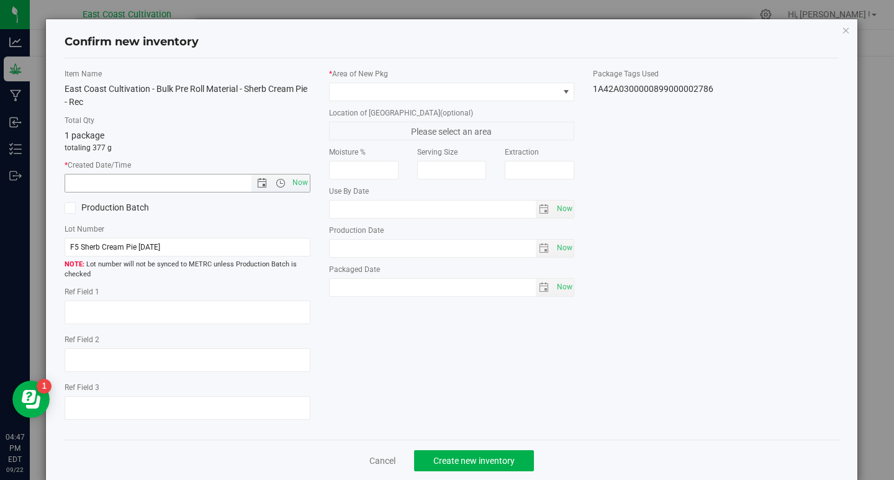
click at [294, 182] on span "Now" at bounding box center [299, 183] width 21 height 18
type input "[DATE] 4:47 PM"
click at [350, 94] on span at bounding box center [444, 91] width 229 height 17
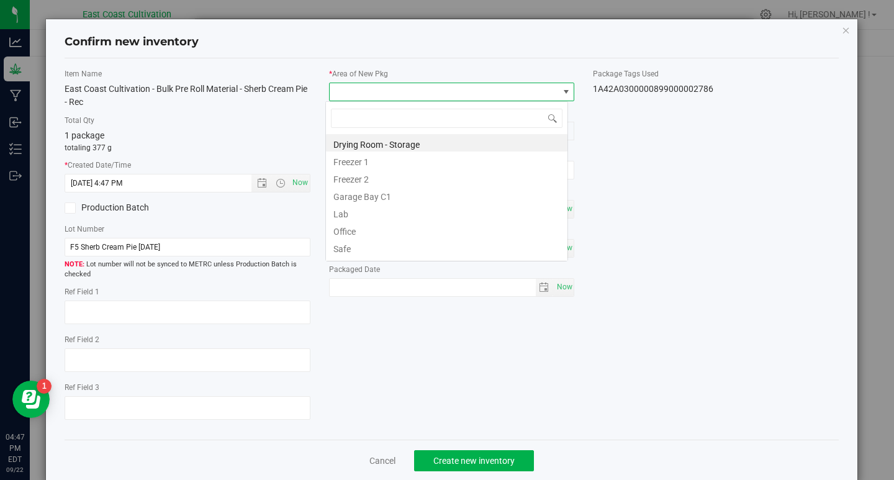
scroll to position [19, 243]
click at [389, 140] on li "Drying Room - Storage" at bounding box center [446, 142] width 241 height 17
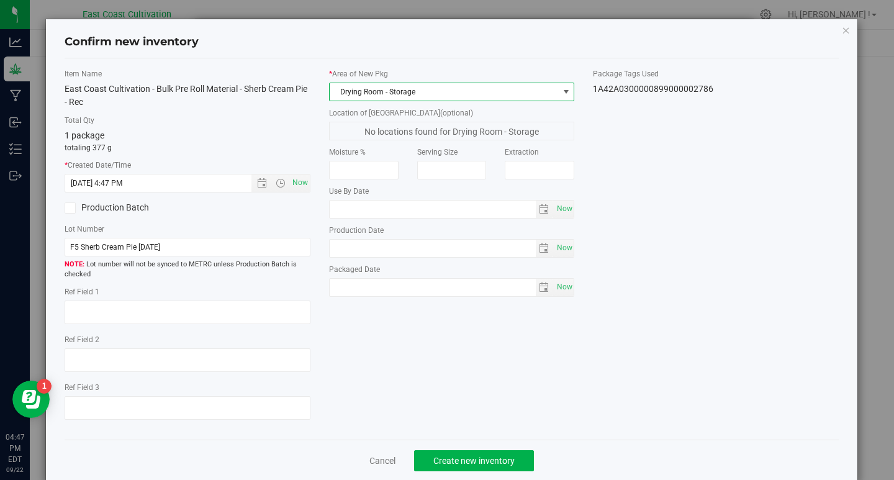
scroll to position [21, 0]
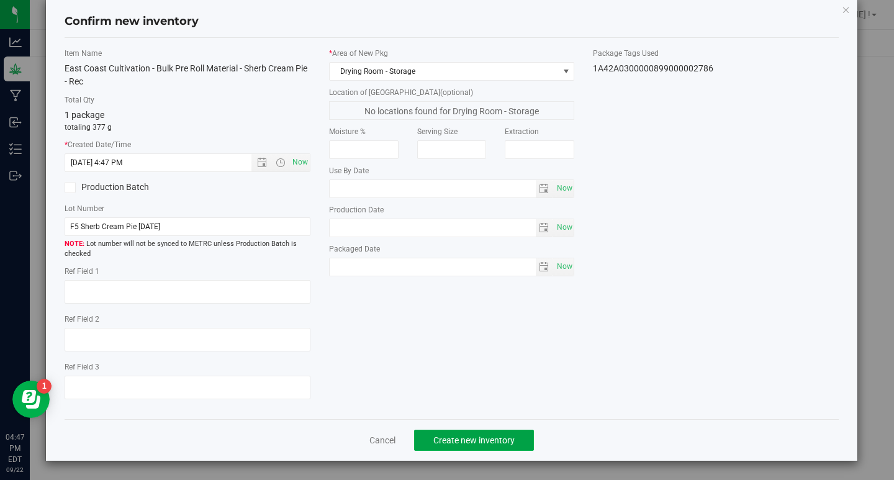
click at [510, 433] on button "Create new inventory" at bounding box center [474, 440] width 120 height 21
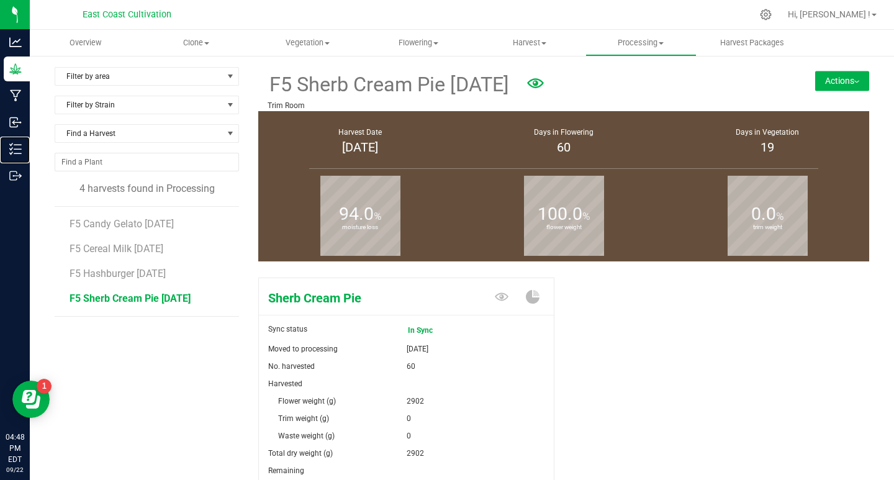
click at [0, 0] on p "Inventory" at bounding box center [0, 0] width 0 height 0
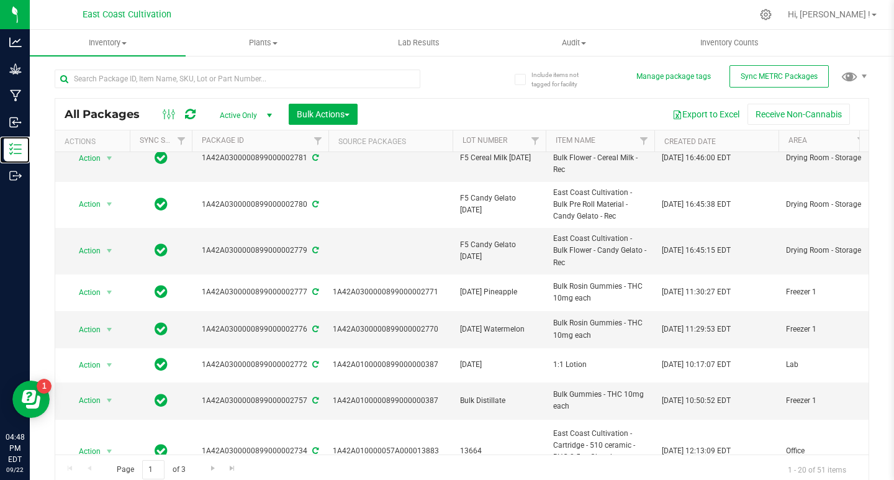
scroll to position [186, 0]
